Goal: Contribute content: Add original content to the website for others to see

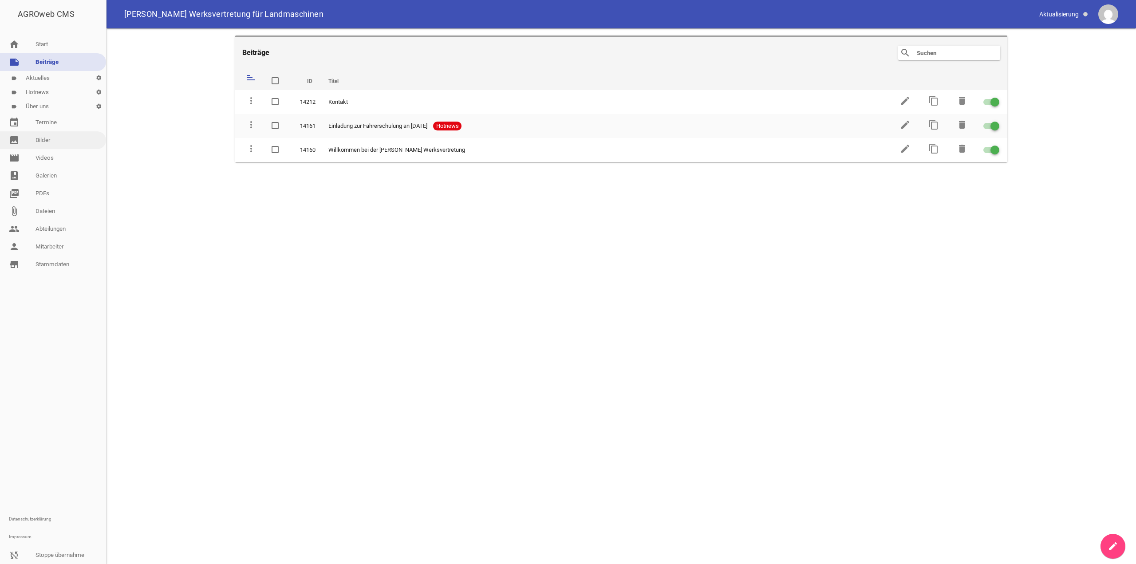
click at [66, 141] on link "image Bilder" at bounding box center [53, 140] width 106 height 18
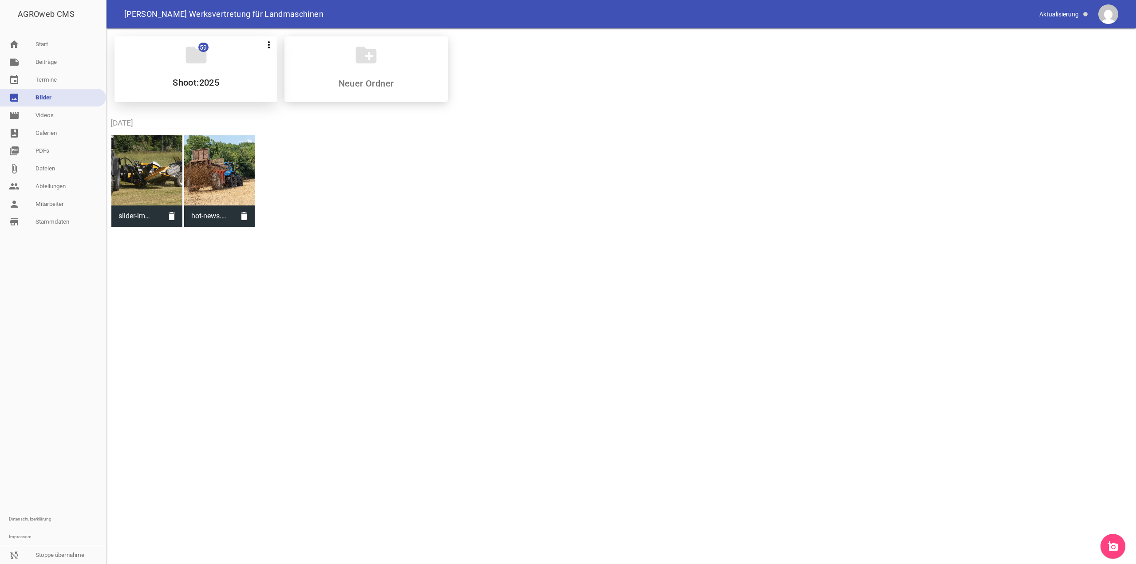
click at [221, 59] on div "folder 59 more_vert Teilen Bearbeiten Löschen Shoot:2025" at bounding box center [196, 69] width 163 height 66
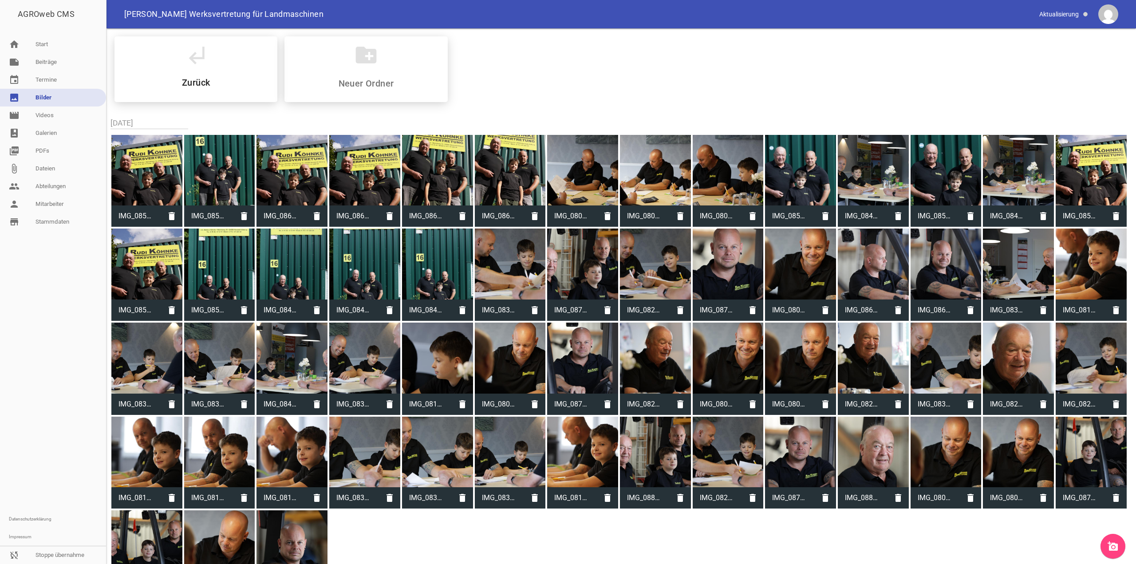
click at [78, 330] on div at bounding box center [53, 371] width 106 height 280
click at [60, 203] on link "person Mitarbeiter" at bounding box center [53, 204] width 106 height 18
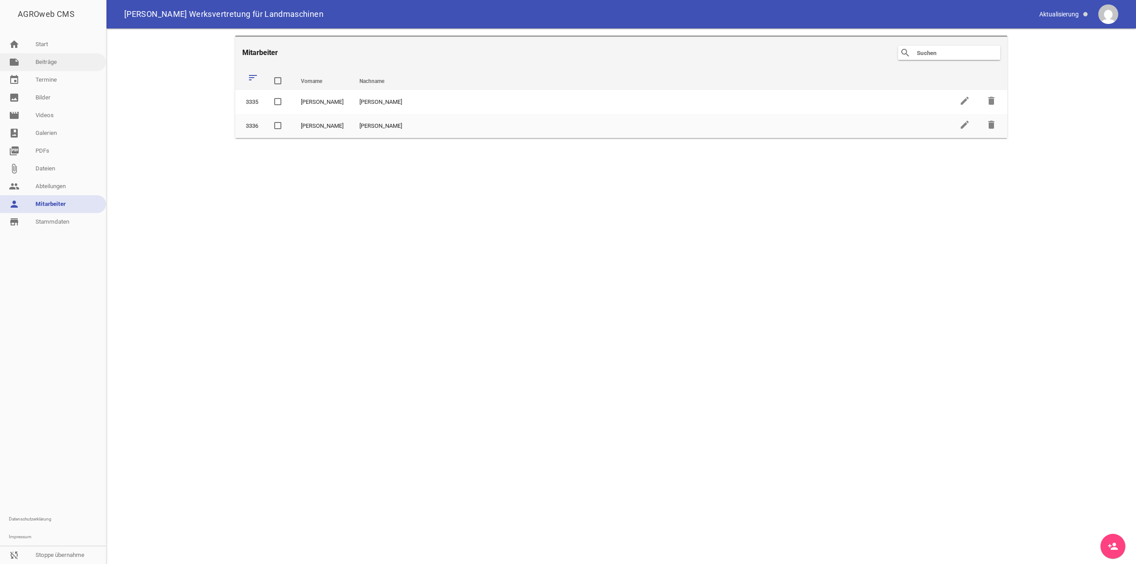
click at [63, 67] on link "note Beiträge" at bounding box center [53, 62] width 106 height 18
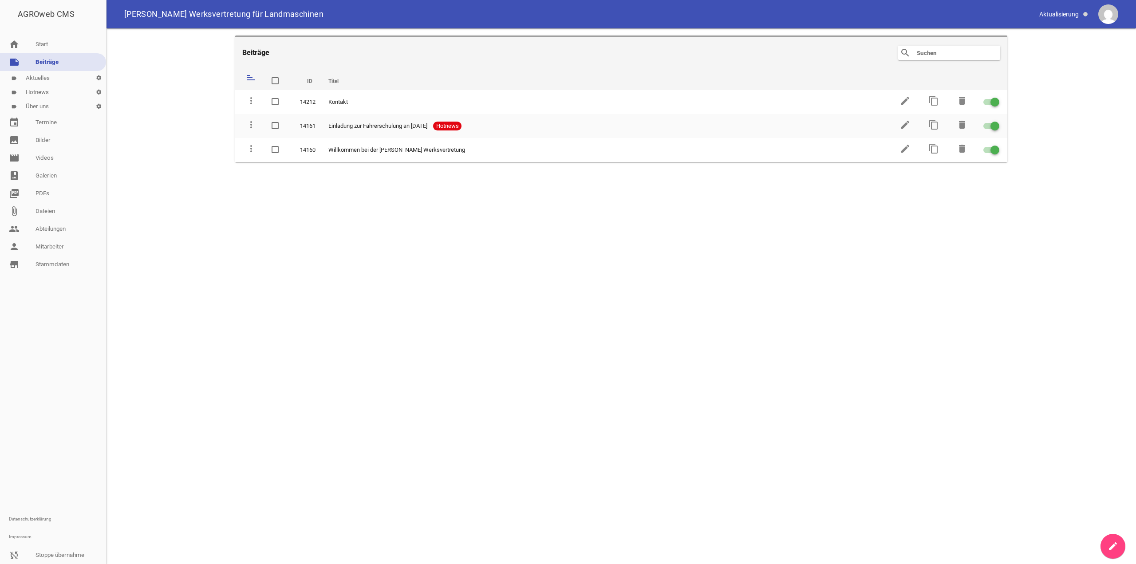
click at [47, 78] on link "label Aktuelles settings" at bounding box center [53, 78] width 106 height 14
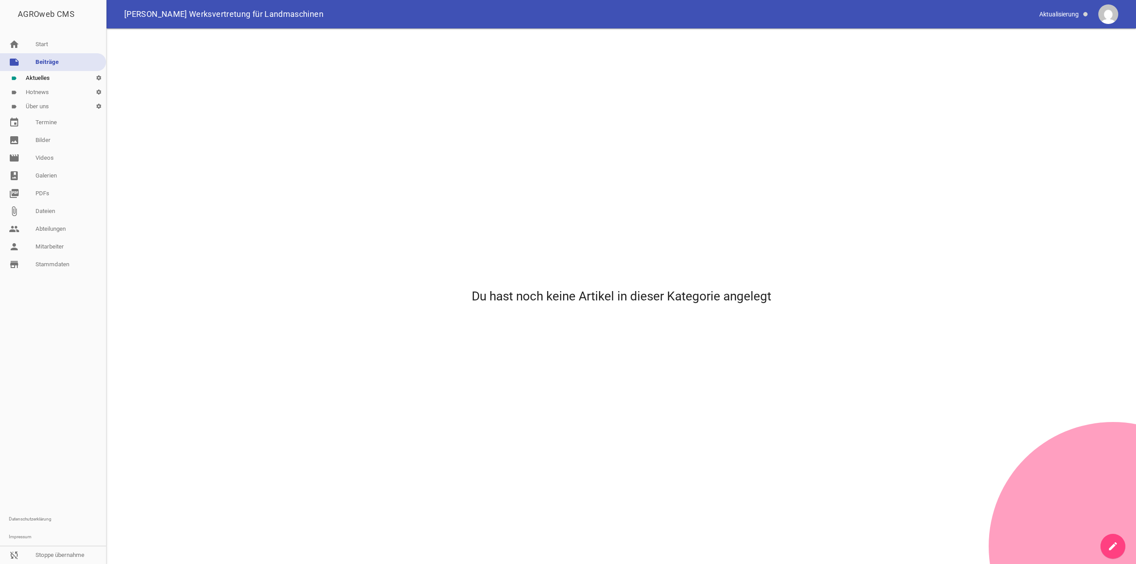
click at [51, 107] on link "label Über uns settings" at bounding box center [53, 106] width 106 height 14
click at [68, 546] on link "Impressum" at bounding box center [53, 537] width 106 height 18
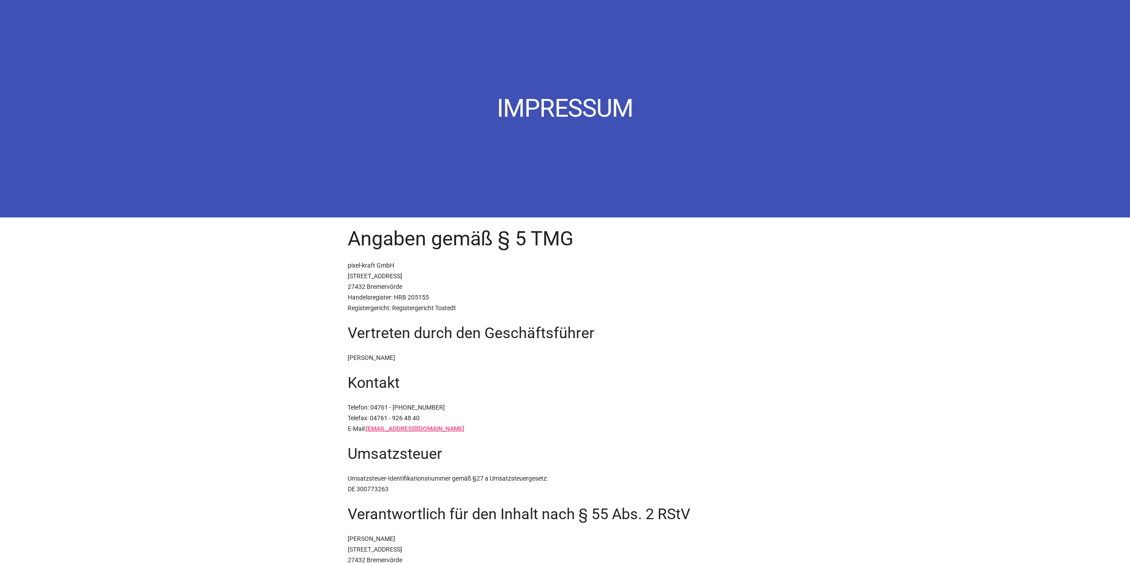
drag, startPoint x: 72, startPoint y: 473, endPoint x: 68, endPoint y: 466, distance: 8.4
drag, startPoint x: 67, startPoint y: 465, endPoint x: 65, endPoint y: 461, distance: 4.8
drag, startPoint x: 95, startPoint y: 475, endPoint x: 111, endPoint y: 479, distance: 16.9
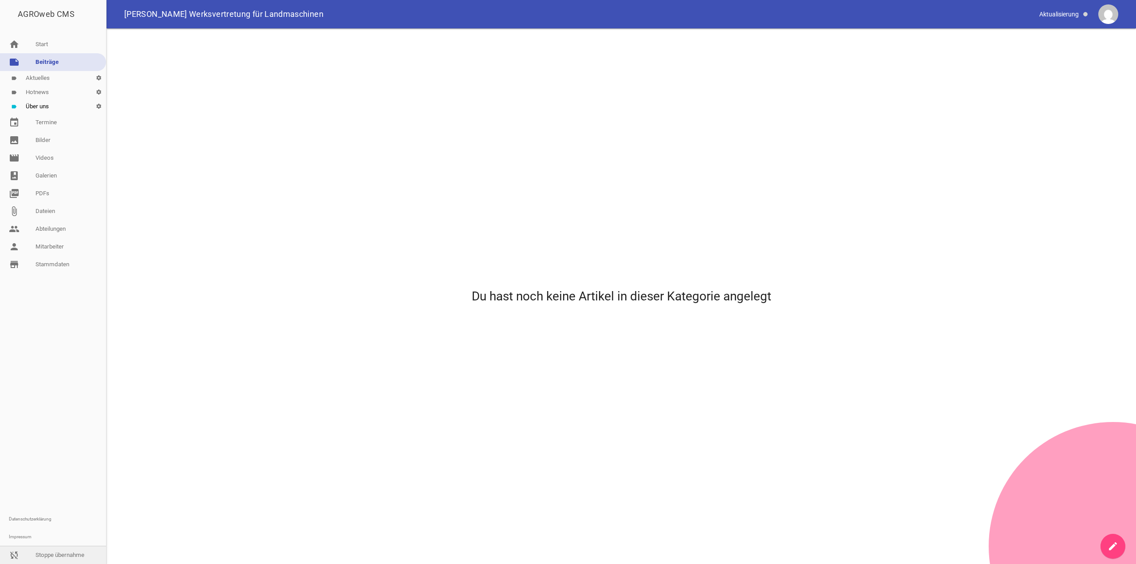
click at [20, 554] on link "sync_disabled Stoppe übernahme" at bounding box center [53, 555] width 106 height 18
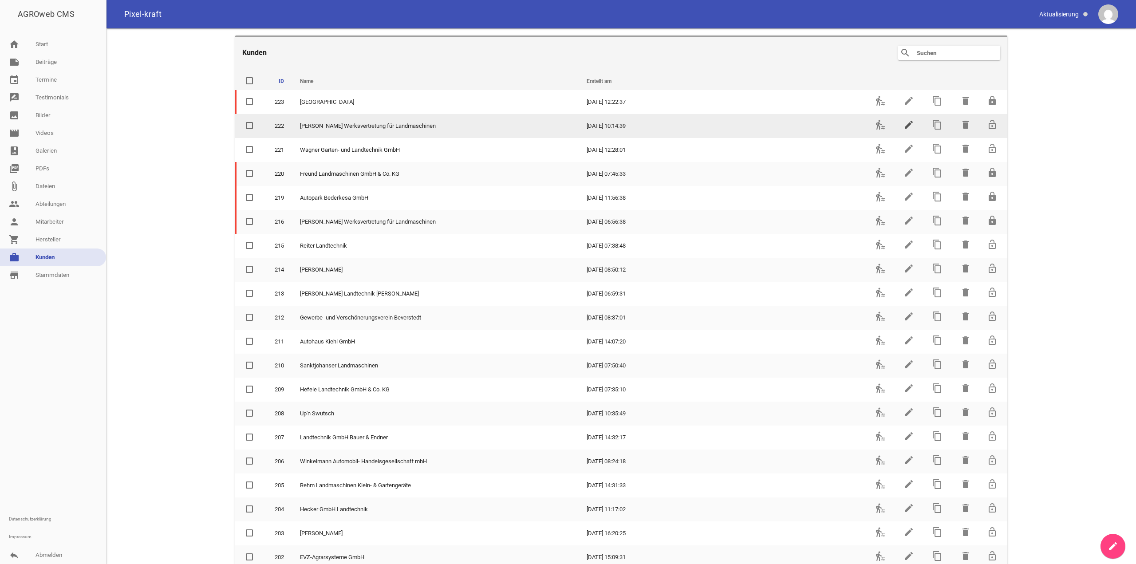
click at [904, 126] on icon "edit" at bounding box center [909, 124] width 11 height 11
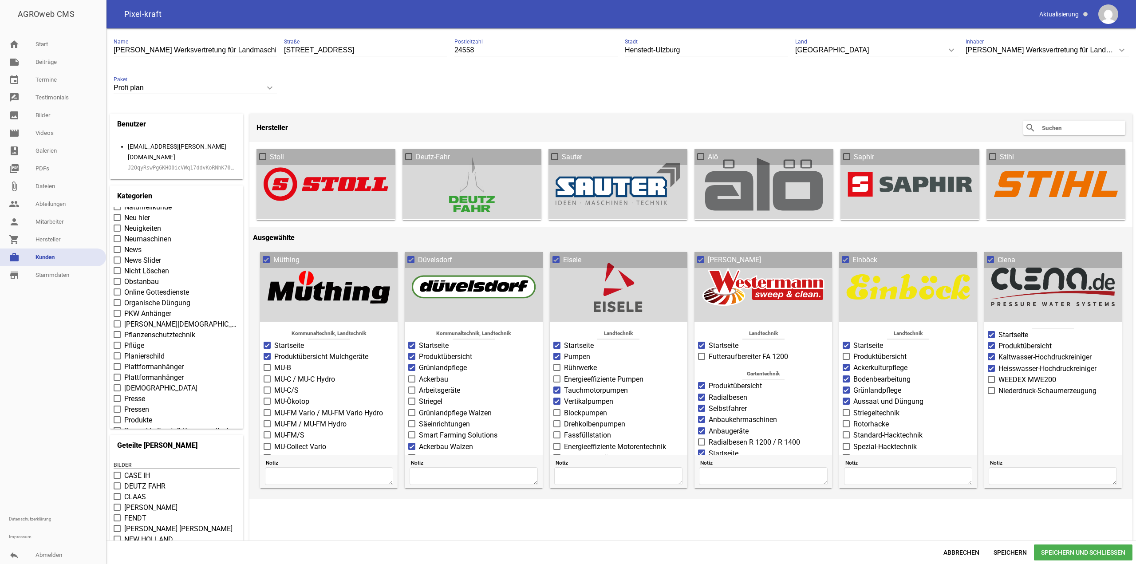
scroll to position [2708, 0]
click at [145, 400] on span "Produkte" at bounding box center [138, 405] width 28 height 11
click at [124, 400] on input "Produkte" at bounding box center [124, 400] width 0 height 0
click at [1059, 548] on span "Speichern und Schließen" at bounding box center [1083, 553] width 99 height 16
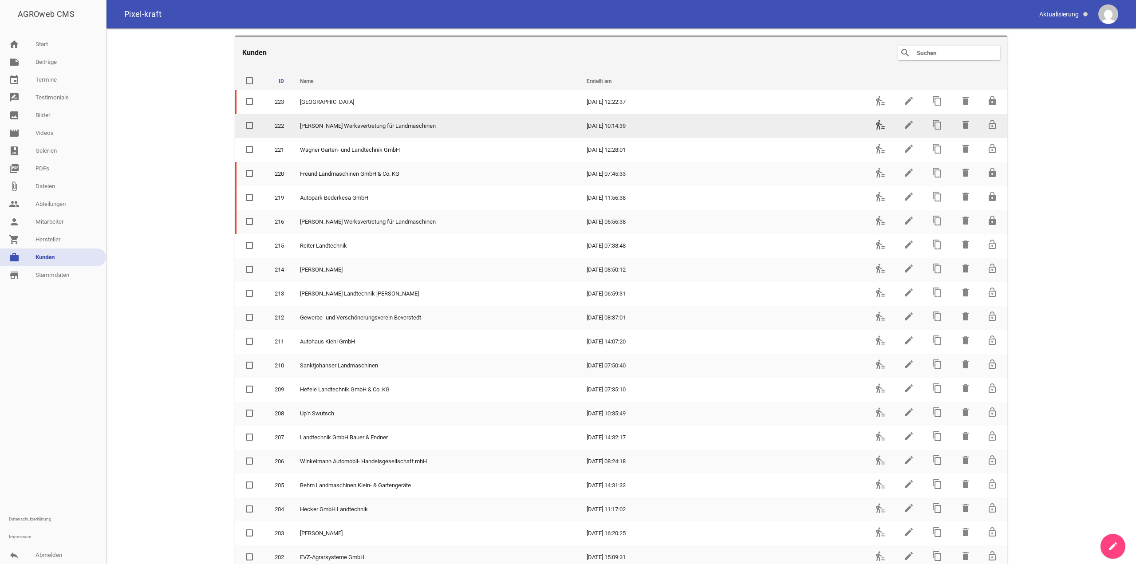
click at [876, 124] on icon "transfer_within_a_station" at bounding box center [880, 124] width 11 height 11
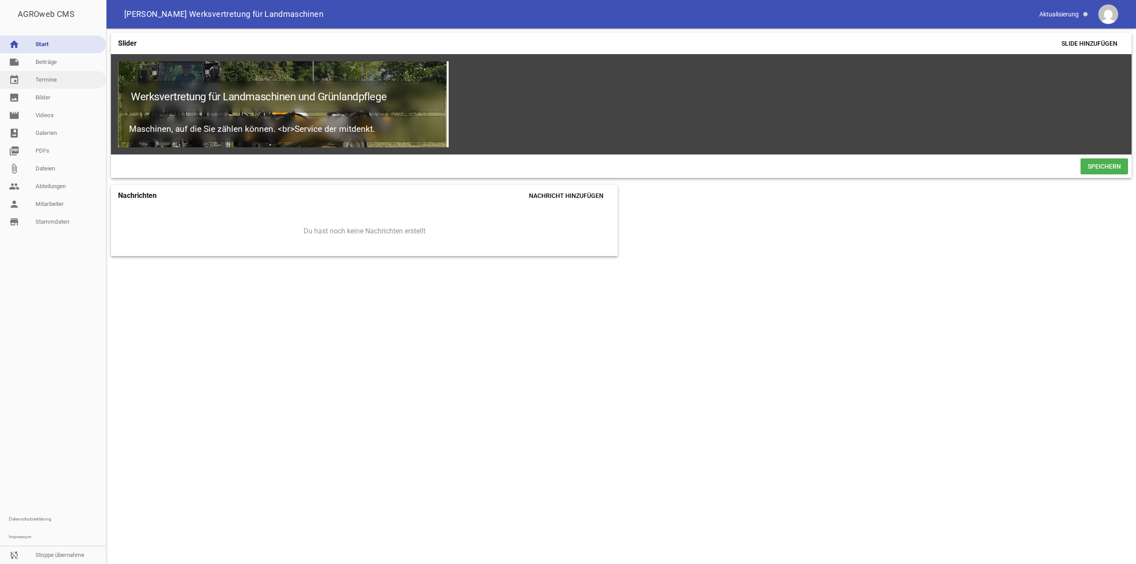
click at [53, 73] on link "event Termine" at bounding box center [53, 80] width 106 height 18
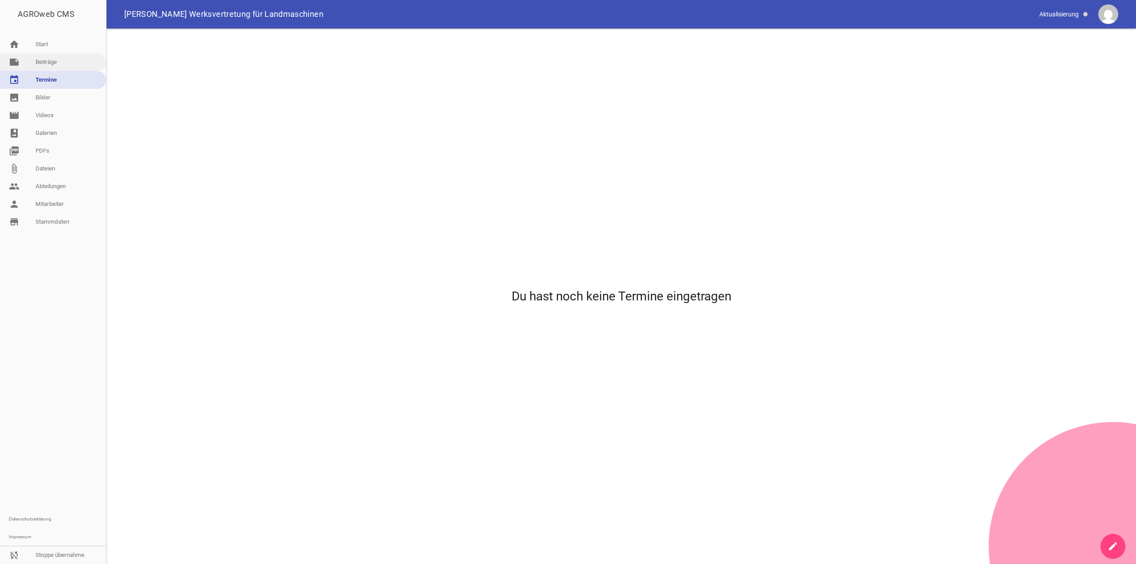
click at [60, 64] on link "note Beiträge" at bounding box center [53, 62] width 106 height 18
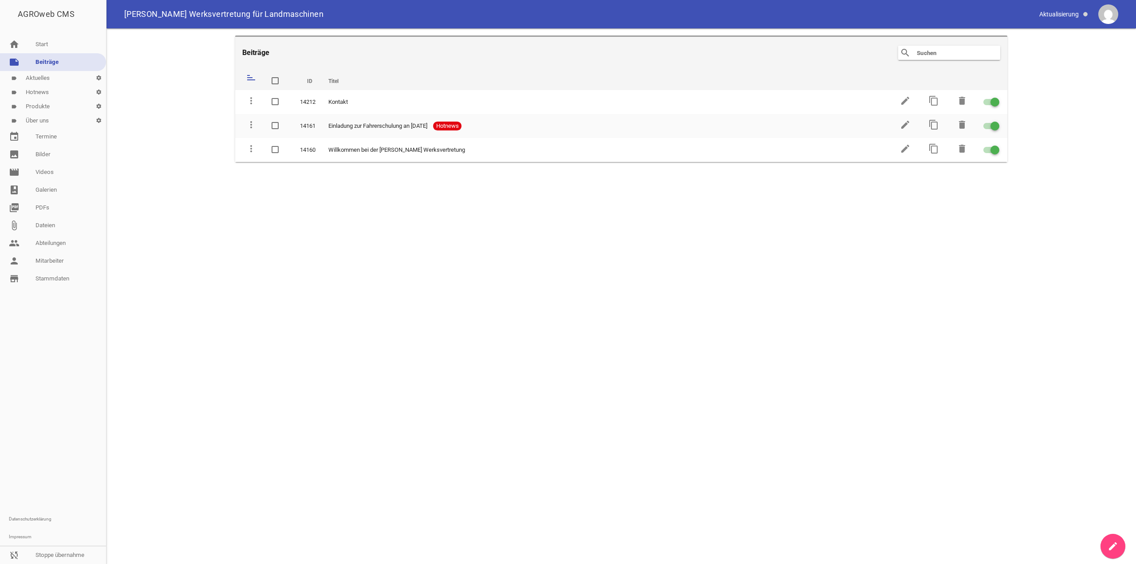
click at [56, 107] on link "label Produkte settings" at bounding box center [53, 106] width 106 height 14
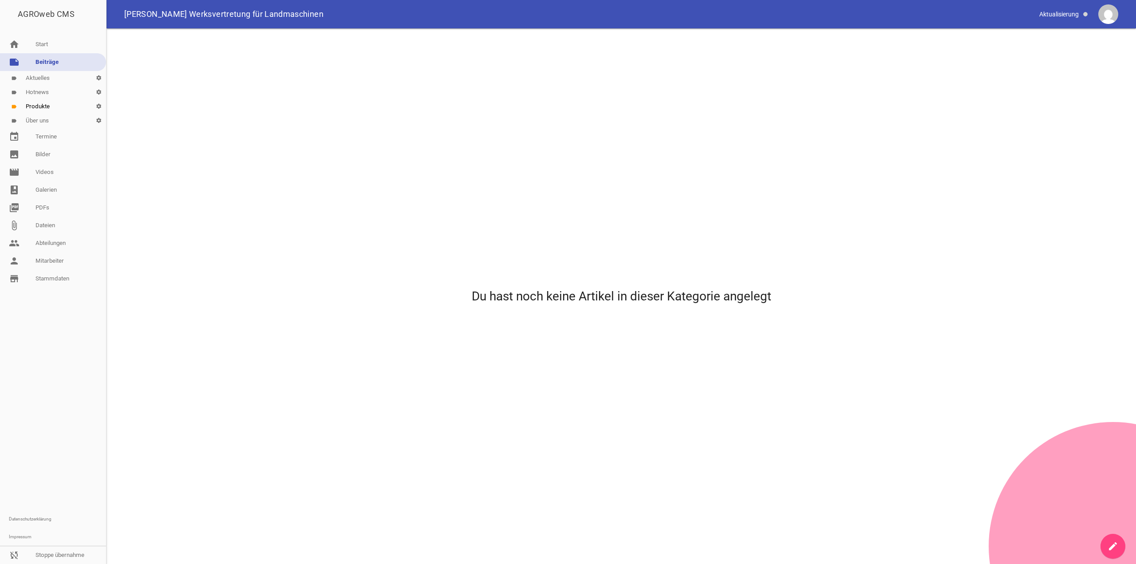
click at [1109, 541] on link "create" at bounding box center [1113, 546] width 25 height 25
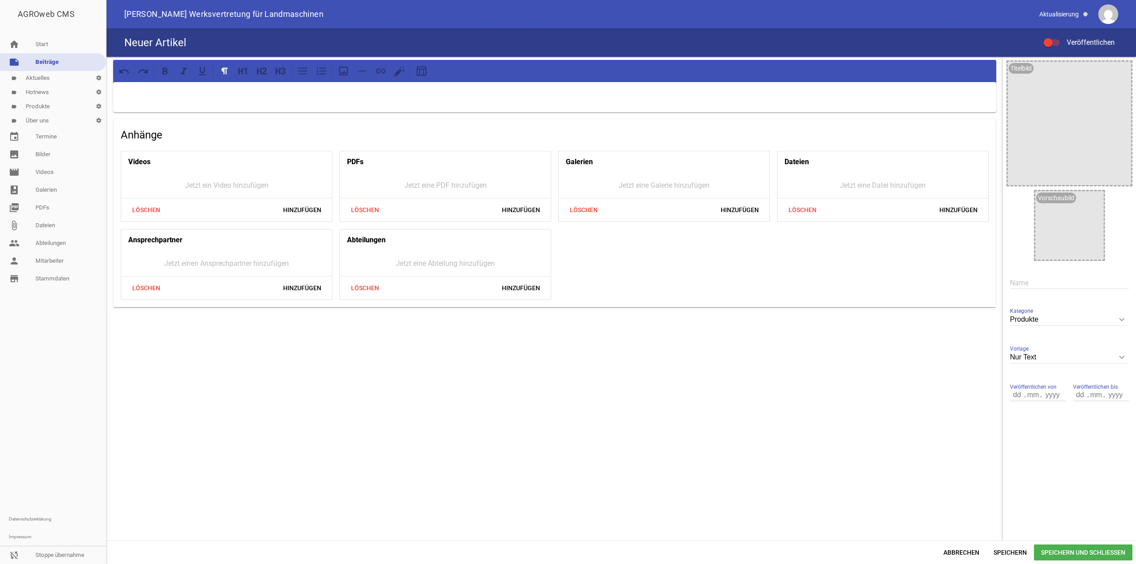
click at [1055, 47] on label "Veröffentlichen" at bounding box center [1079, 42] width 71 height 11
click at [1056, 37] on input "Veröffentlichen" at bounding box center [1056, 37] width 0 height 0
click at [1123, 67] on icon "image" at bounding box center [1122, 71] width 14 height 14
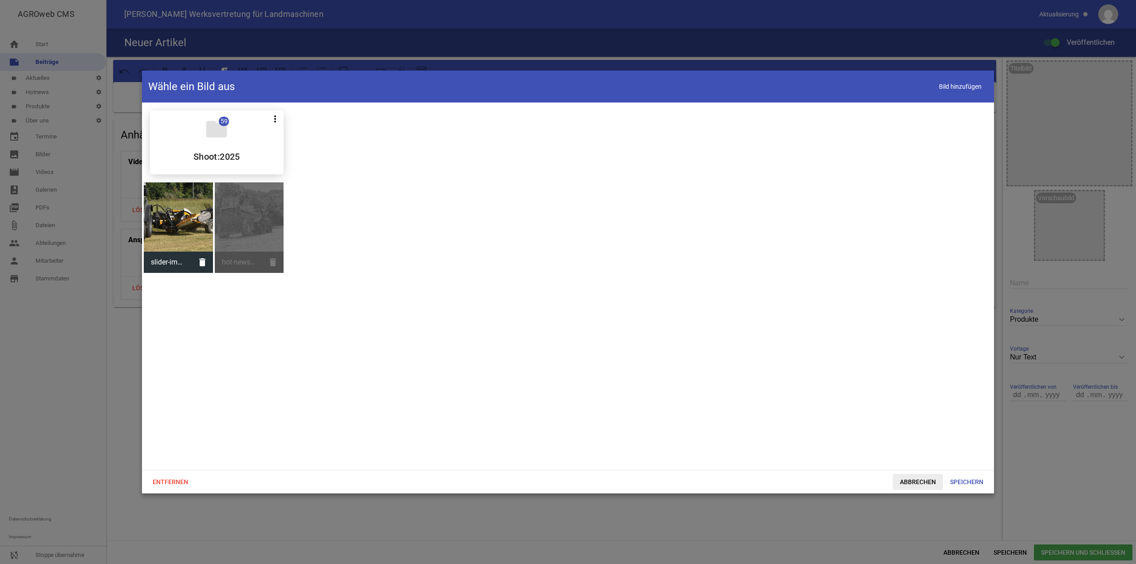
click at [922, 479] on span "Abbrechen" at bounding box center [918, 482] width 50 height 16
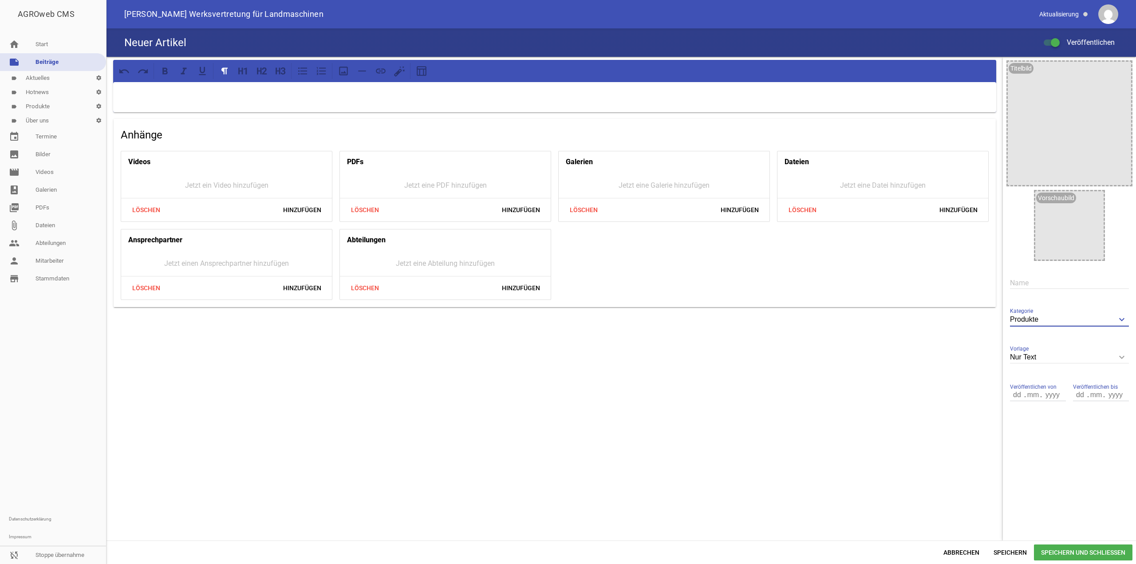
click at [1076, 319] on input "Produkte" at bounding box center [1069, 320] width 119 height 12
click at [1068, 285] on input "text" at bounding box center [1069, 283] width 119 height 12
click at [1078, 360] on input "Nur Text" at bounding box center [1069, 358] width 119 height 12
click at [1053, 396] on li "1 Bild" at bounding box center [1069, 399] width 119 height 21
type input "1 Bild"
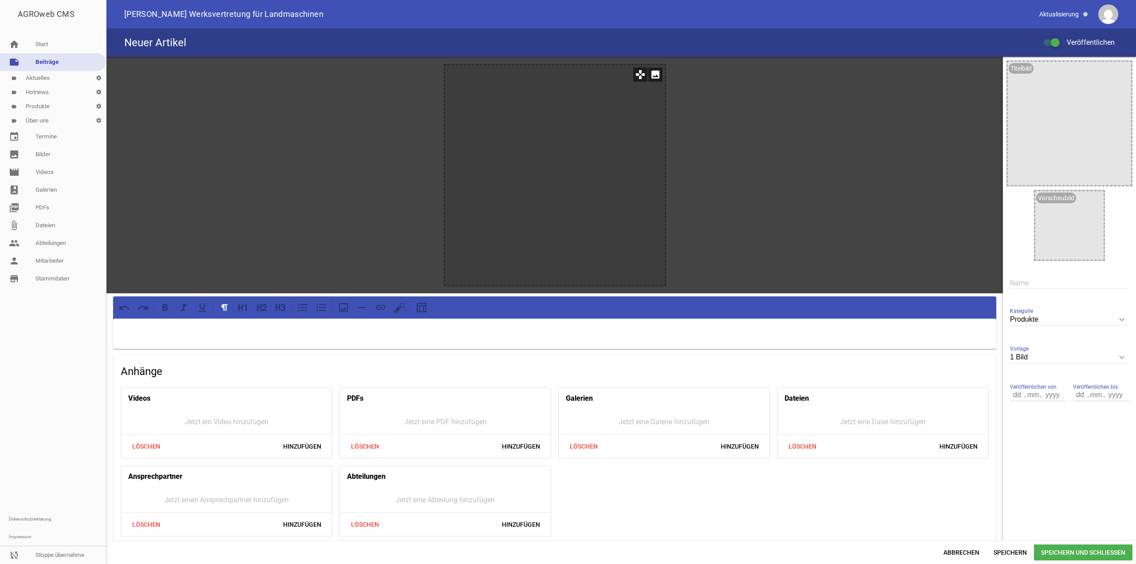
click at [585, 78] on div at bounding box center [555, 175] width 220 height 220
click at [654, 76] on icon "image" at bounding box center [656, 74] width 14 height 14
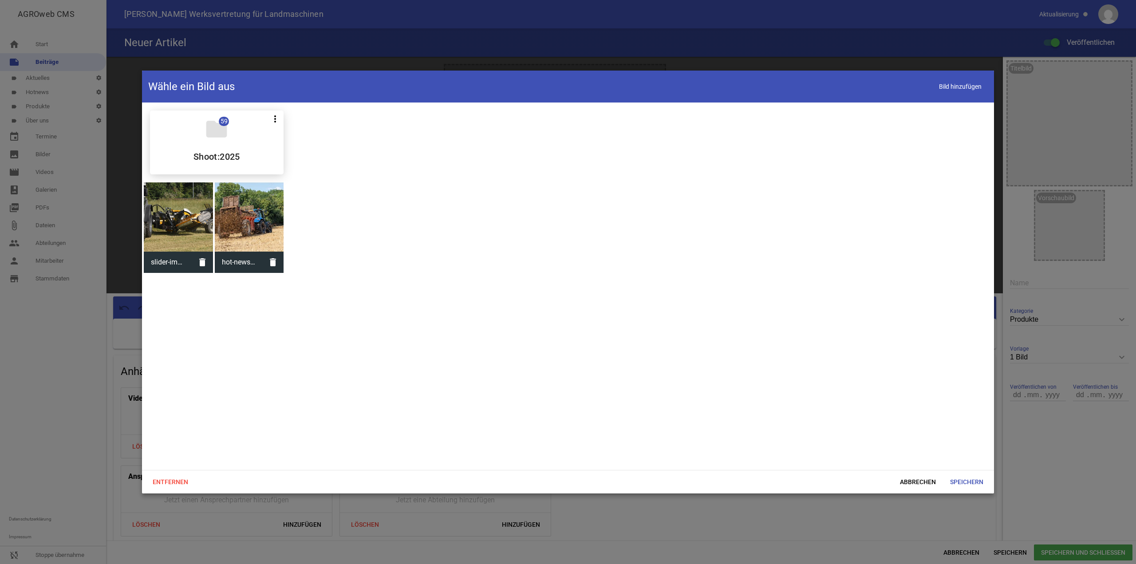
click at [239, 197] on div at bounding box center [249, 216] width 69 height 69
click at [974, 482] on span "Speichern" at bounding box center [966, 482] width 47 height 16
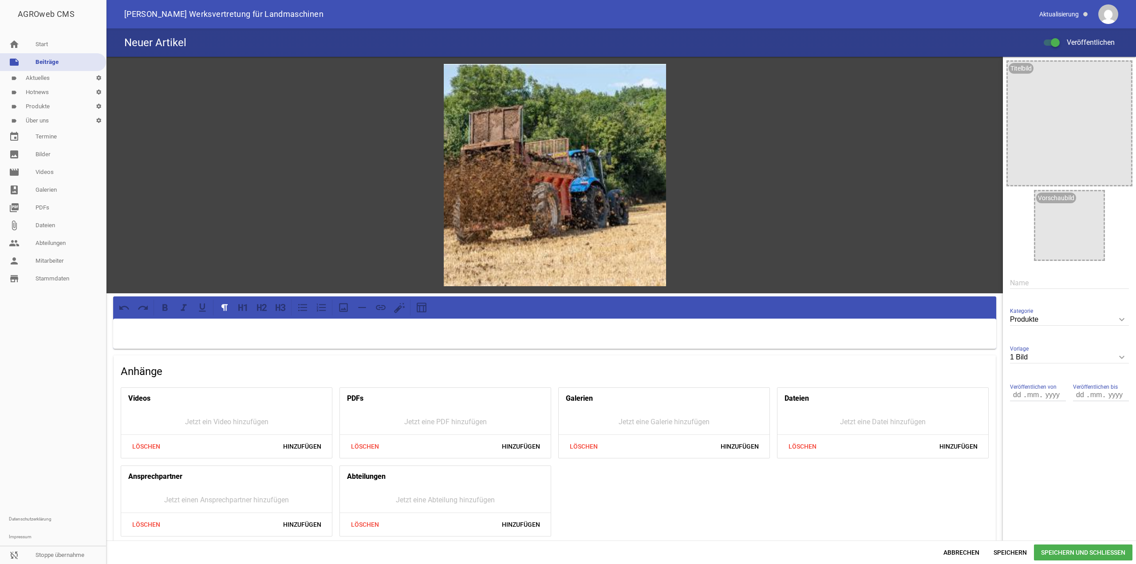
click at [321, 325] on p at bounding box center [554, 330] width 871 height 11
drag, startPoint x: 233, startPoint y: 323, endPoint x: 94, endPoint y: 319, distance: 139.9
click at [94, 319] on div "AGROweb CMS home Start note Beiträge label Aktuelles settings label Hotnews set…" at bounding box center [568, 282] width 1136 height 564
copy p "Text-maschiene"
click at [1026, 287] on input "text" at bounding box center [1069, 283] width 119 height 12
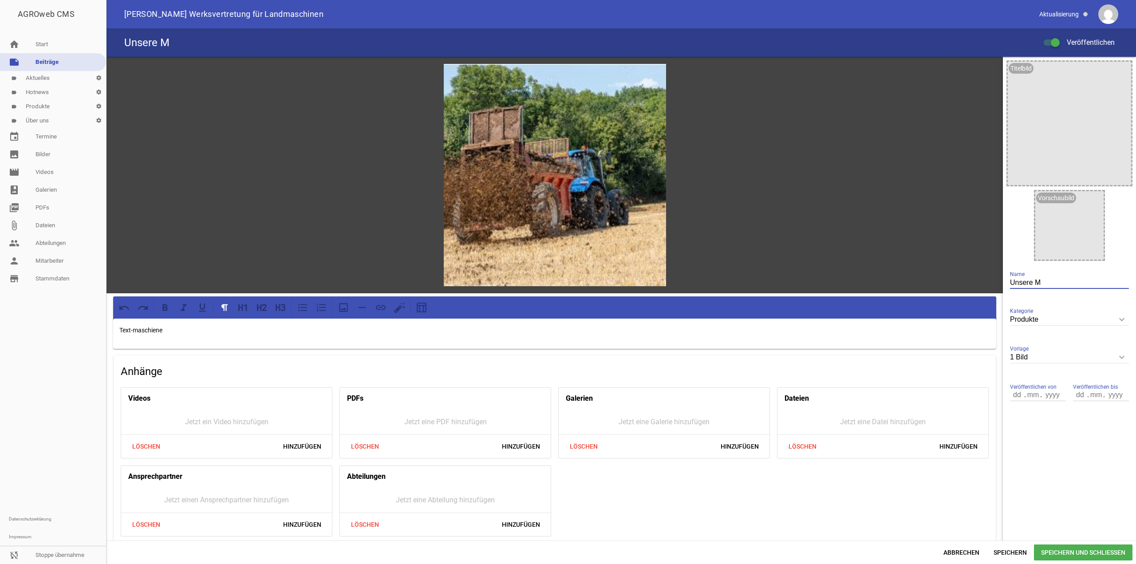
drag, startPoint x: 1050, startPoint y: 280, endPoint x: 888, endPoint y: 290, distance: 162.8
click at [888, 290] on div "games image Text-maschiene Anhänge Videos Jetzt ein Video hinzufügen Löschen Hi…" at bounding box center [622, 299] width 1030 height 484
paste input "Mühting Mulchgerät"
type input "Mühting Mulchgerät"
drag, startPoint x: 171, startPoint y: 335, endPoint x: 58, endPoint y: 328, distance: 113.4
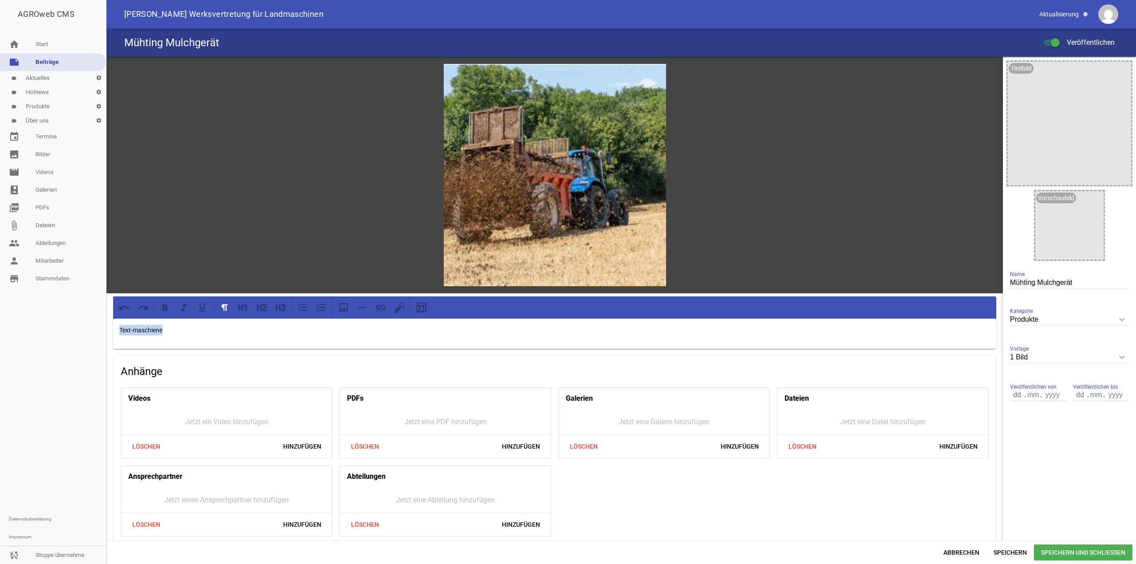
click at [58, 328] on div "AGROweb CMS home Start note Beiträge label Aktuelles settings label Hotnews set…" at bounding box center [568, 282] width 1136 height 564
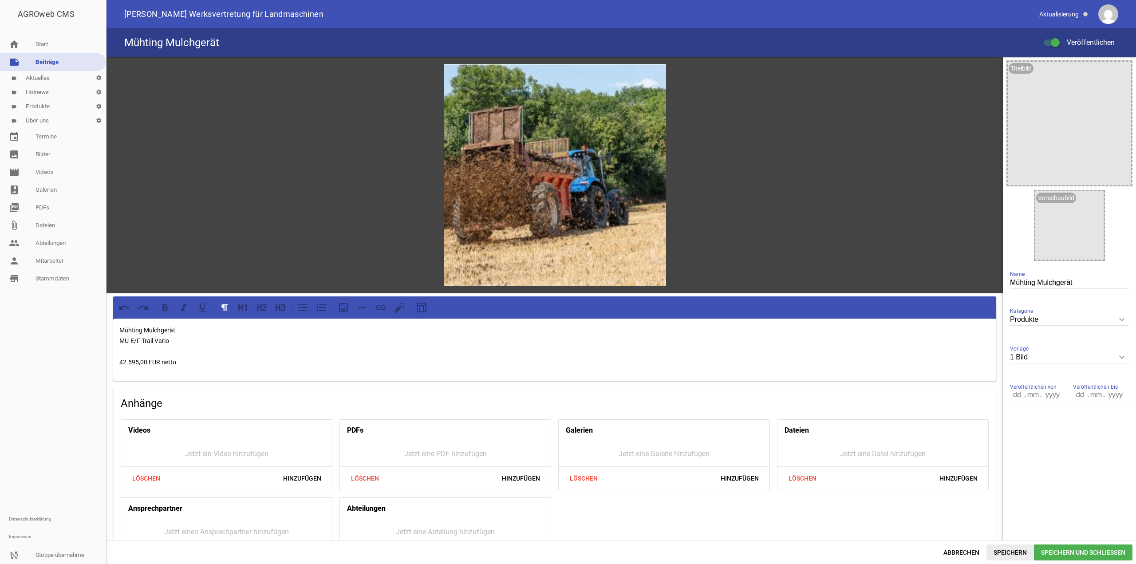
click at [1015, 553] on span "Speichern" at bounding box center [1010, 553] width 47 height 16
click at [1047, 550] on span "Speichern und Schließen" at bounding box center [1083, 553] width 99 height 16
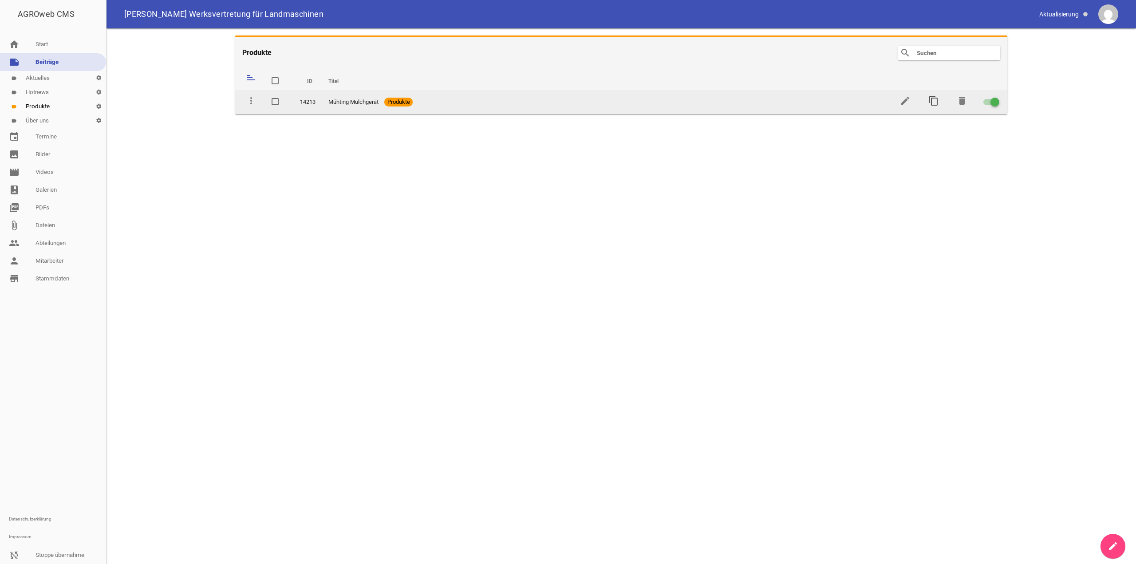
click at [936, 97] on icon "content_copy" at bounding box center [934, 100] width 11 height 11
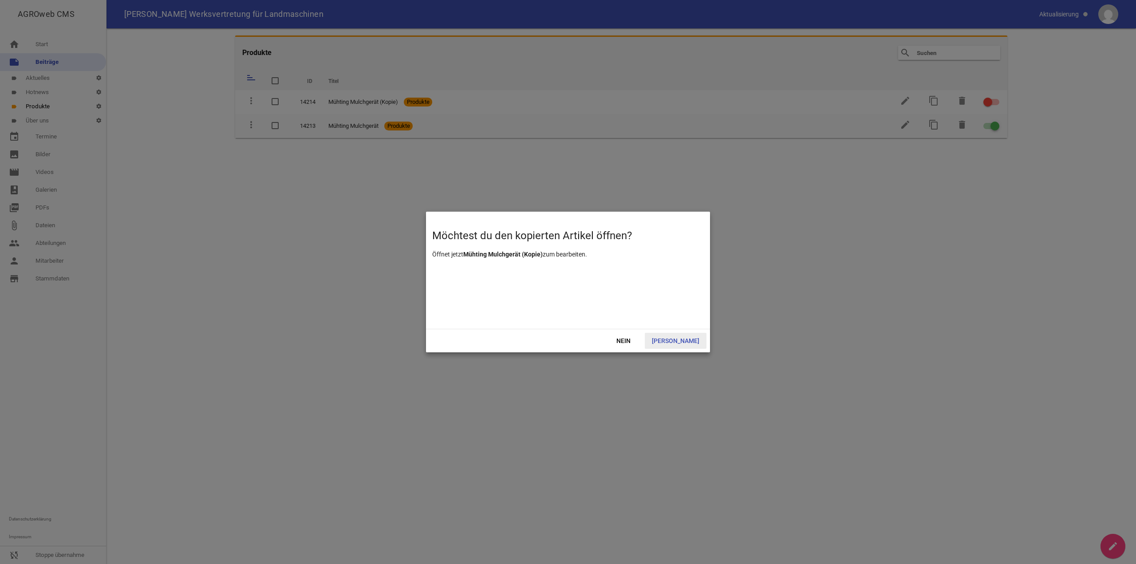
click at [689, 340] on span "Ja" at bounding box center [676, 341] width 62 height 16
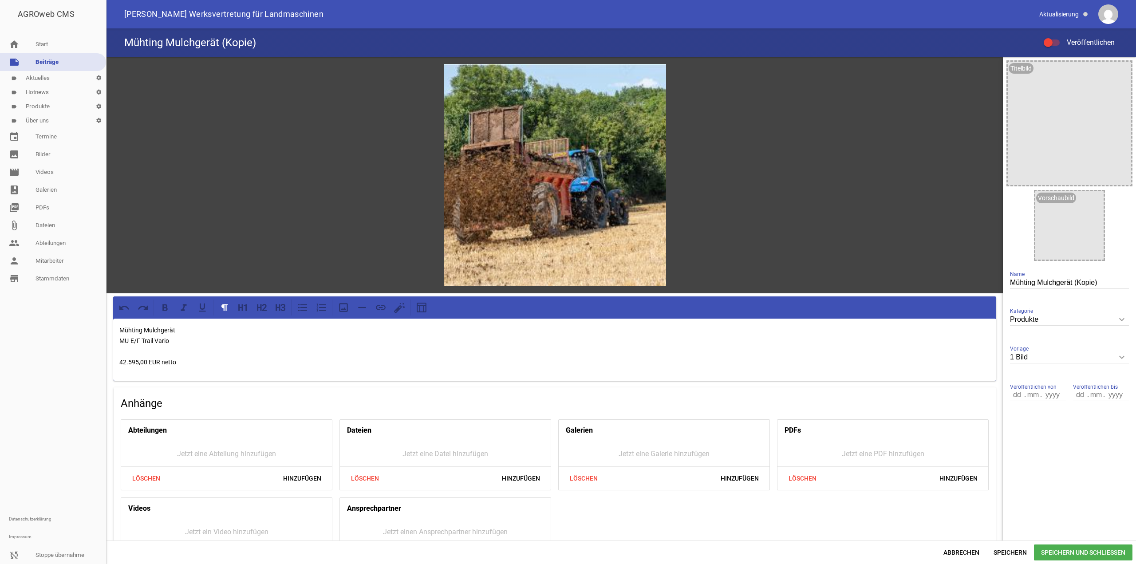
click at [1057, 51] on div "Mühting Mulchgerät (Kopie) Veröffentlichen" at bounding box center [622, 42] width 1030 height 28
click at [1051, 41] on div at bounding box center [1048, 42] width 9 height 9
click at [1056, 37] on input "Veröffentlichen" at bounding box center [1056, 37] width 0 height 0
click at [1060, 545] on div "games image Mühting Mulchgerät MU-E/F Trail Vario 42.595,00 EUR netto Anhänge A…" at bounding box center [622, 310] width 1030 height 507
click at [1064, 551] on span "Speichern und Schließen" at bounding box center [1083, 553] width 99 height 16
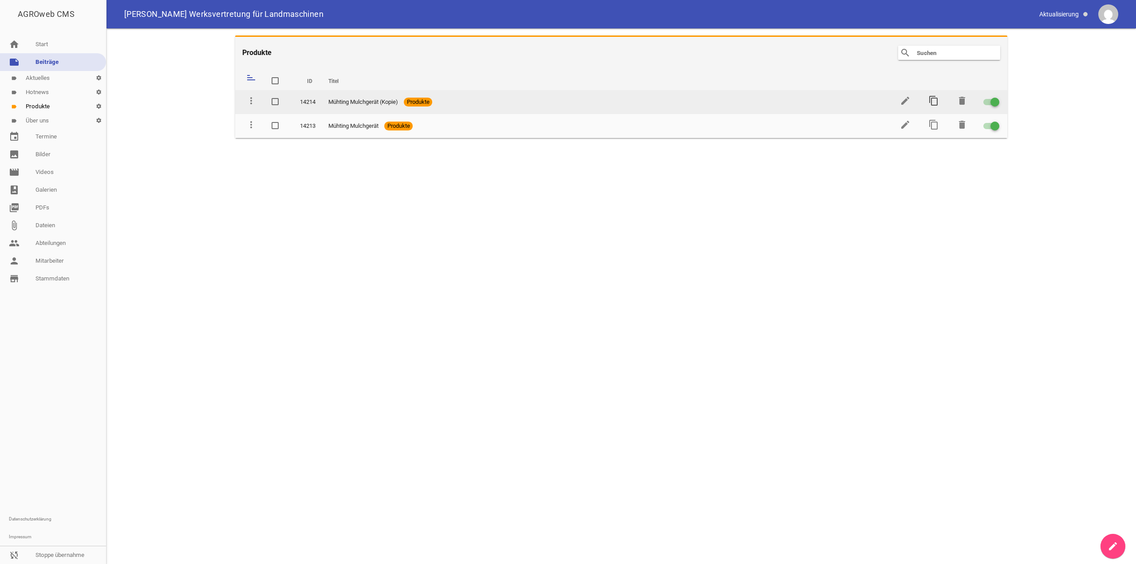
click at [934, 100] on icon "content_copy" at bounding box center [934, 100] width 11 height 11
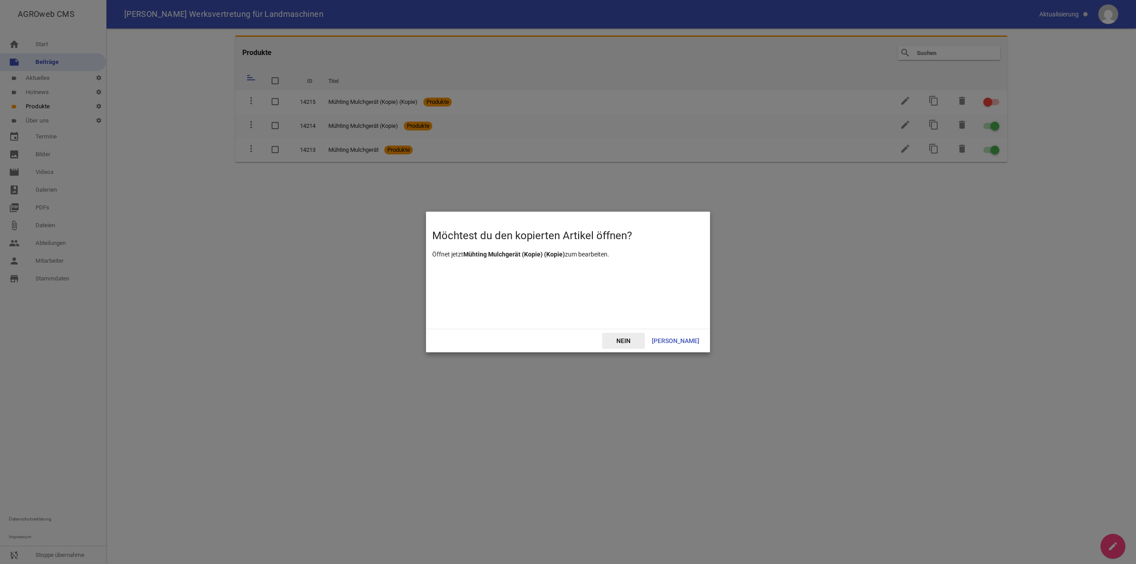
click at [645, 337] on span "Nein" at bounding box center [623, 341] width 43 height 16
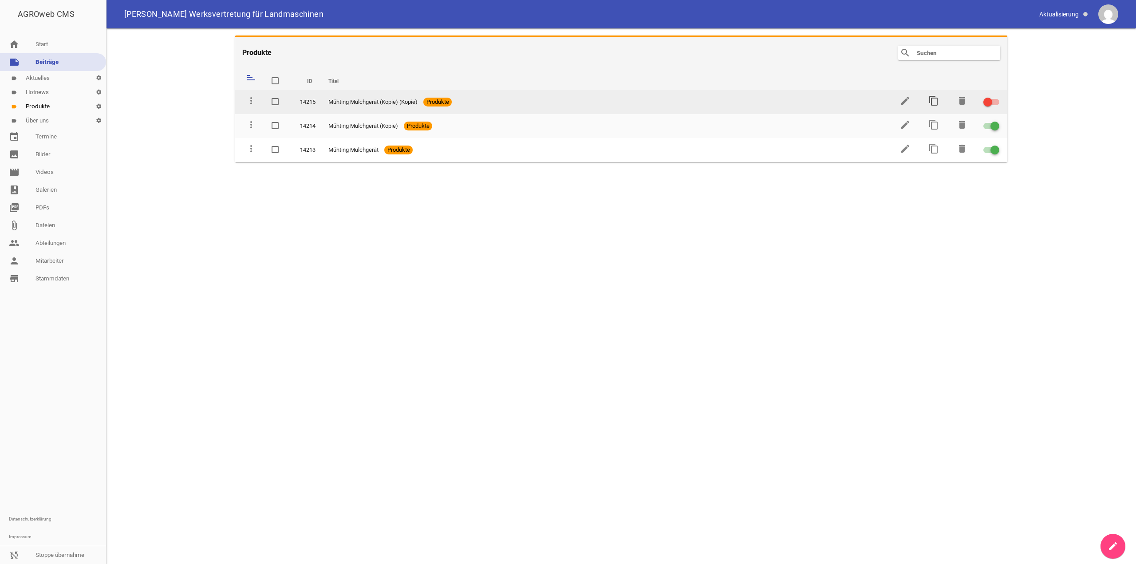
click at [935, 103] on icon "content_copy" at bounding box center [934, 100] width 11 height 11
click at [930, 96] on icon "content_copy" at bounding box center [934, 100] width 11 height 11
click at [933, 99] on icon "content_copy" at bounding box center [934, 100] width 11 height 11
click at [934, 99] on icon "content_copy" at bounding box center [934, 100] width 11 height 11
click at [988, 104] on div at bounding box center [988, 102] width 9 height 9
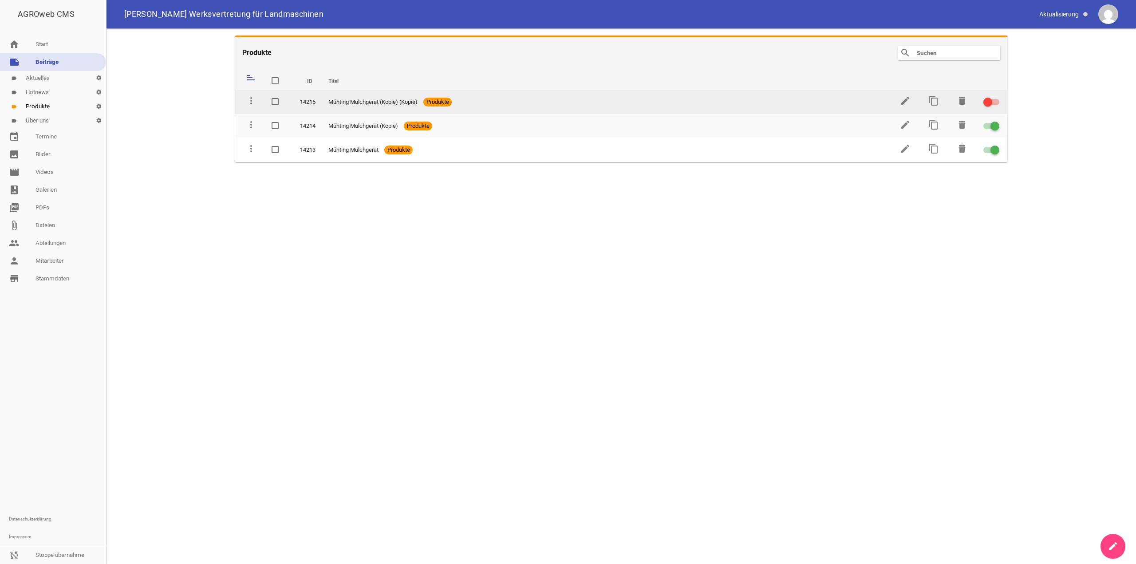
click at [997, 97] on input "checkbox" at bounding box center [997, 97] width 0 height 0
click at [942, 104] on td "content_copy" at bounding box center [933, 102] width 28 height 24
click at [937, 102] on icon "content_copy" at bounding box center [934, 100] width 11 height 11
click at [931, 101] on icon "content_copy" at bounding box center [934, 100] width 11 height 11
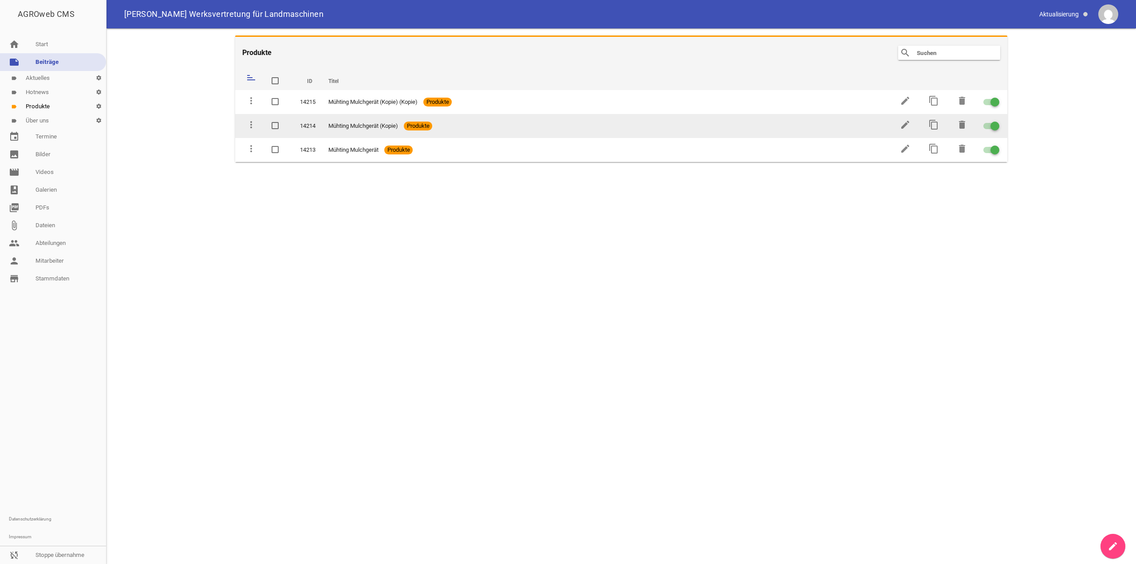
click at [932, 131] on td "content_copy" at bounding box center [933, 126] width 28 height 24
click at [933, 128] on icon "content_copy" at bounding box center [934, 124] width 11 height 11
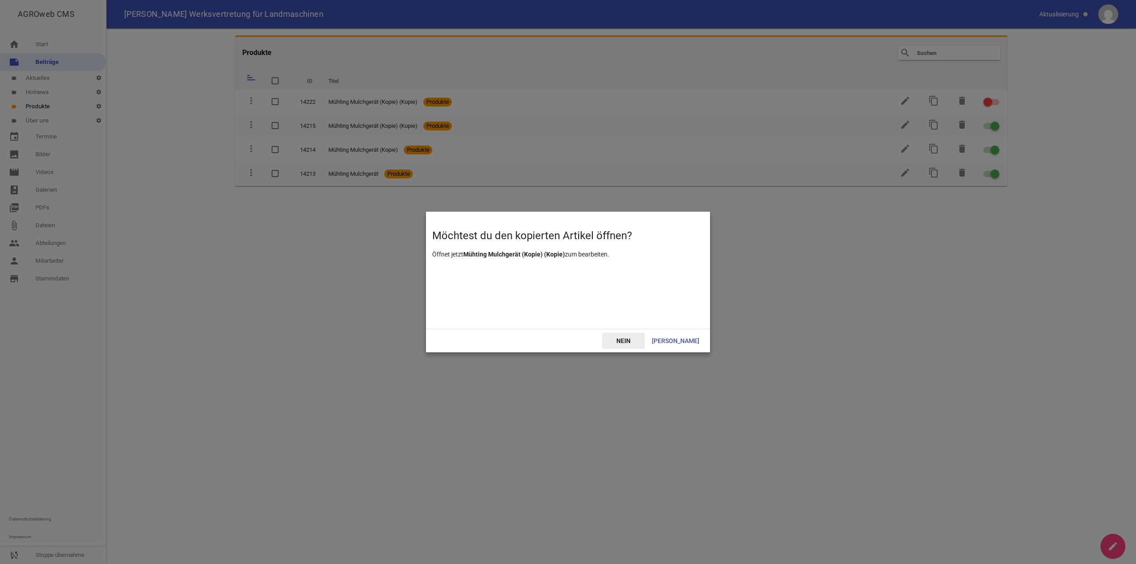
click at [642, 343] on span "Nein" at bounding box center [623, 341] width 43 height 16
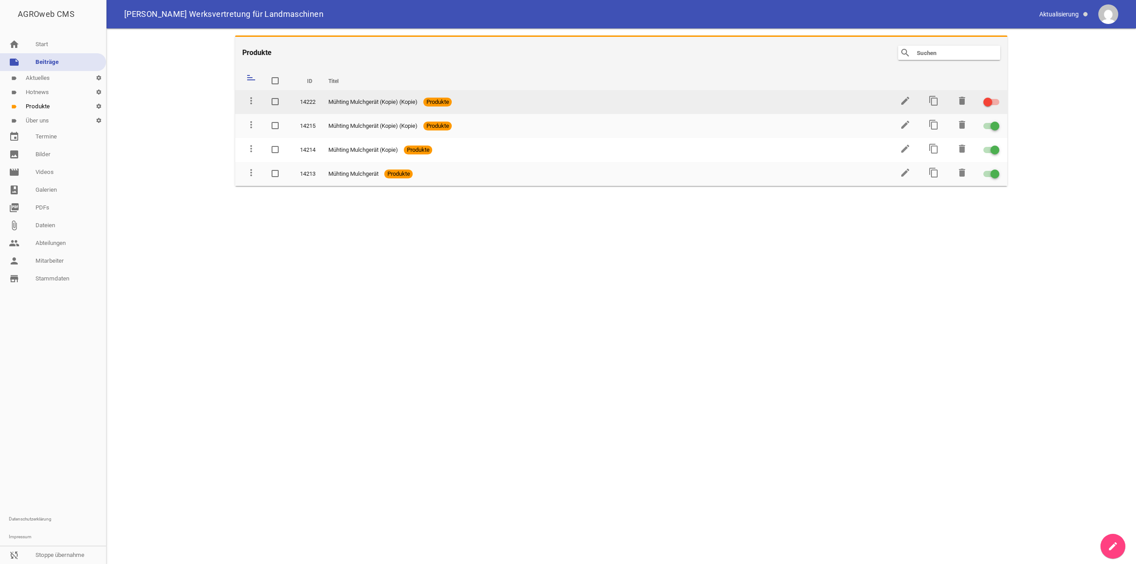
click at [993, 103] on div at bounding box center [992, 102] width 16 height 6
click at [997, 97] on input "checkbox" at bounding box center [997, 97] width 0 height 0
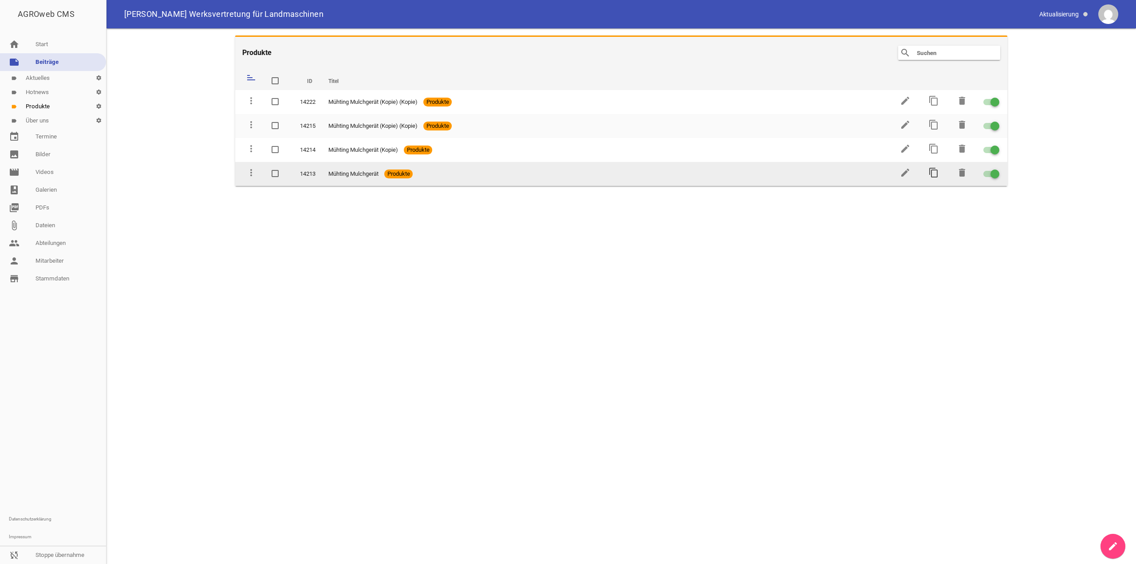
click at [937, 176] on icon "content_copy" at bounding box center [934, 172] width 11 height 11
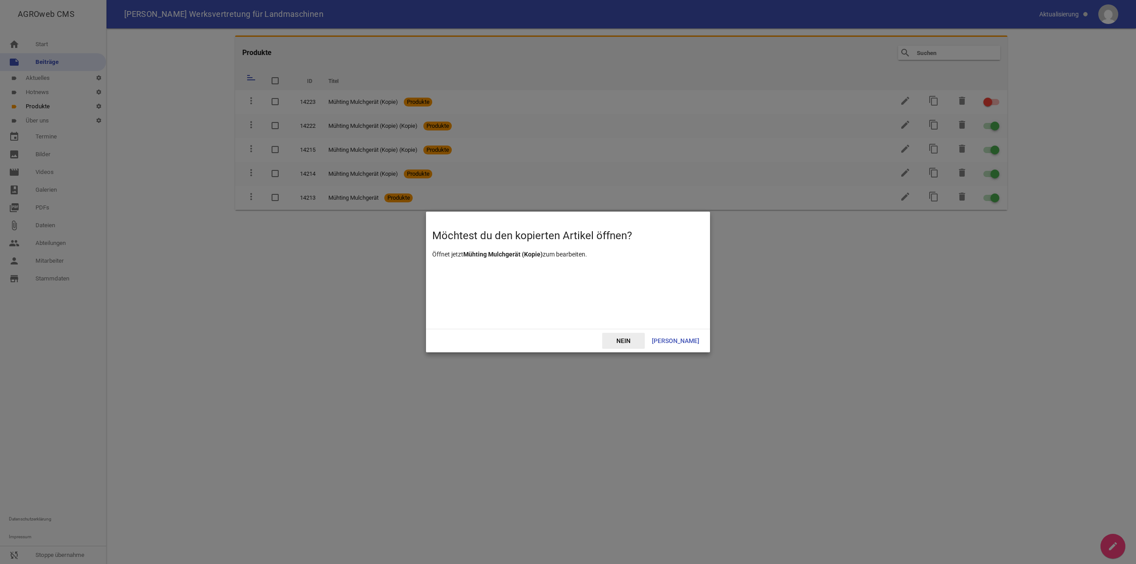
click at [645, 337] on span "Nein" at bounding box center [623, 341] width 43 height 16
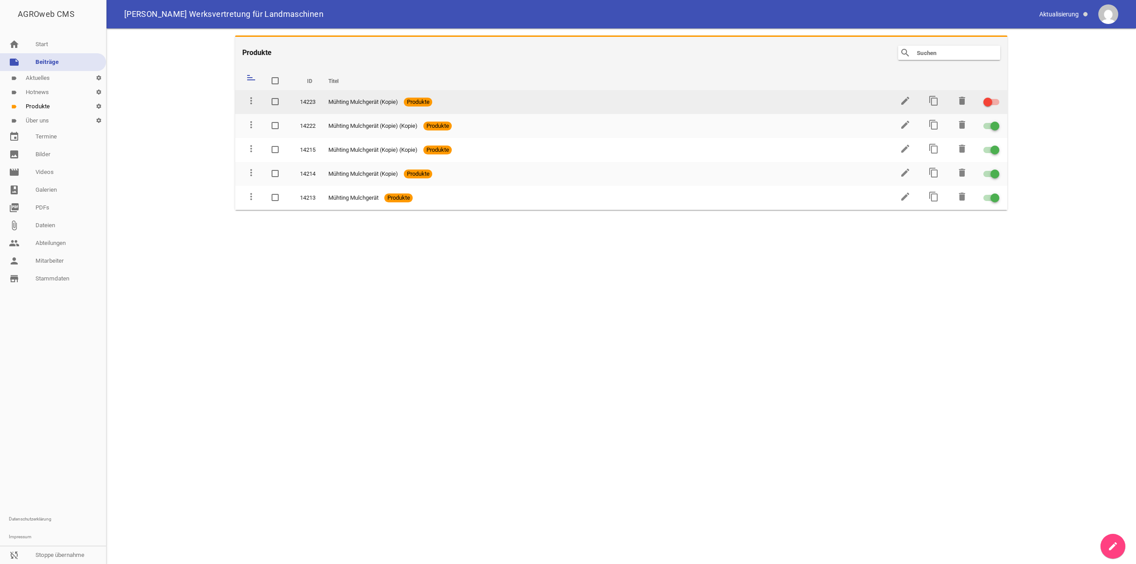
click at [995, 98] on label at bounding box center [990, 102] width 13 height 11
click at [997, 97] on input "checkbox" at bounding box center [997, 97] width 0 height 0
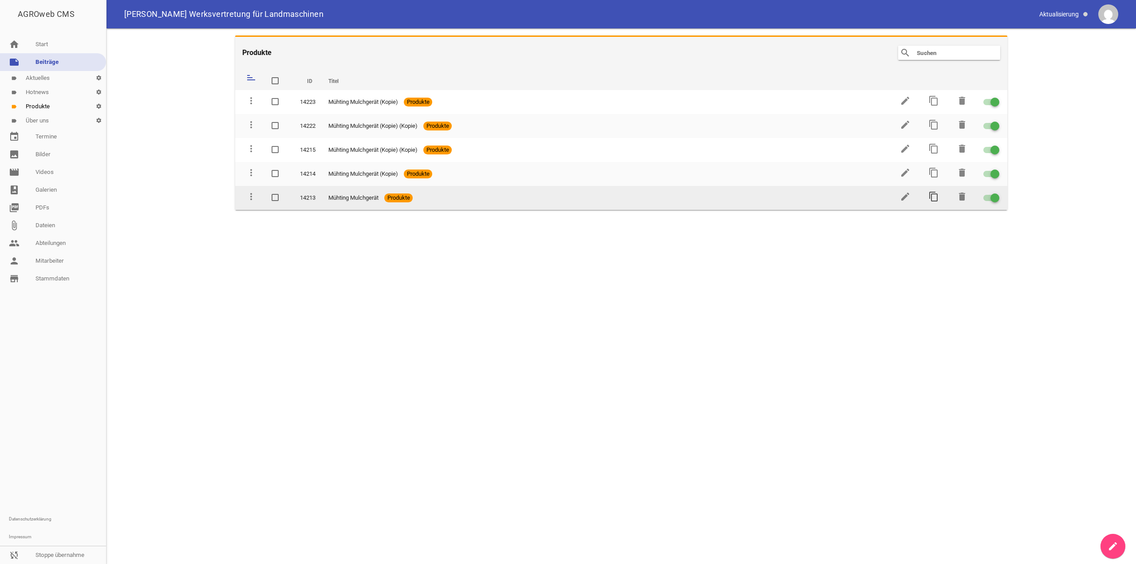
click at [933, 195] on icon "content_copy" at bounding box center [934, 196] width 11 height 11
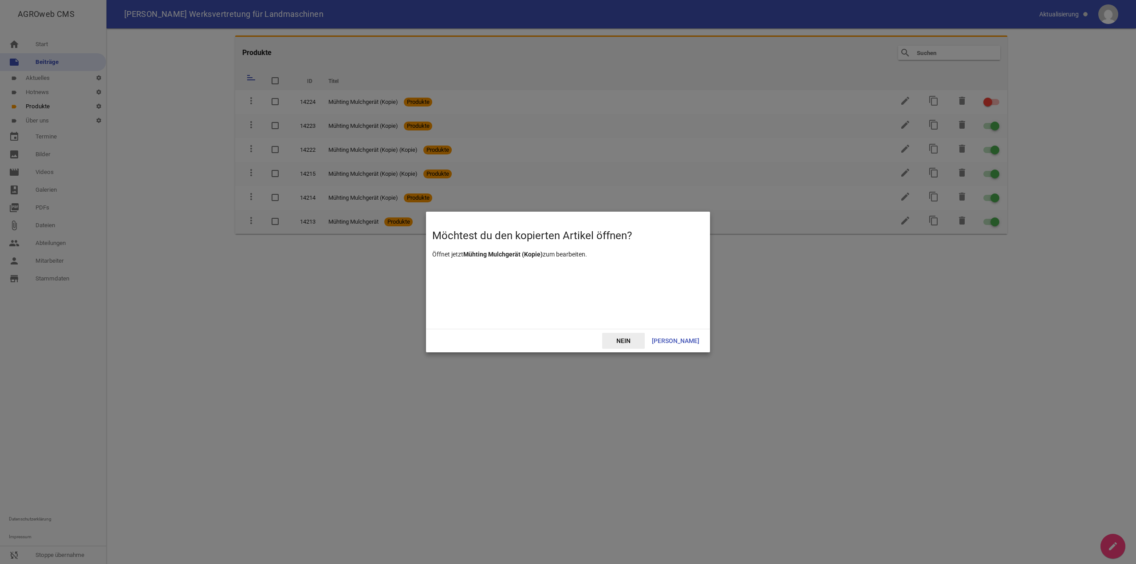
click at [645, 340] on span "Nein" at bounding box center [623, 341] width 43 height 16
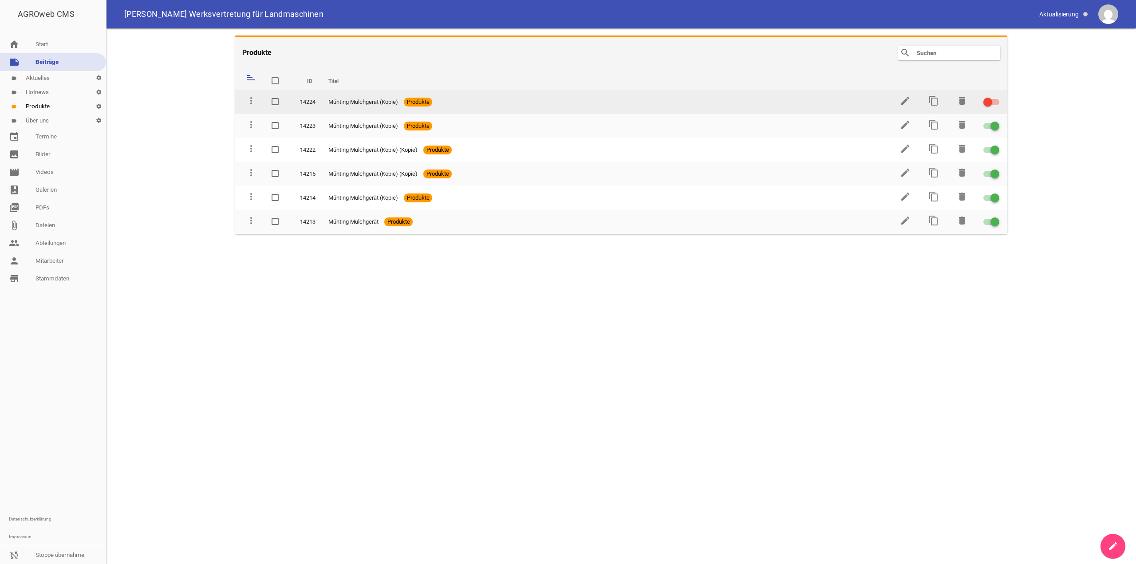
click at [987, 102] on span at bounding box center [988, 102] width 4 height 4
click at [997, 97] on input "checkbox" at bounding box center [997, 97] width 0 height 0
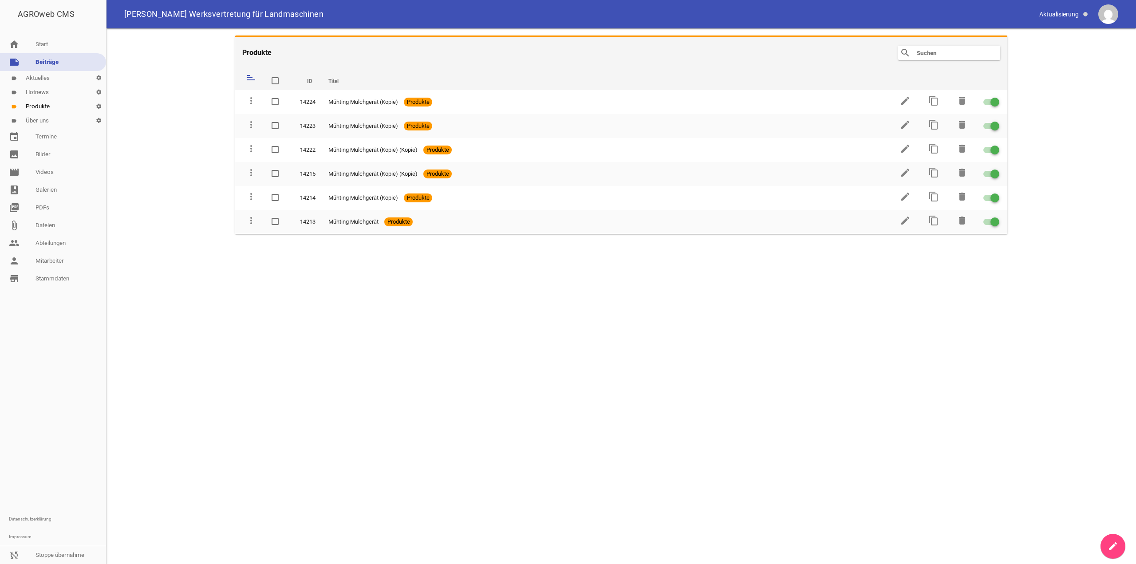
click at [53, 73] on link "label Aktuelles settings" at bounding box center [53, 78] width 106 height 14
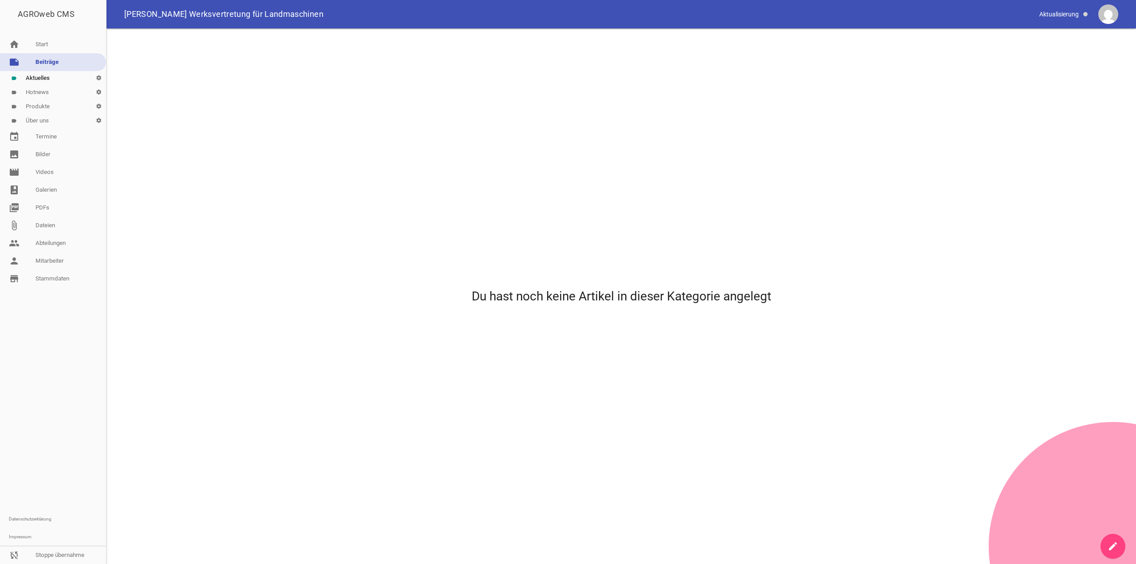
click at [1112, 544] on icon "create" at bounding box center [1113, 546] width 11 height 11
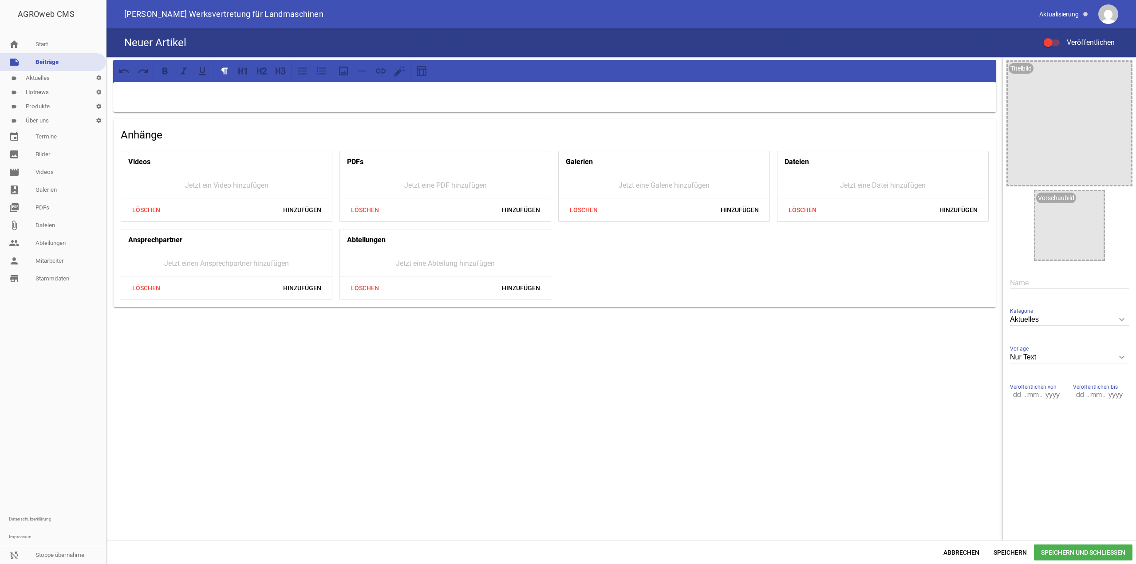
click at [1068, 283] on input "text" at bounding box center [1069, 283] width 119 height 12
type input "Test"
click at [557, 79] on div at bounding box center [554, 71] width 877 height 16
click at [556, 93] on p at bounding box center [554, 93] width 871 height 11
click at [1040, 47] on div "Test Veröffentlichen" at bounding box center [622, 42] width 1030 height 28
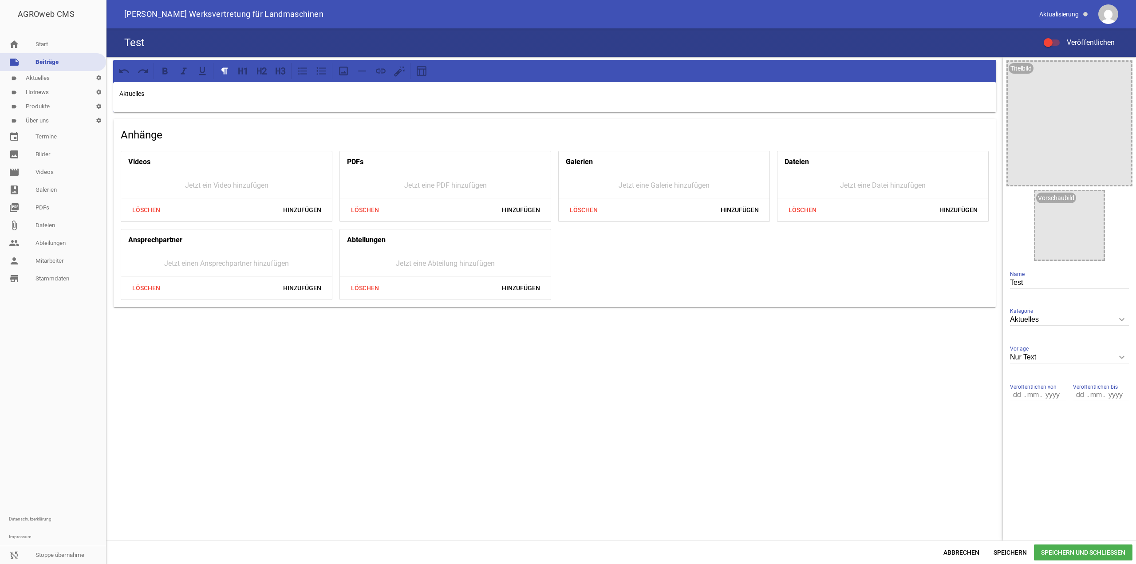
click at [1048, 46] on div at bounding box center [1048, 42] width 9 height 9
click at [1056, 37] on input "Veröffentlichen" at bounding box center [1056, 37] width 0 height 0
drag, startPoint x: 1016, startPoint y: 537, endPoint x: 1017, endPoint y: 547, distance: 10.2
click at [1016, 540] on aside "Titelbild image Vorschaubild image Test Name Aktuelles keyboard_arrow_down Kate…" at bounding box center [1069, 299] width 133 height 484
click at [1017, 549] on span "Speichern" at bounding box center [1010, 553] width 47 height 16
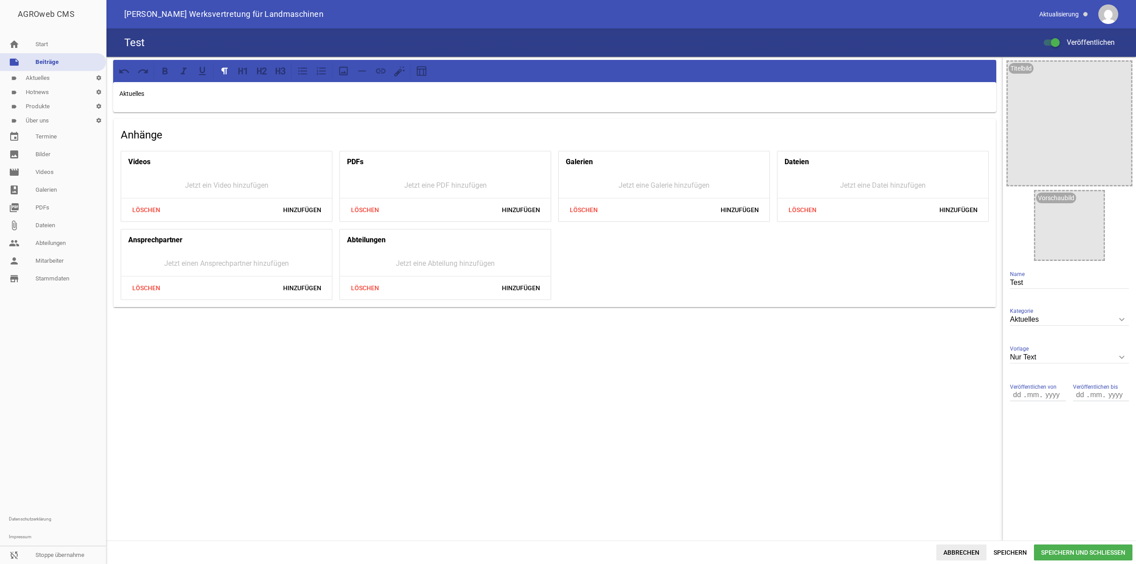
click at [958, 545] on span "Abbrechen" at bounding box center [962, 553] width 50 height 16
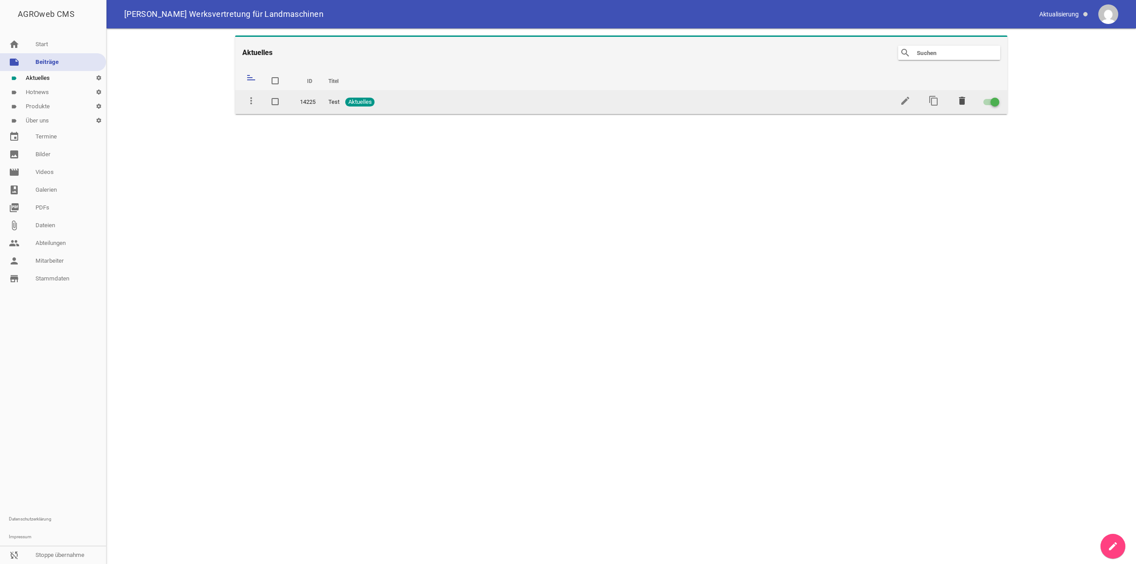
click at [966, 104] on icon "delete" at bounding box center [962, 100] width 11 height 11
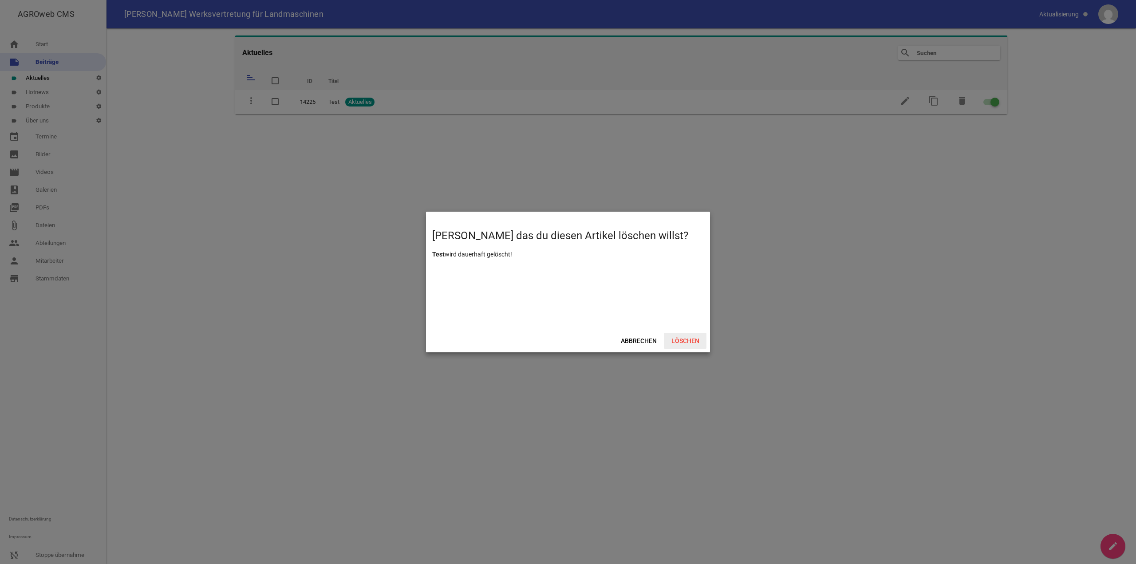
click at [685, 340] on span "Löschen" at bounding box center [685, 341] width 43 height 16
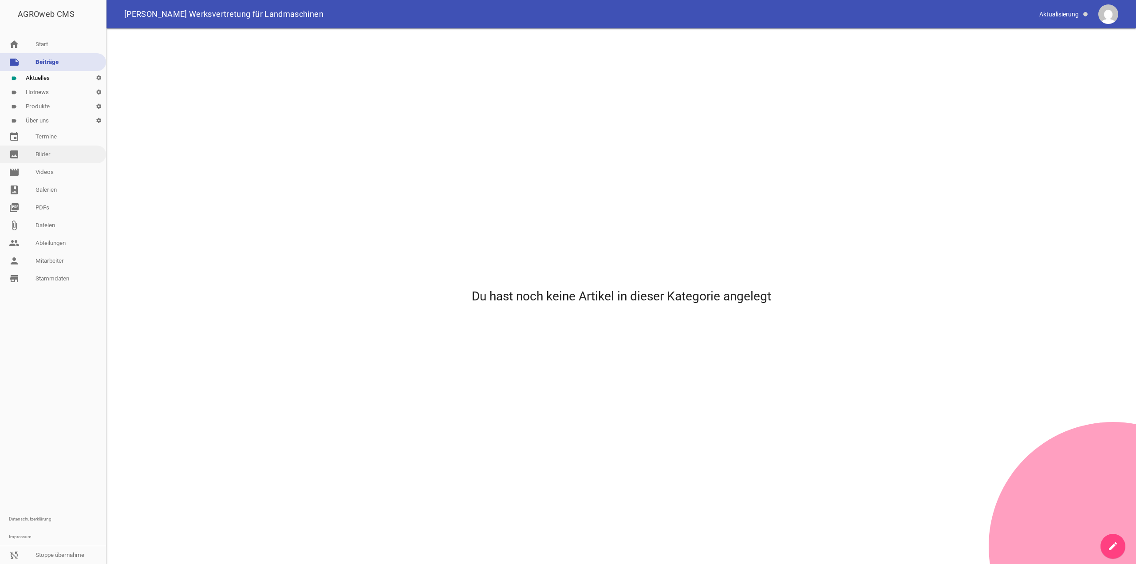
click at [38, 155] on link "image Bilder" at bounding box center [53, 155] width 106 height 18
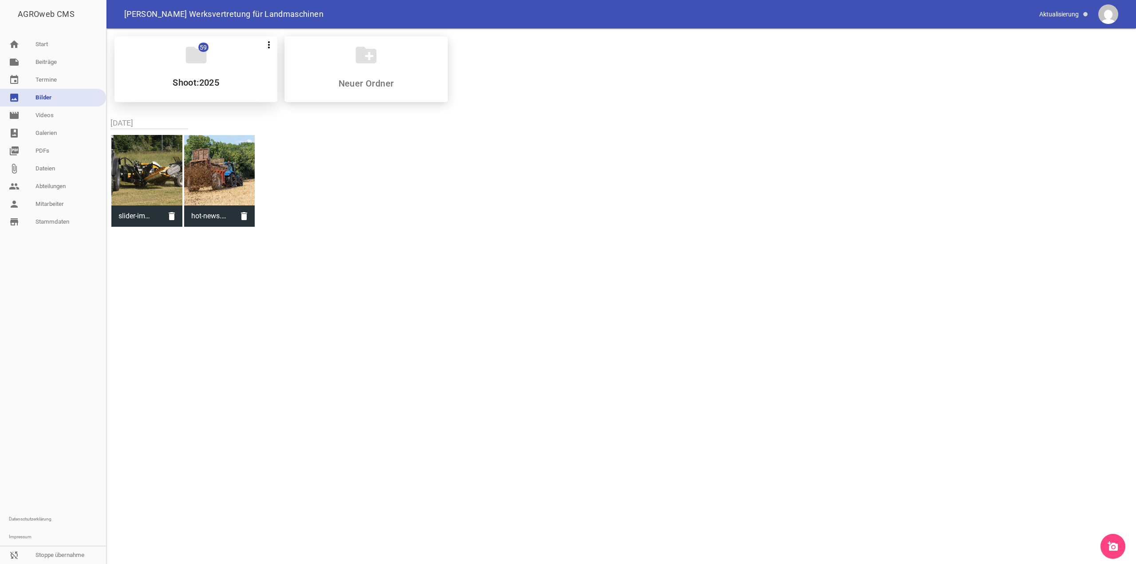
click at [144, 67] on div "folder 59 more_vert Teilen Bearbeiten Löschen Shoot:2025" at bounding box center [196, 69] width 163 height 66
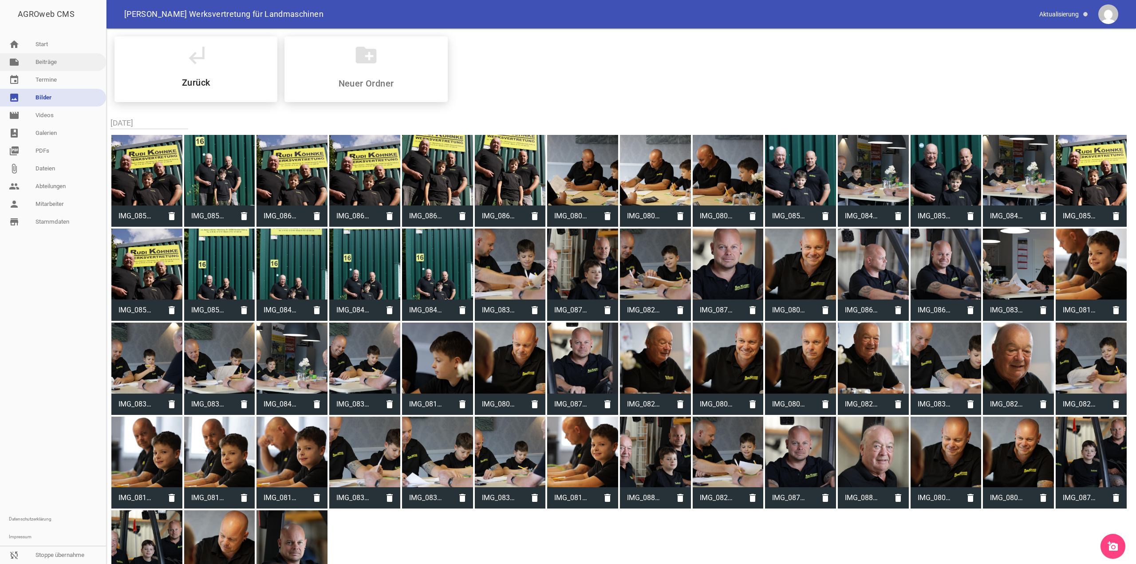
click at [35, 60] on link "note Beiträge" at bounding box center [53, 62] width 106 height 18
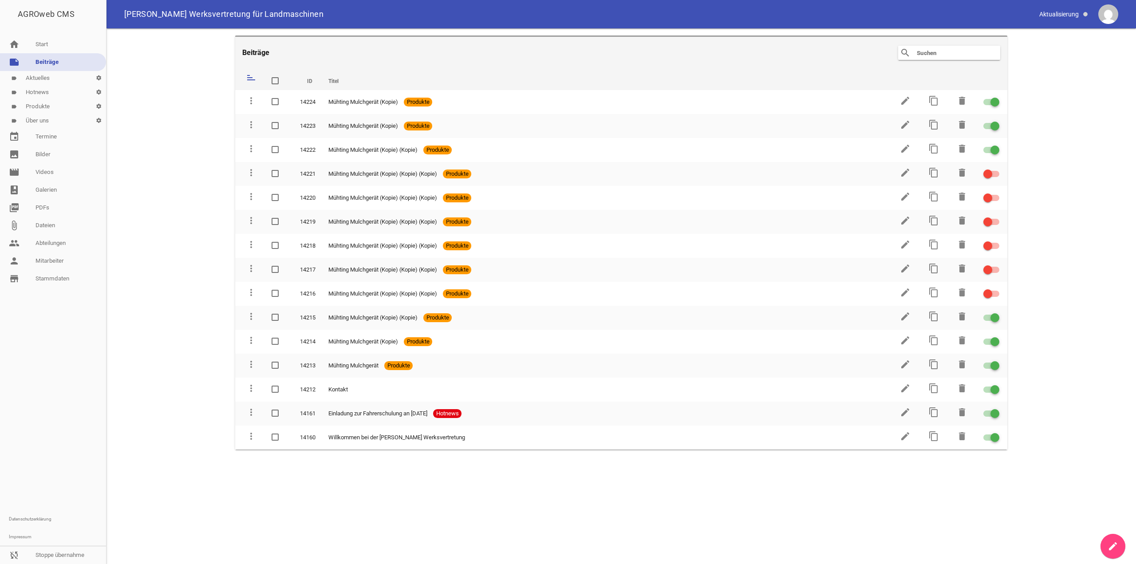
click at [57, 107] on link "label Produkte settings" at bounding box center [53, 106] width 106 height 14
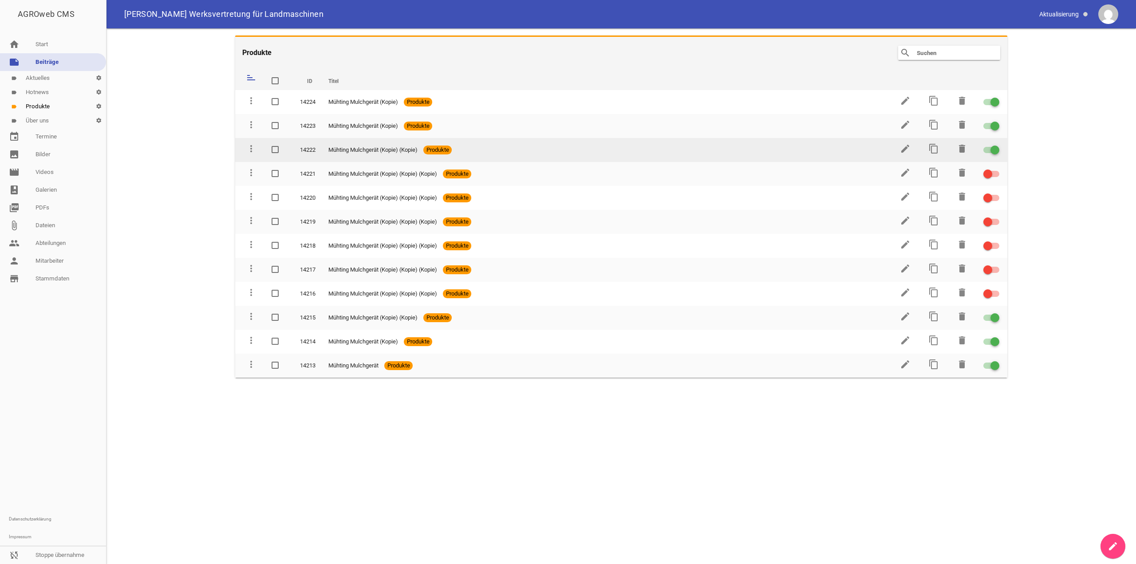
click at [993, 153] on div at bounding box center [995, 150] width 9 height 9
click at [997, 145] on input "checkbox" at bounding box center [997, 145] width 0 height 0
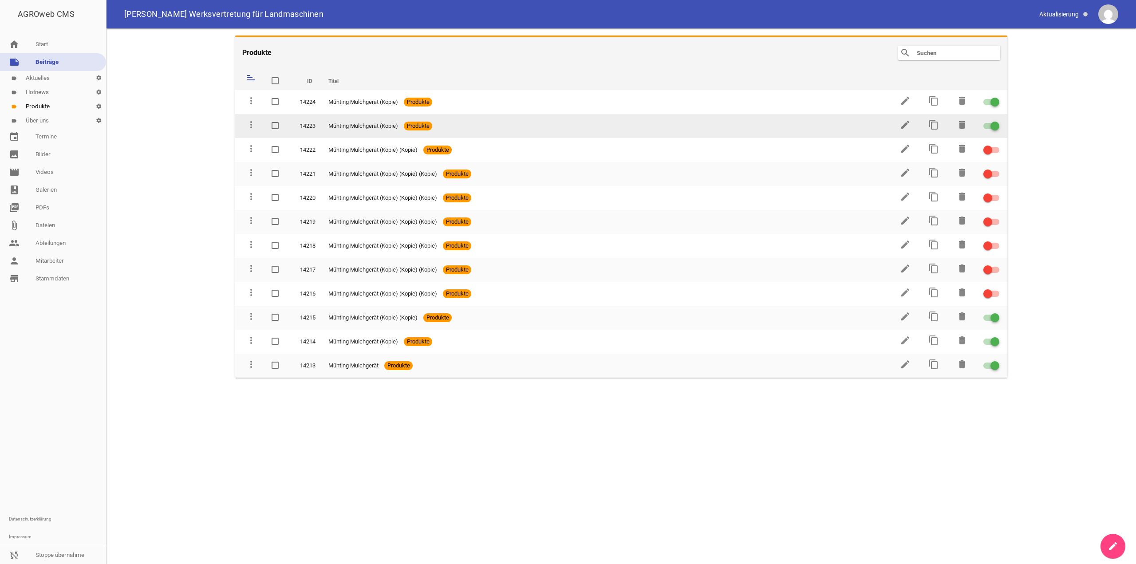
click at [993, 128] on div at bounding box center [995, 126] width 9 height 9
click at [997, 121] on input "checkbox" at bounding box center [997, 121] width 0 height 0
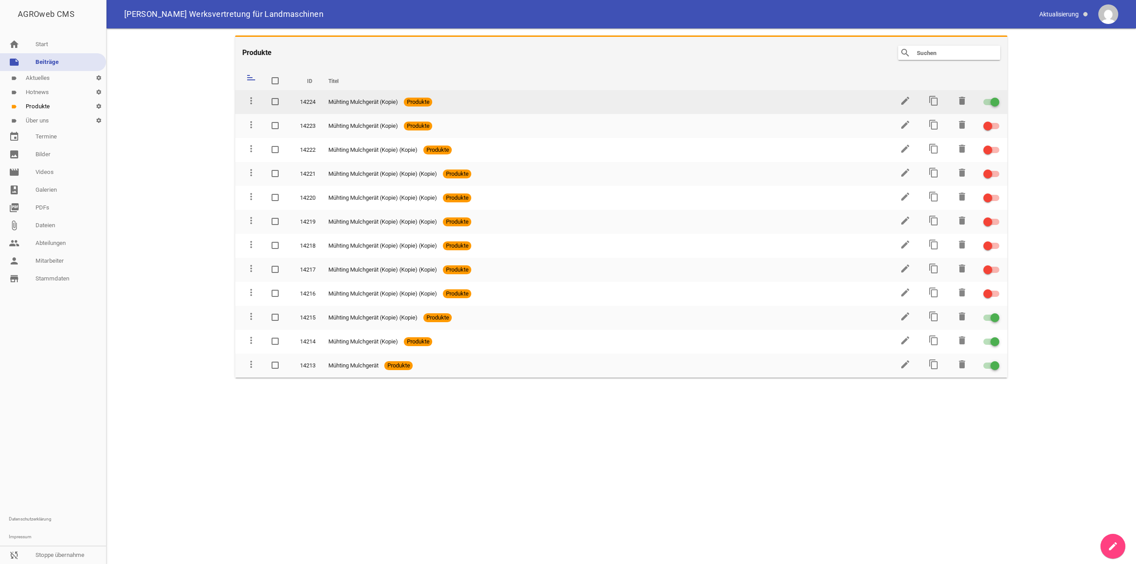
click at [996, 105] on div at bounding box center [995, 102] width 9 height 9
click at [997, 97] on input "checkbox" at bounding box center [997, 97] width 0 height 0
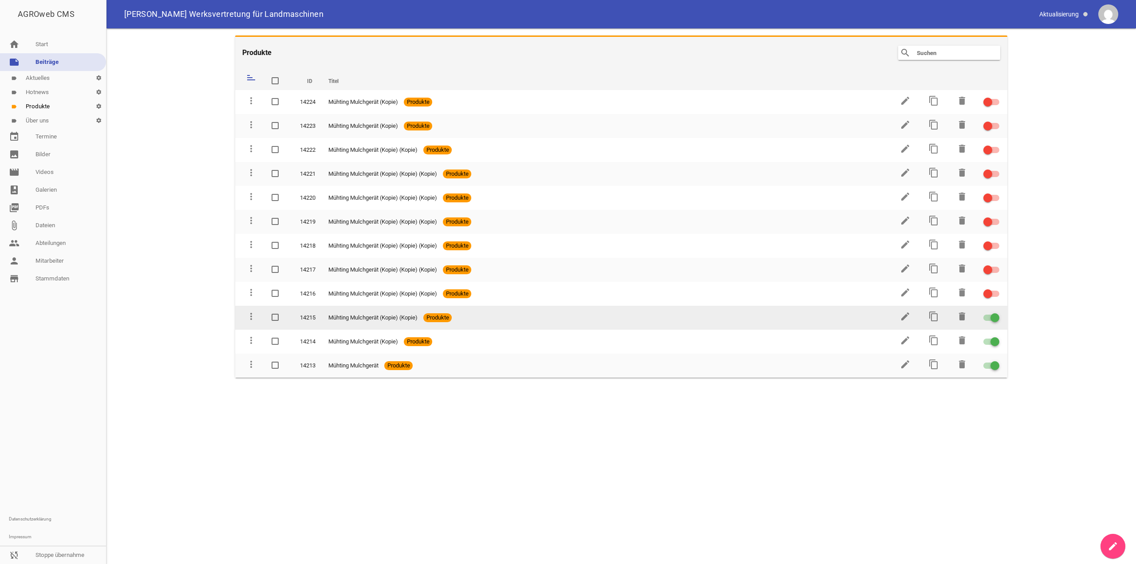
click at [993, 316] on div at bounding box center [995, 317] width 9 height 9
click at [997, 313] on input "checkbox" at bounding box center [997, 313] width 0 height 0
click at [992, 313] on label at bounding box center [990, 318] width 13 height 11
click at [997, 313] on input "checkbox" at bounding box center [997, 313] width 0 height 0
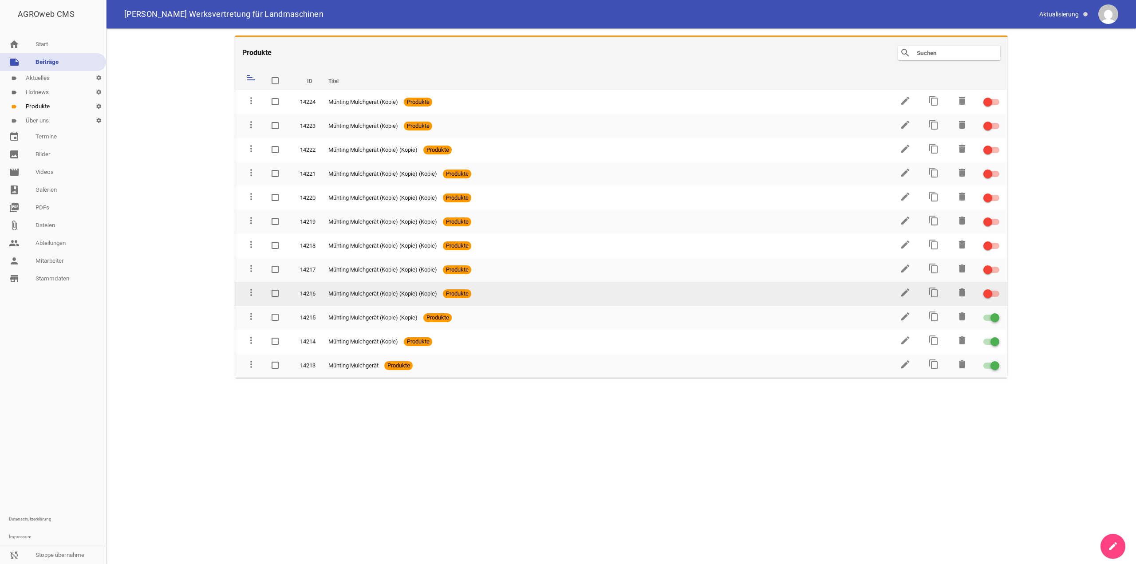
click at [992, 297] on label at bounding box center [990, 294] width 13 height 11
click at [997, 289] on input "checkbox" at bounding box center [997, 289] width 0 height 0
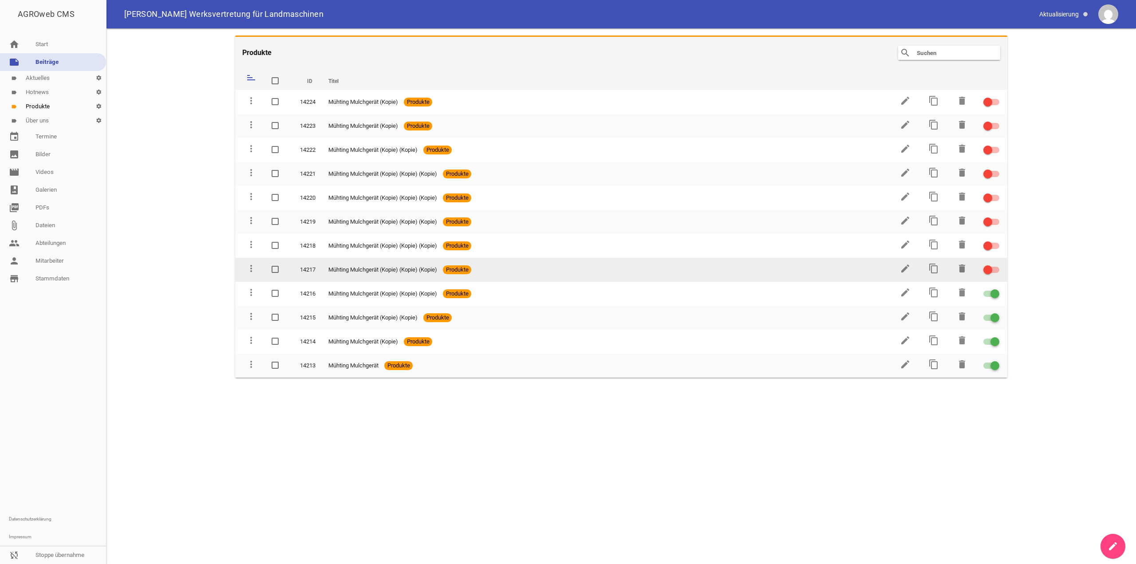
click at [993, 271] on div at bounding box center [992, 270] width 16 height 6
click at [997, 265] on input "checkbox" at bounding box center [997, 265] width 0 height 0
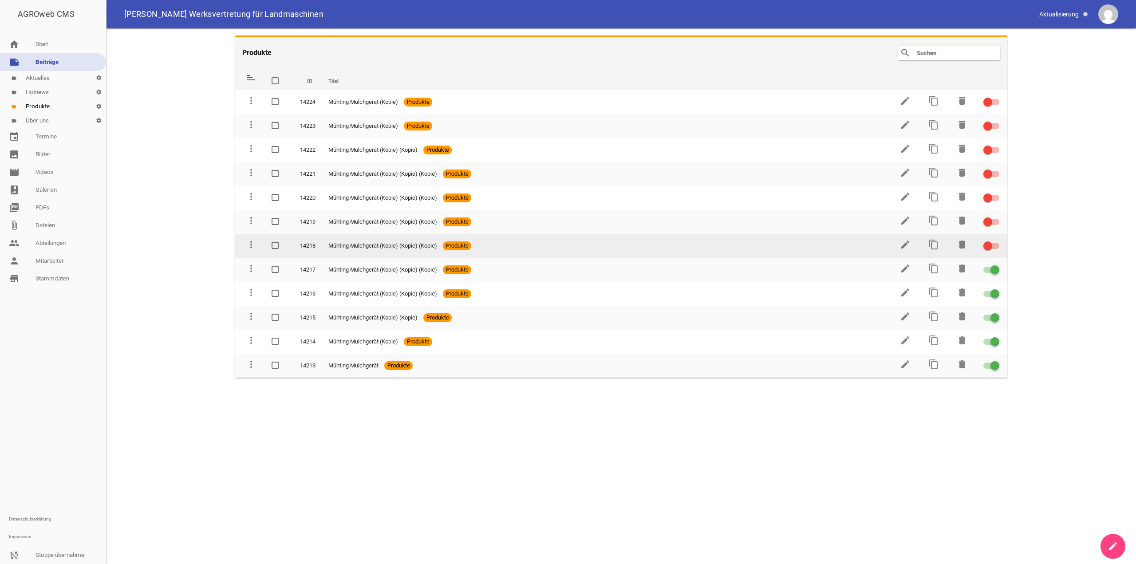
click at [973, 244] on td "delete" at bounding box center [961, 246] width 28 height 24
click at [986, 245] on span at bounding box center [988, 246] width 4 height 4
click at [997, 241] on input "checkbox" at bounding box center [997, 241] width 0 height 0
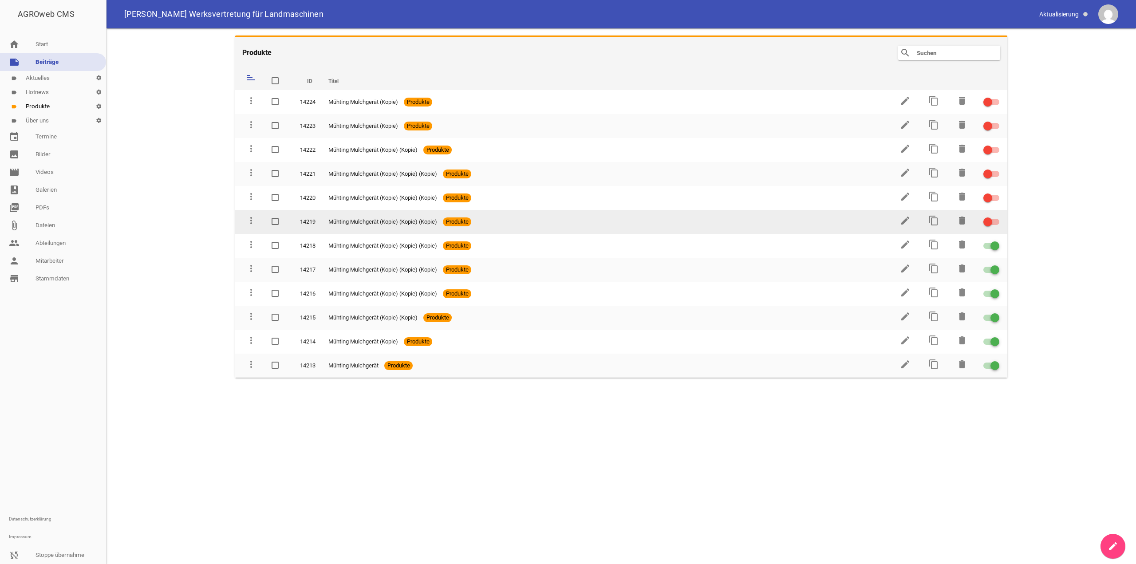
click at [989, 220] on div at bounding box center [988, 222] width 9 height 9
click at [997, 217] on input "checkbox" at bounding box center [997, 217] width 0 height 0
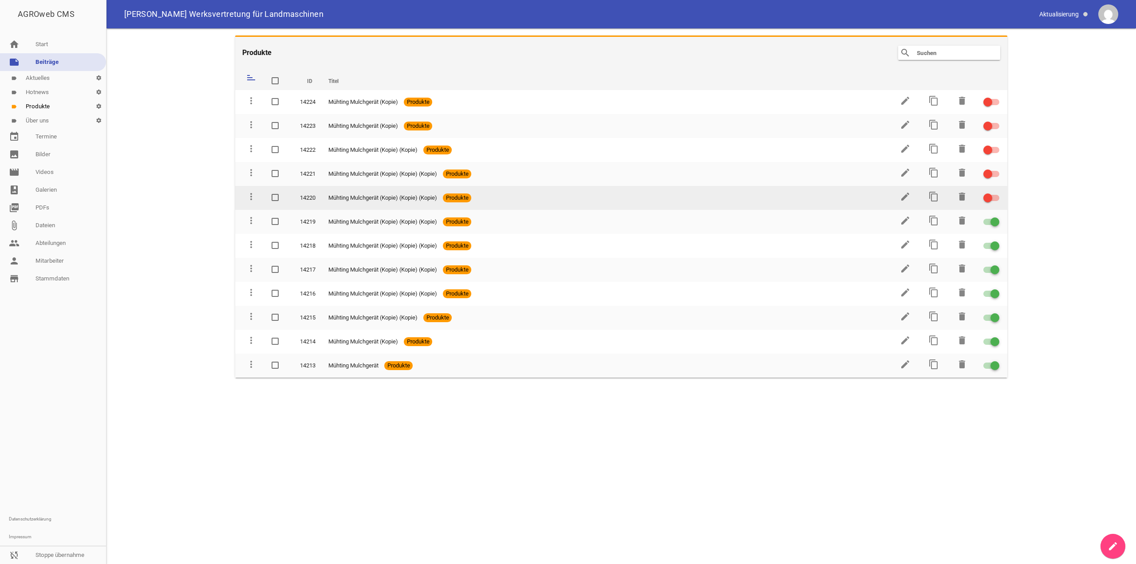
click at [992, 194] on label at bounding box center [990, 198] width 13 height 11
click at [997, 193] on input "checkbox" at bounding box center [997, 193] width 0 height 0
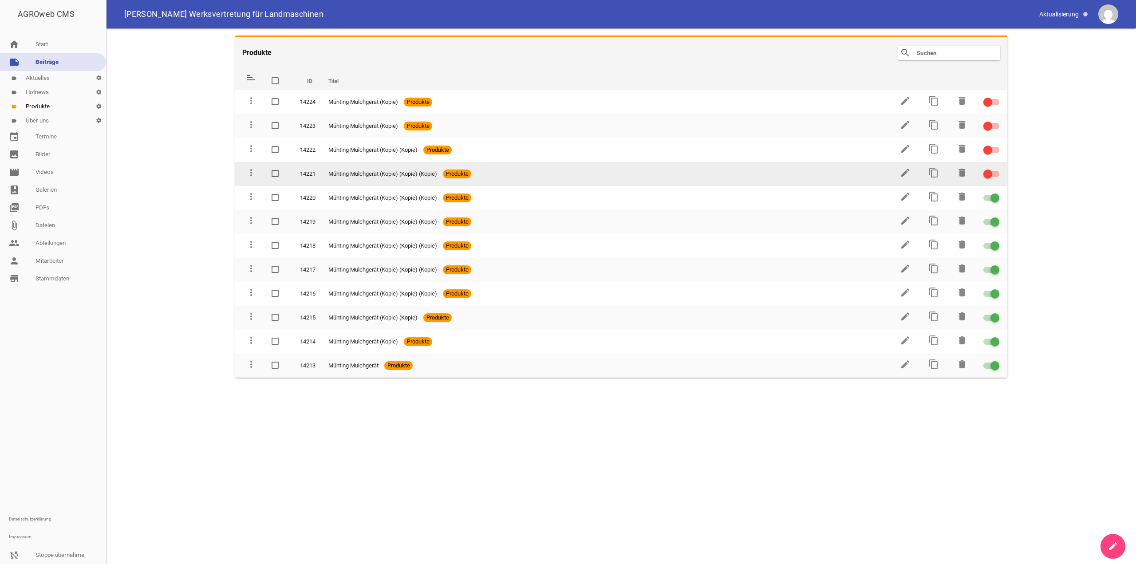
click at [990, 169] on label at bounding box center [990, 174] width 13 height 11
click at [997, 169] on input "checkbox" at bounding box center [997, 169] width 0 height 0
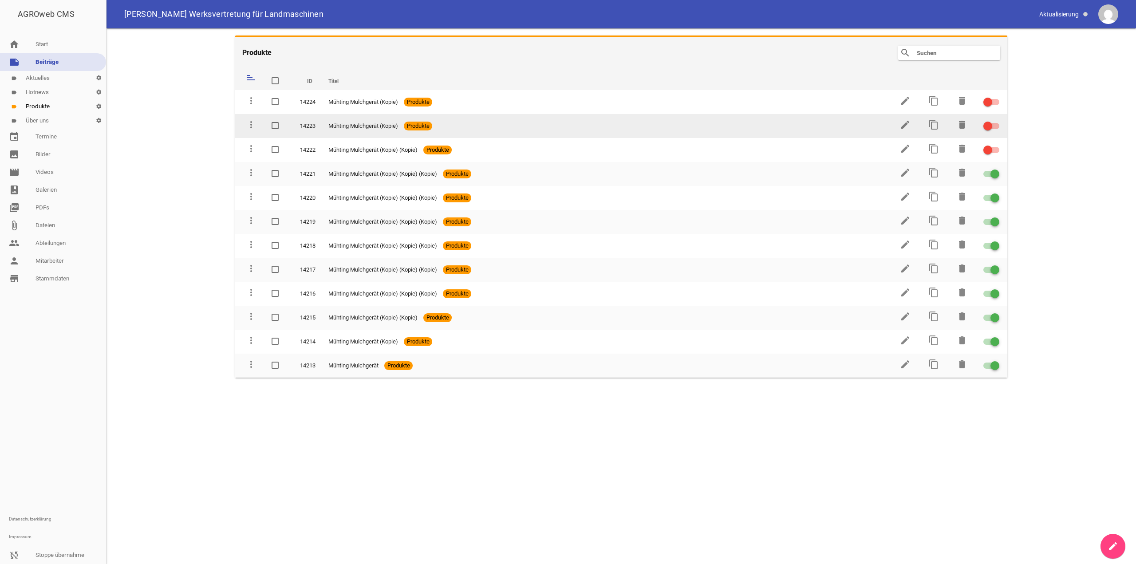
drag, startPoint x: 993, startPoint y: 154, endPoint x: 991, endPoint y: 136, distance: 18.3
click at [993, 154] on label at bounding box center [990, 150] width 13 height 11
click at [997, 145] on input "checkbox" at bounding box center [997, 145] width 0 height 0
click at [991, 125] on div at bounding box center [988, 126] width 9 height 9
click at [997, 121] on input "checkbox" at bounding box center [997, 121] width 0 height 0
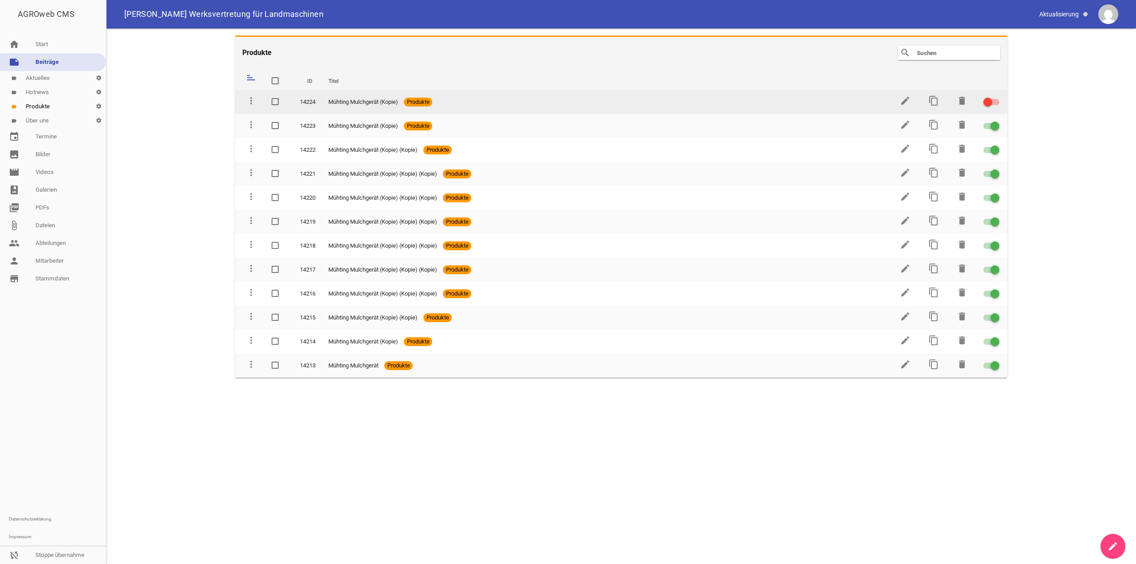
click at [993, 102] on div at bounding box center [992, 102] width 16 height 6
click at [997, 97] on input "checkbox" at bounding box center [997, 97] width 0 height 0
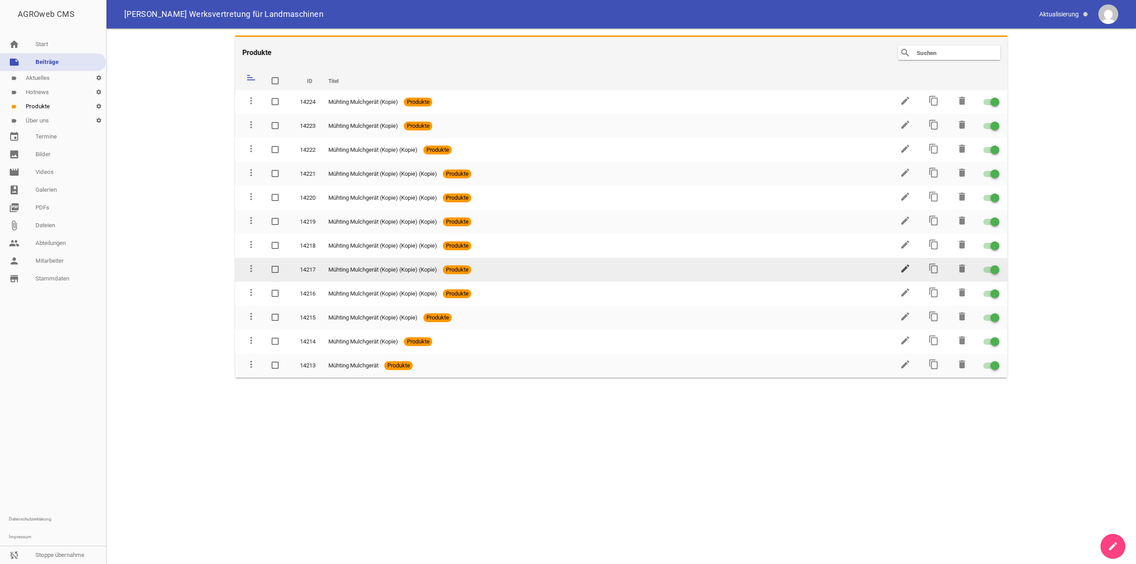
click at [908, 268] on icon "edit" at bounding box center [905, 268] width 11 height 11
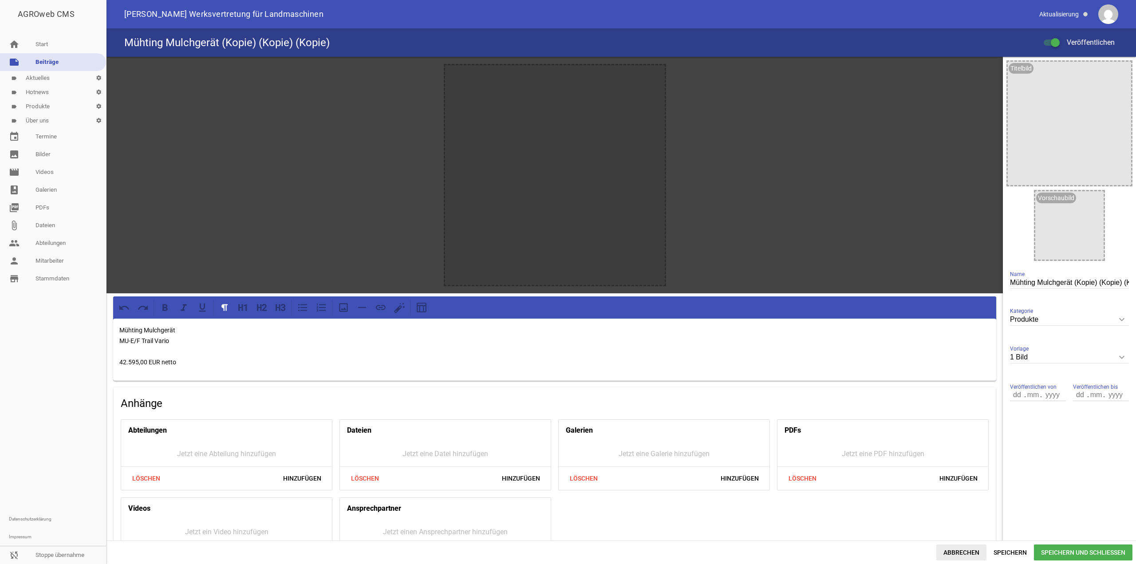
click at [974, 551] on span "Abbrechen" at bounding box center [962, 553] width 50 height 16
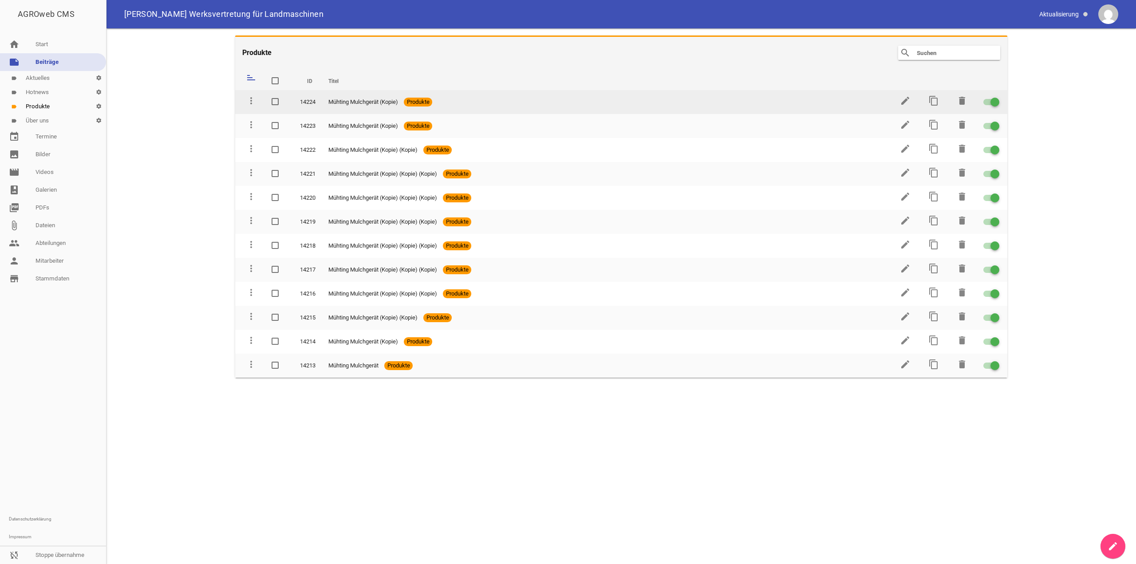
click at [994, 100] on span at bounding box center [995, 102] width 4 height 4
click at [997, 97] on input "checkbox" at bounding box center [997, 97] width 0 height 0
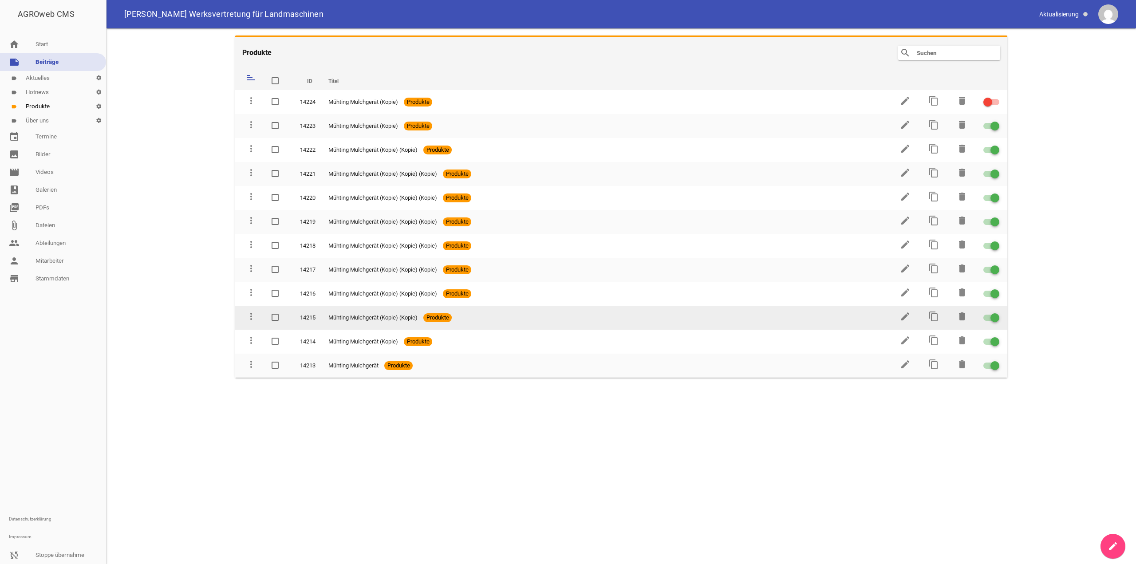
drag, startPoint x: 996, startPoint y: 316, endPoint x: 993, endPoint y: 284, distance: 32.5
click at [996, 316] on div at bounding box center [995, 317] width 9 height 9
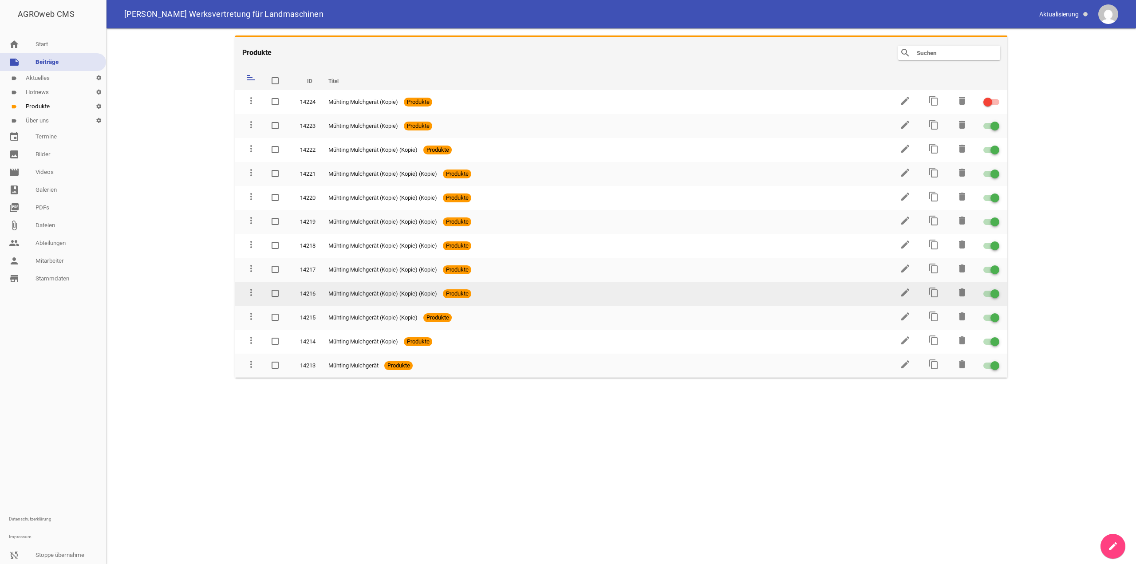
click at [997, 313] on input "checkbox" at bounding box center [997, 313] width 0 height 0
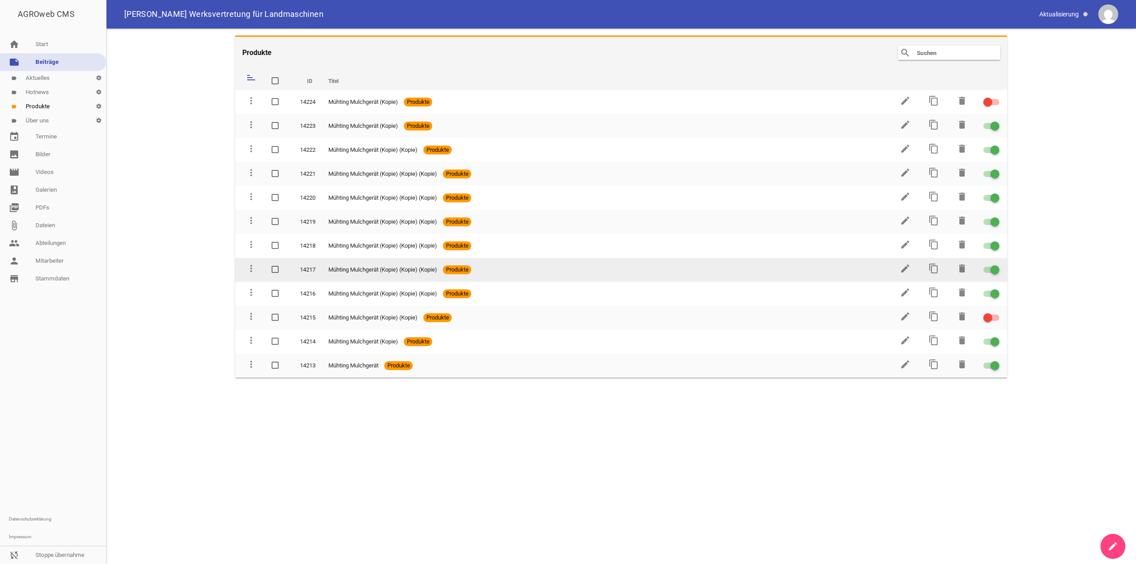
click at [993, 278] on td at bounding box center [992, 270] width 32 height 24
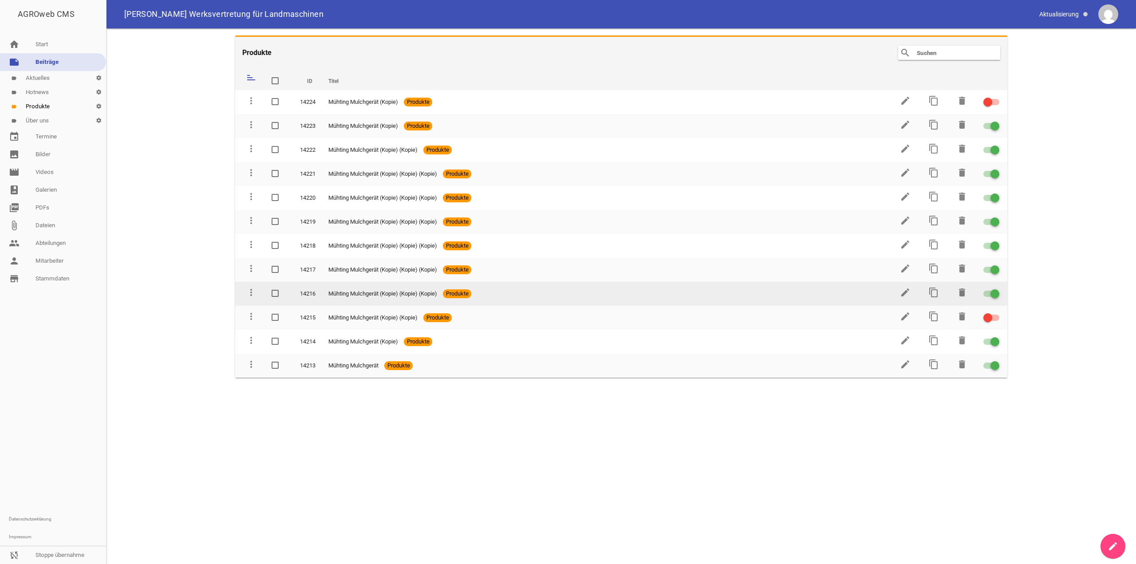
drag, startPoint x: 996, startPoint y: 295, endPoint x: 994, endPoint y: 286, distance: 9.5
click at [996, 295] on span at bounding box center [995, 294] width 4 height 4
click at [997, 289] on input "checkbox" at bounding box center [997, 289] width 0 height 0
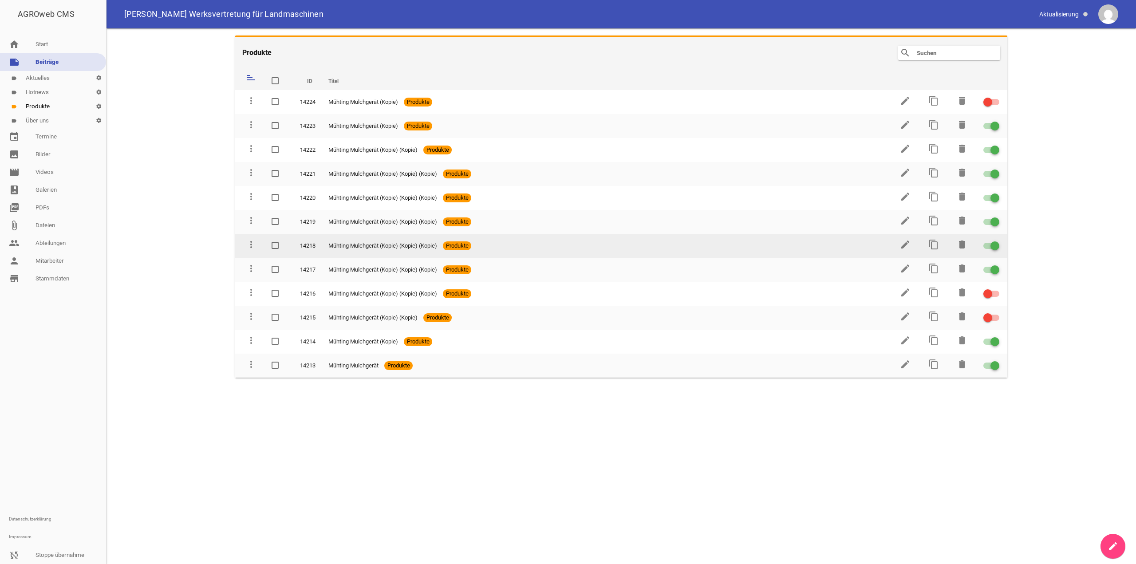
click at [989, 255] on td at bounding box center [992, 246] width 32 height 24
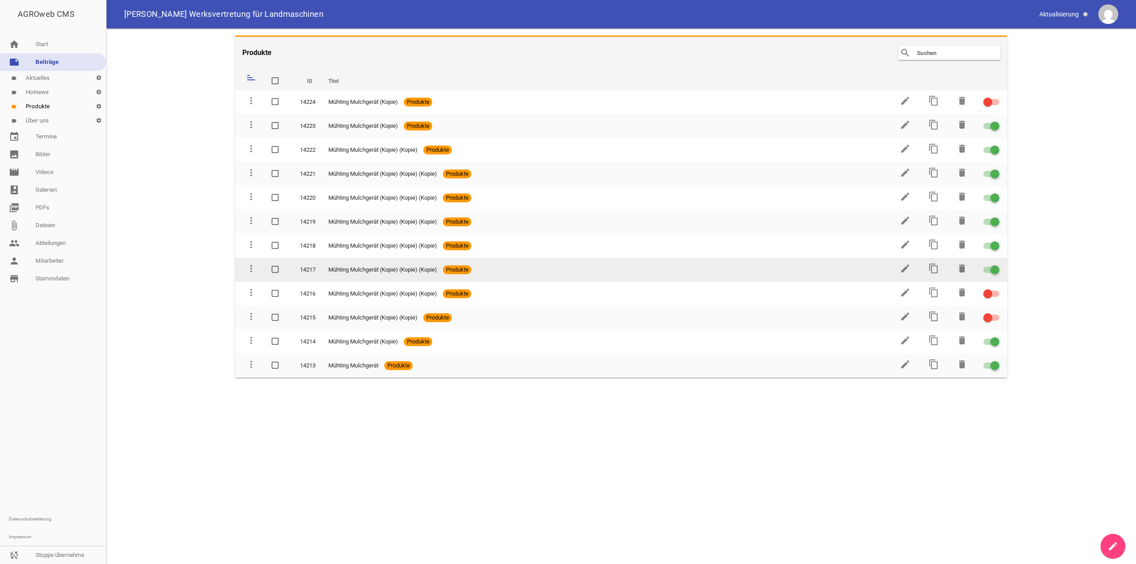
click at [993, 269] on span at bounding box center [995, 270] width 4 height 4
click at [997, 265] on input "checkbox" at bounding box center [997, 265] width 0 height 0
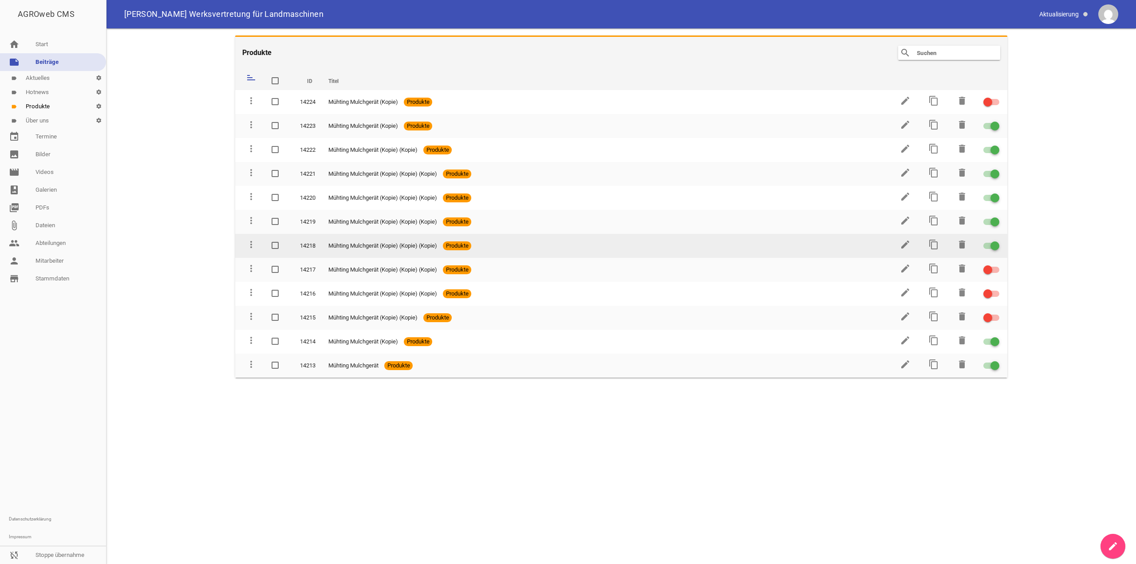
click at [996, 240] on td at bounding box center [992, 246] width 32 height 24
click at [991, 245] on div at bounding box center [995, 245] width 9 height 9
click at [997, 241] on input "checkbox" at bounding box center [997, 241] width 0 height 0
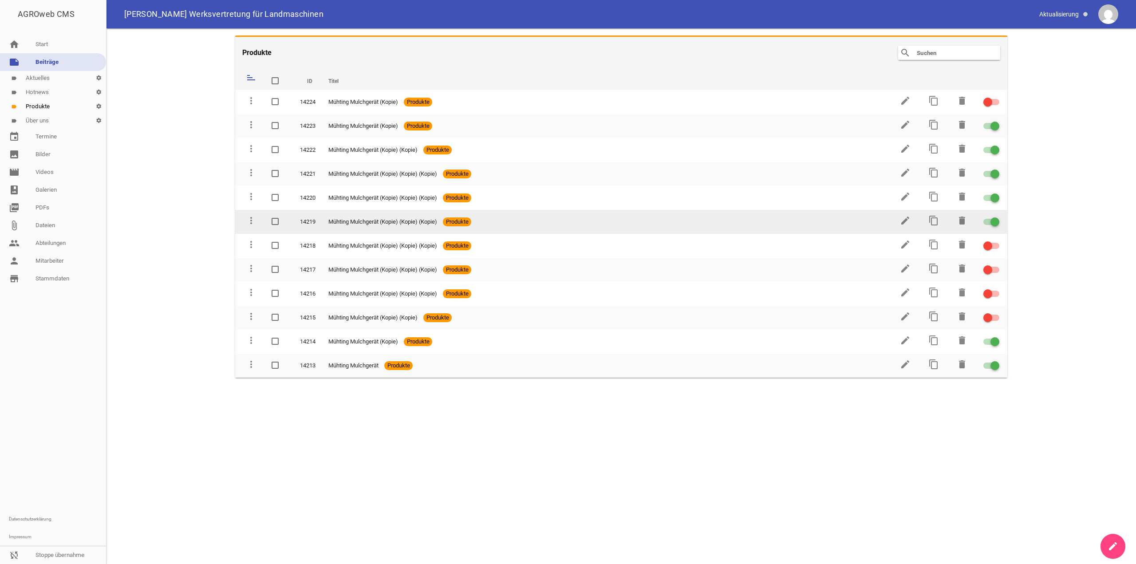
click at [994, 223] on div at bounding box center [995, 222] width 9 height 9
click at [997, 217] on input "checkbox" at bounding box center [997, 217] width 0 height 0
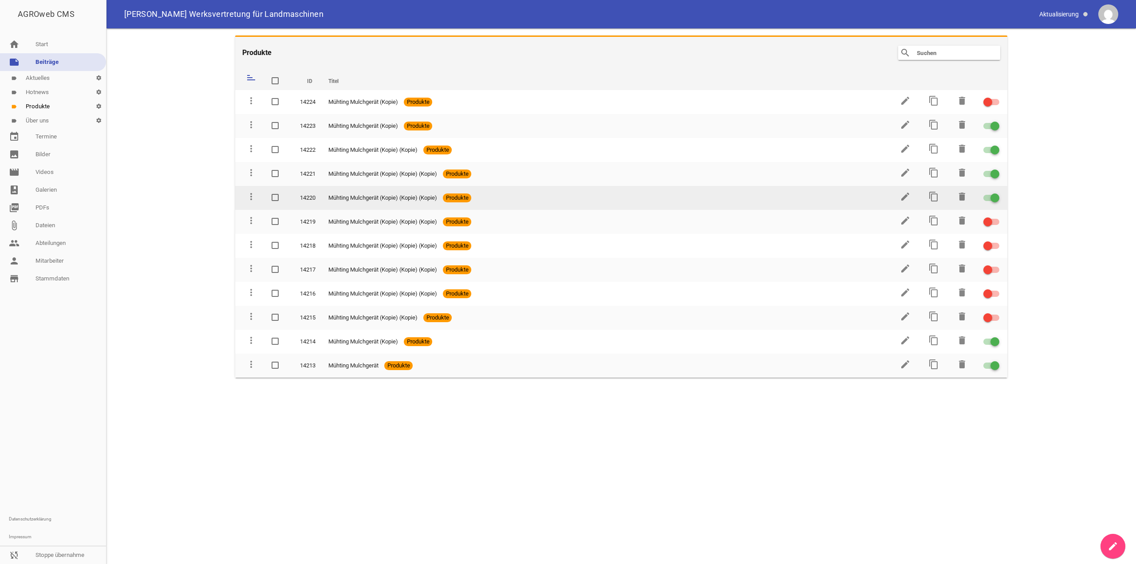
click at [995, 197] on span at bounding box center [995, 198] width 4 height 4
click at [997, 193] on input "checkbox" at bounding box center [997, 193] width 0 height 0
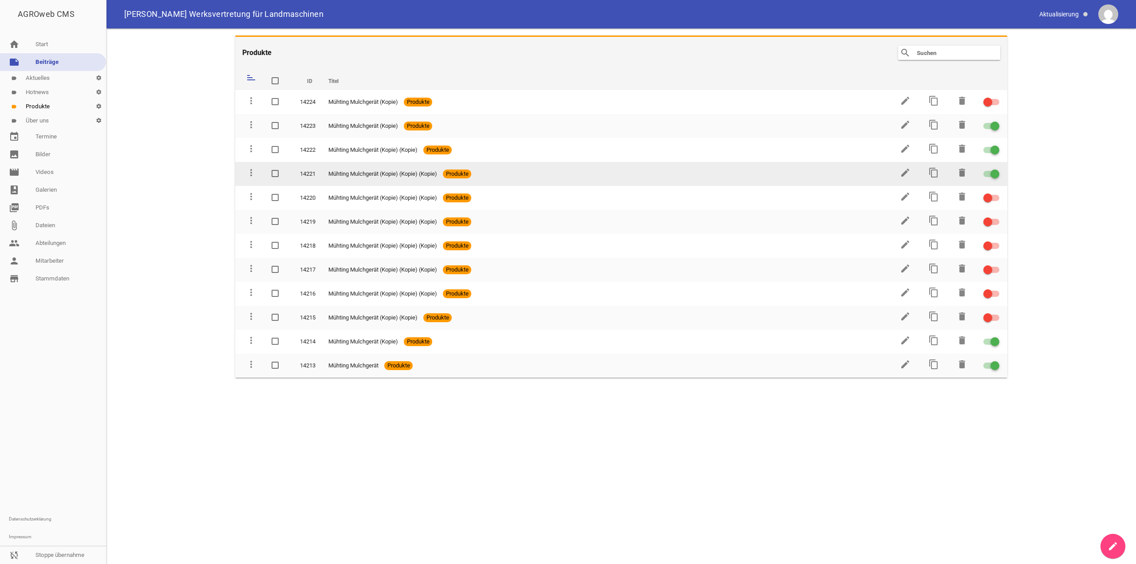
click at [994, 181] on td at bounding box center [992, 174] width 32 height 24
click at [998, 181] on td at bounding box center [992, 174] width 32 height 24
click at [993, 170] on div at bounding box center [995, 174] width 9 height 9
click at [997, 169] on input "checkbox" at bounding box center [997, 169] width 0 height 0
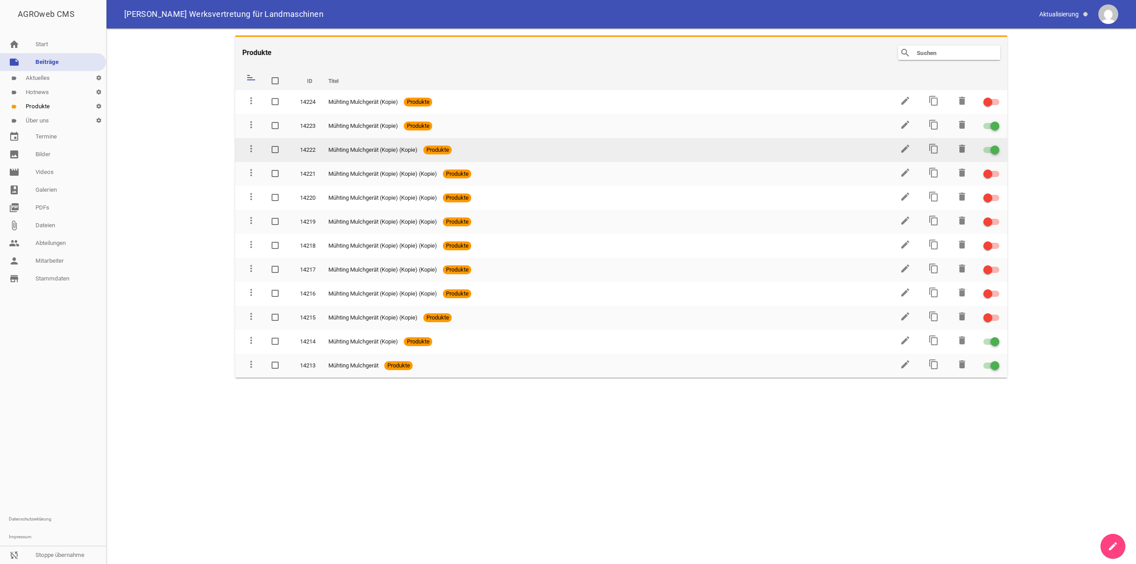
click at [993, 147] on div at bounding box center [995, 150] width 9 height 9
click at [997, 145] on input "checkbox" at bounding box center [997, 145] width 0 height 0
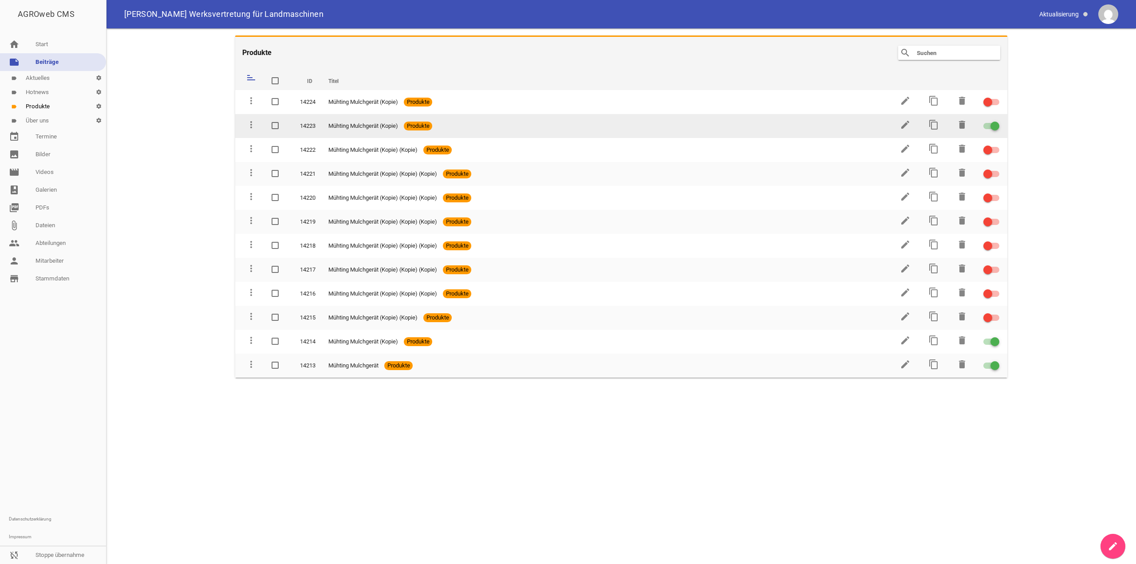
click at [995, 135] on td at bounding box center [992, 126] width 32 height 24
click at [996, 129] on div at bounding box center [995, 126] width 9 height 9
click at [997, 121] on input "checkbox" at bounding box center [997, 121] width 0 height 0
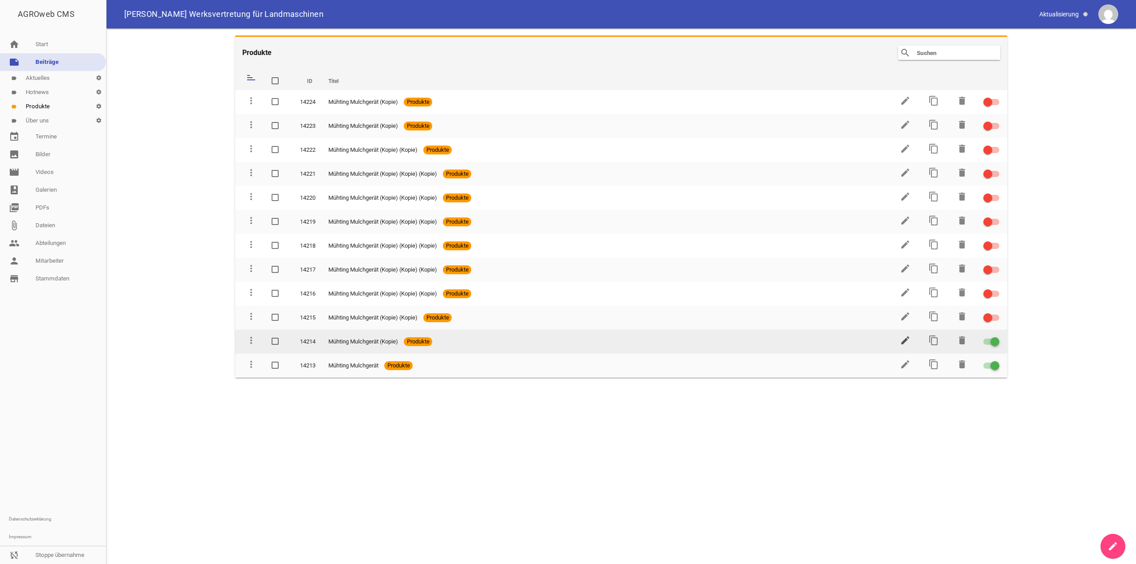
click at [908, 337] on icon "edit" at bounding box center [905, 340] width 11 height 11
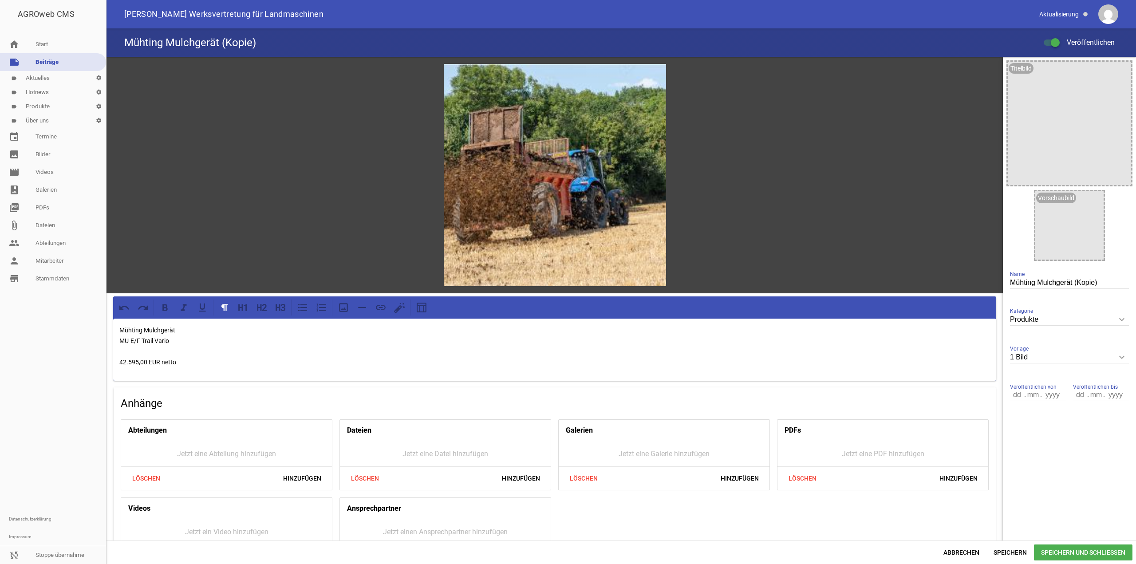
drag, startPoint x: 961, startPoint y: 551, endPoint x: 966, endPoint y: 486, distance: 65.9
click at [961, 551] on span "Abbrechen" at bounding box center [962, 553] width 50 height 16
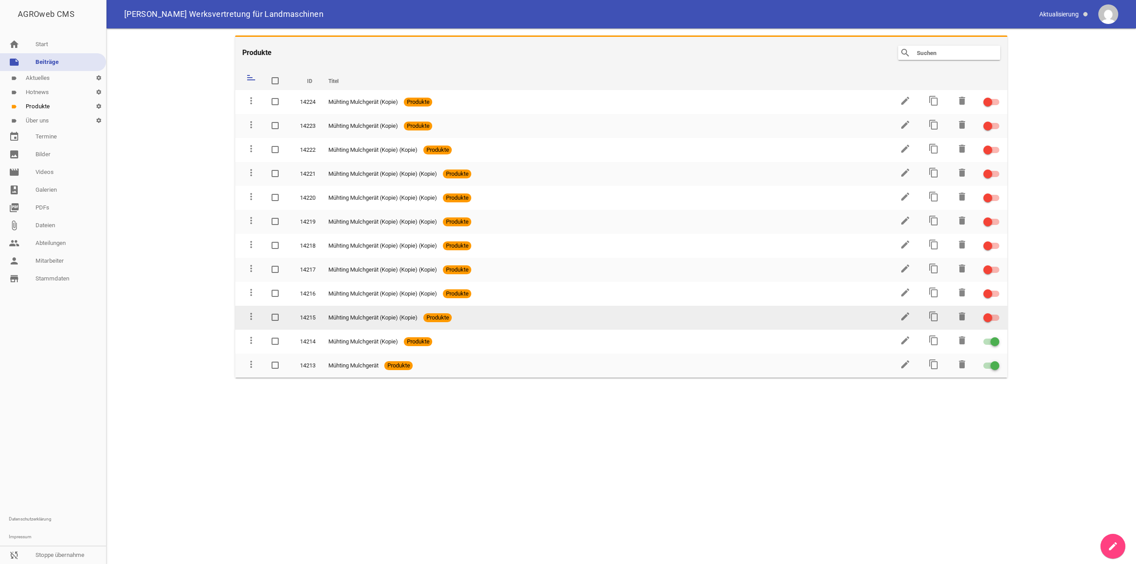
click at [996, 321] on label at bounding box center [990, 318] width 13 height 11
click at [997, 313] on input "checkbox" at bounding box center [997, 313] width 0 height 0
click at [912, 313] on td "edit" at bounding box center [904, 318] width 28 height 24
click at [909, 314] on icon "edit" at bounding box center [905, 316] width 11 height 11
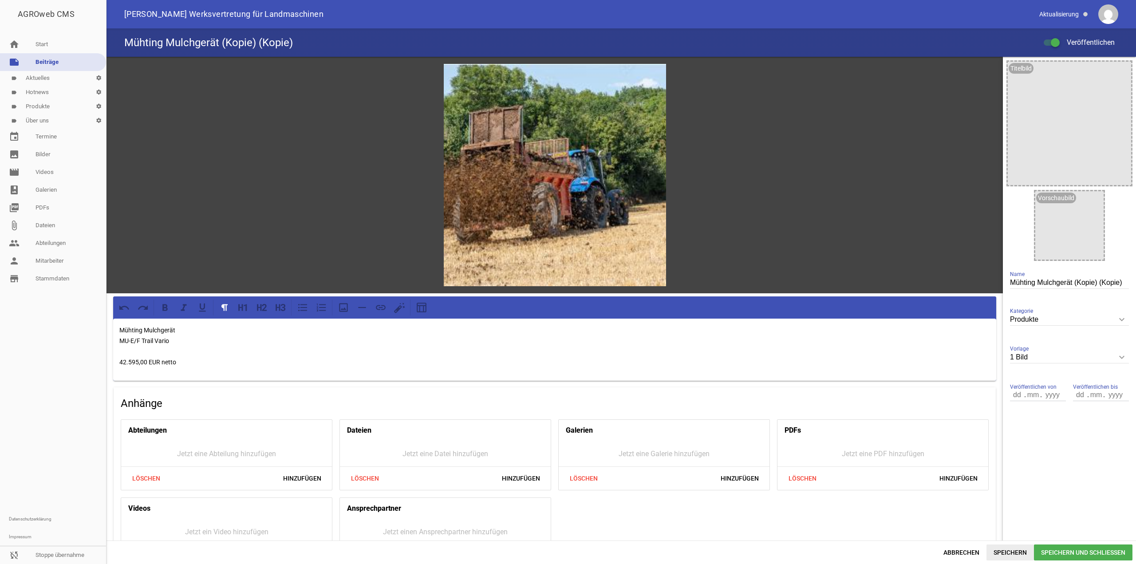
click at [987, 551] on span "Speichern" at bounding box center [1010, 553] width 47 height 16
click at [971, 551] on span "Abbrechen" at bounding box center [962, 553] width 50 height 16
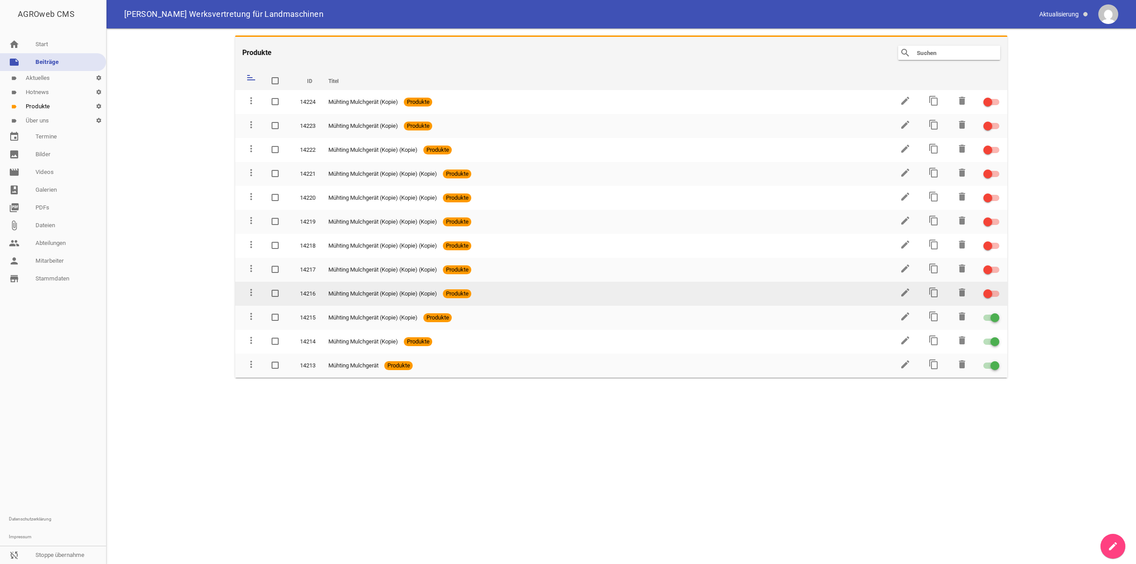
click at [990, 295] on div at bounding box center [988, 293] width 9 height 9
click at [997, 289] on input "checkbox" at bounding box center [997, 289] width 0 height 0
click at [906, 293] on icon "edit" at bounding box center [905, 292] width 11 height 11
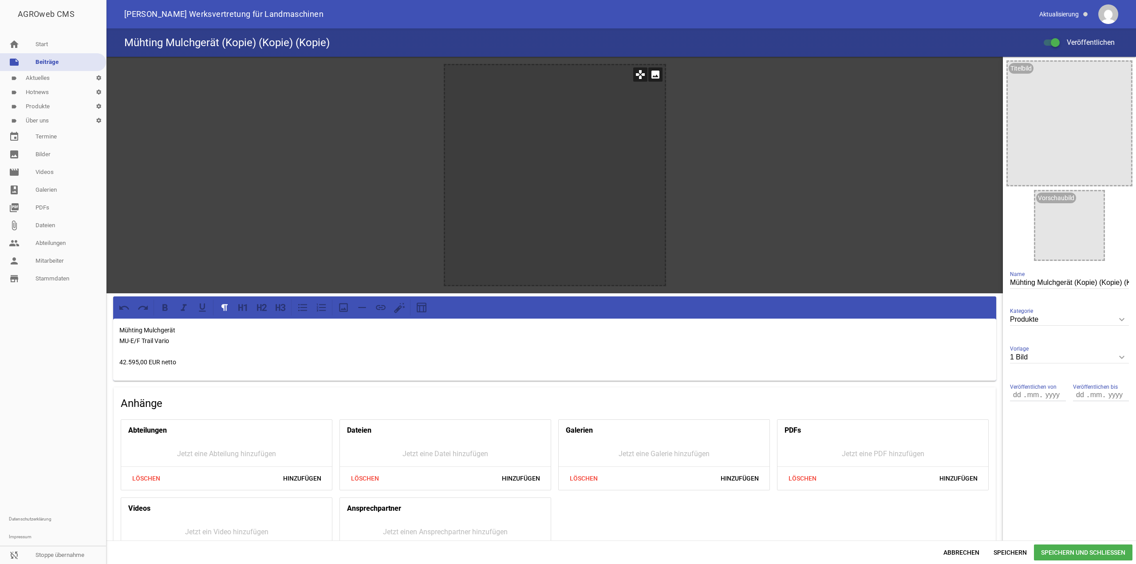
click at [656, 70] on icon "image" at bounding box center [656, 74] width 14 height 14
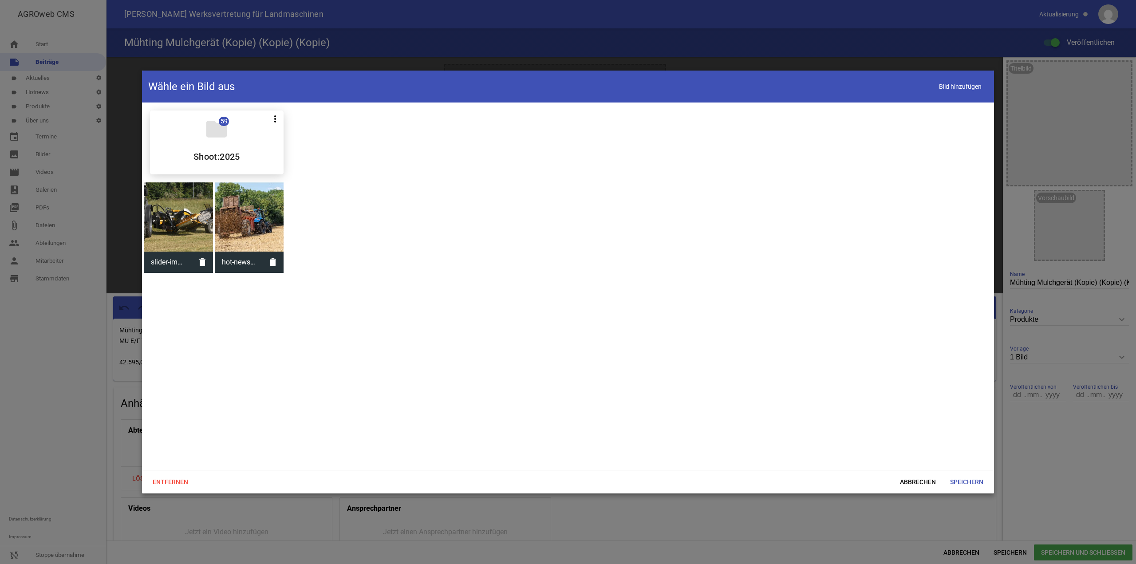
click at [233, 205] on div at bounding box center [249, 216] width 69 height 69
click at [973, 480] on span "Speichern" at bounding box center [966, 482] width 47 height 16
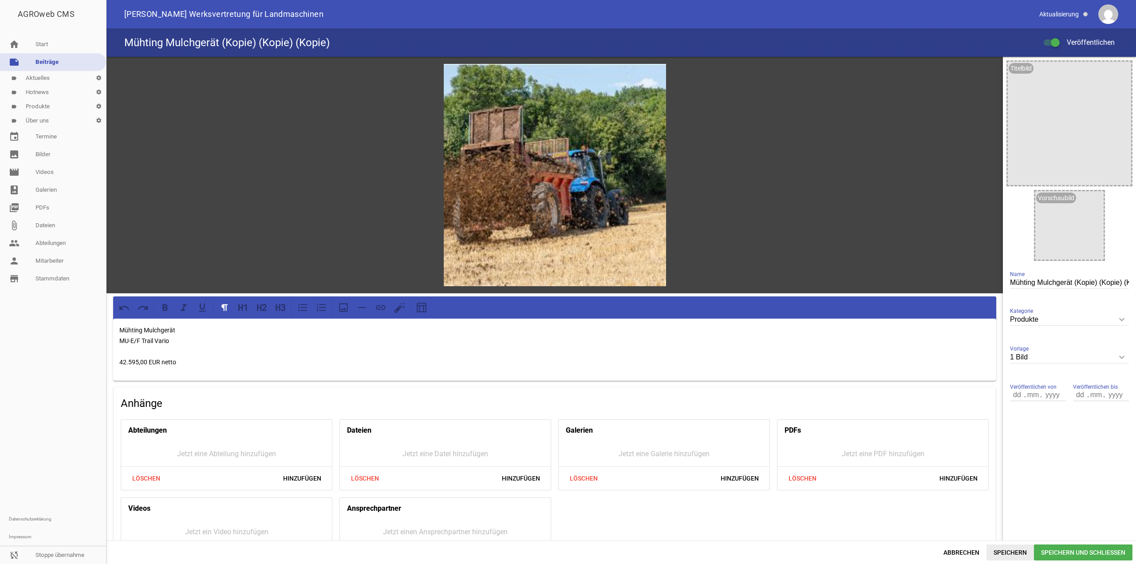
click at [1000, 547] on span "Speichern" at bounding box center [1010, 553] width 47 height 16
click at [979, 550] on span "Abbrechen" at bounding box center [962, 553] width 50 height 16
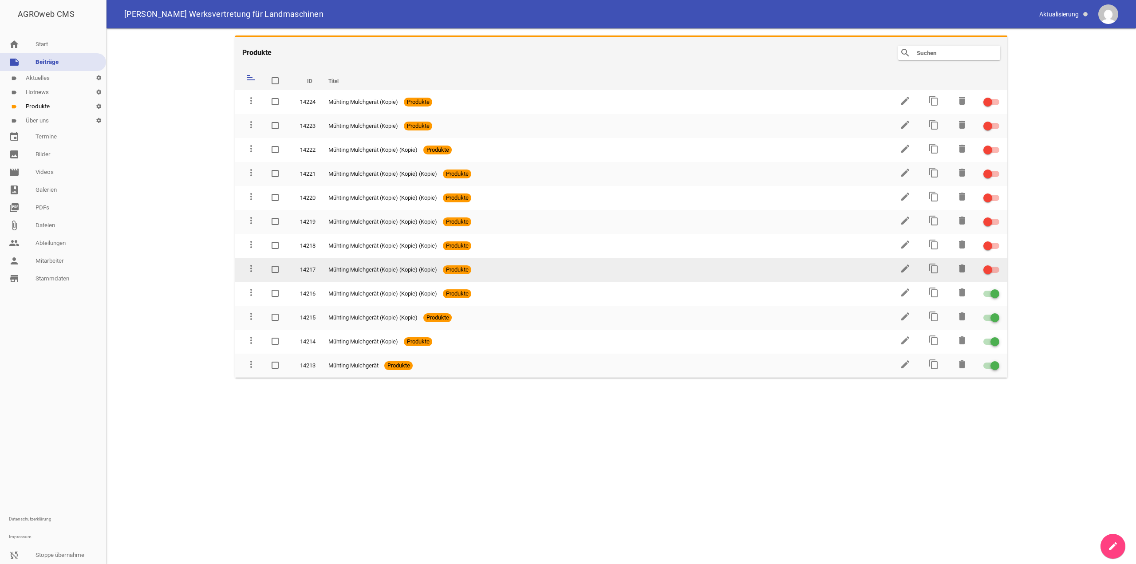
click at [276, 267] on span at bounding box center [276, 269] width 6 height 5
click at [284, 265] on input "checkbox" at bounding box center [284, 265] width 0 height 0
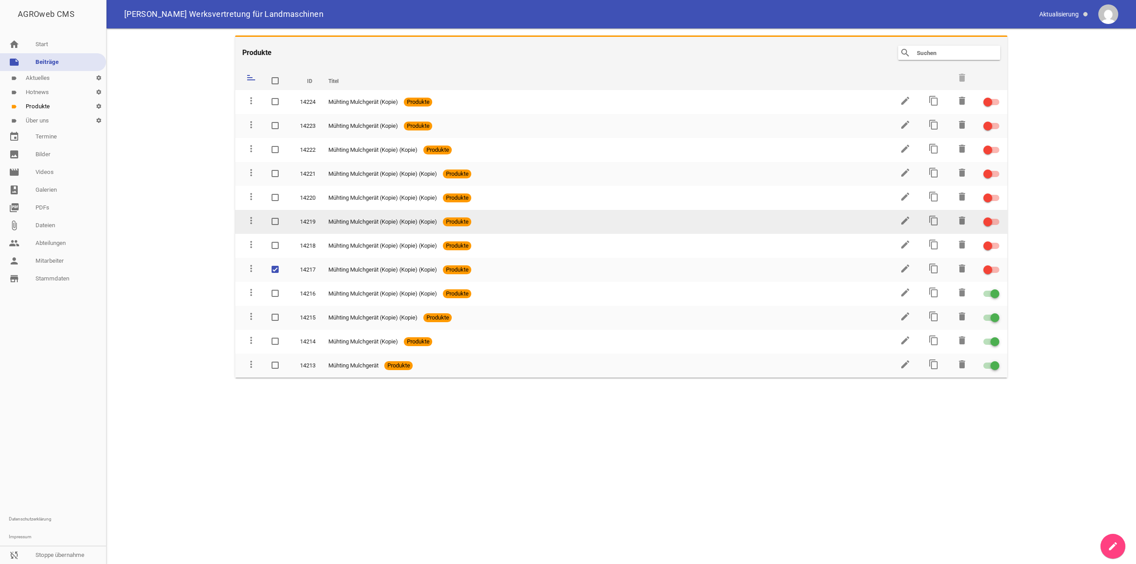
drag, startPoint x: 277, startPoint y: 246, endPoint x: 276, endPoint y: 227, distance: 19.1
click at [277, 245] on span at bounding box center [276, 245] width 6 height 5
click at [284, 241] on input "checkbox" at bounding box center [284, 241] width 0 height 0
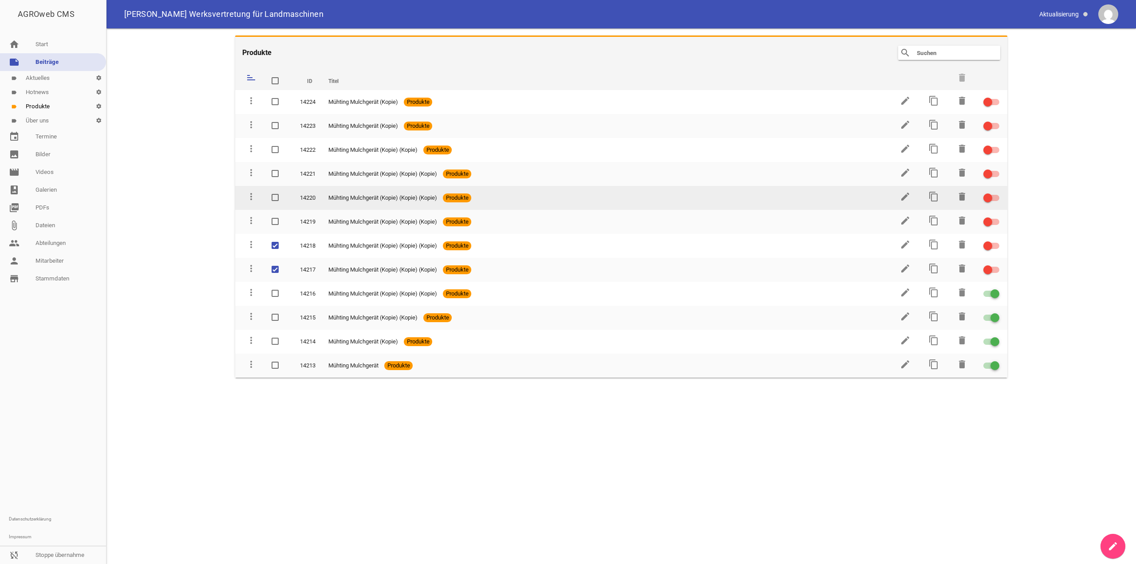
click at [275, 209] on td at bounding box center [278, 198] width 28 height 24
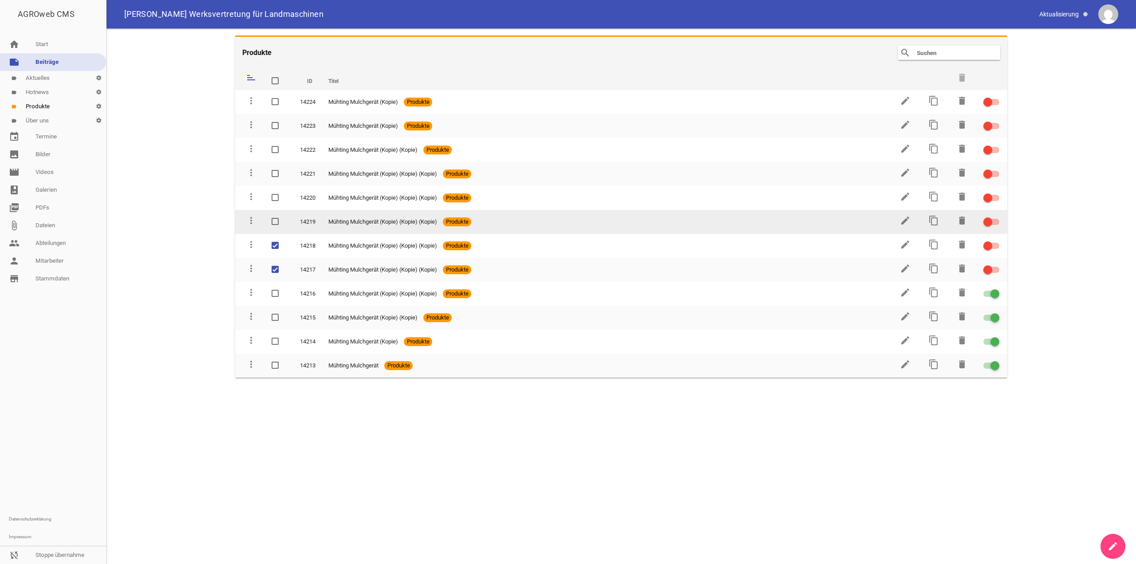
click at [273, 227] on td at bounding box center [278, 222] width 28 height 24
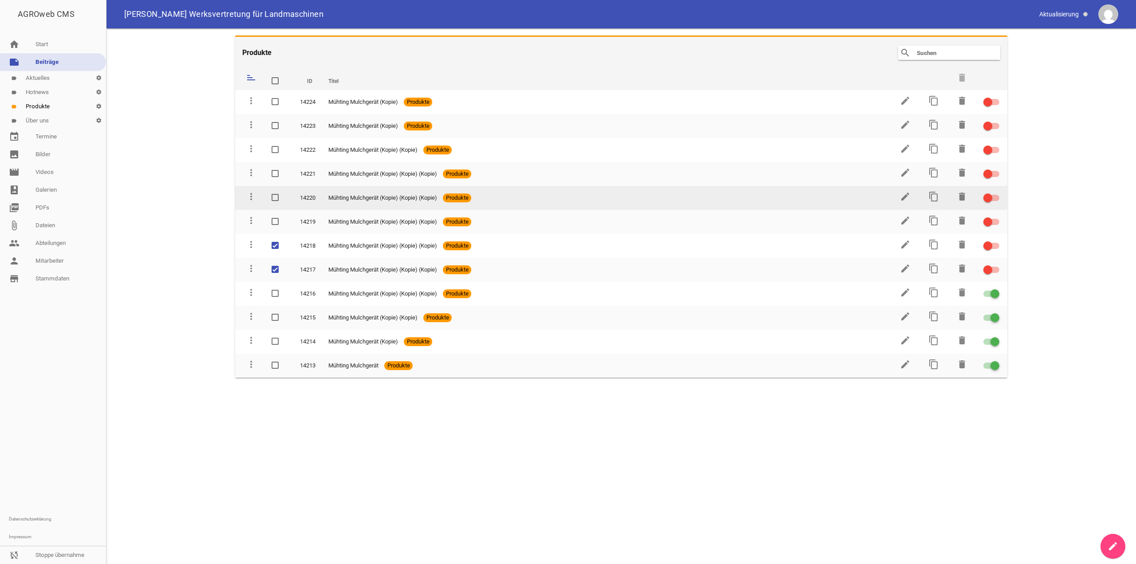
click at [277, 197] on span at bounding box center [276, 197] width 6 height 5
click at [284, 193] on input "checkbox" at bounding box center [284, 193] width 0 height 0
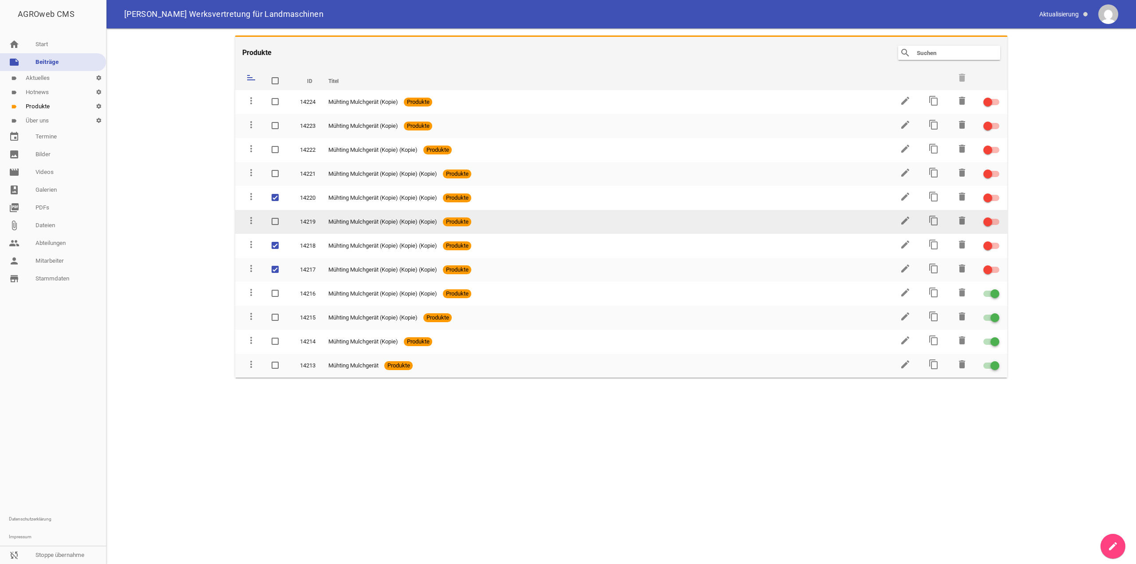
click at [271, 213] on td at bounding box center [278, 222] width 28 height 24
click at [279, 224] on label at bounding box center [278, 222] width 12 height 11
click at [284, 217] on input "checkbox" at bounding box center [284, 217] width 0 height 0
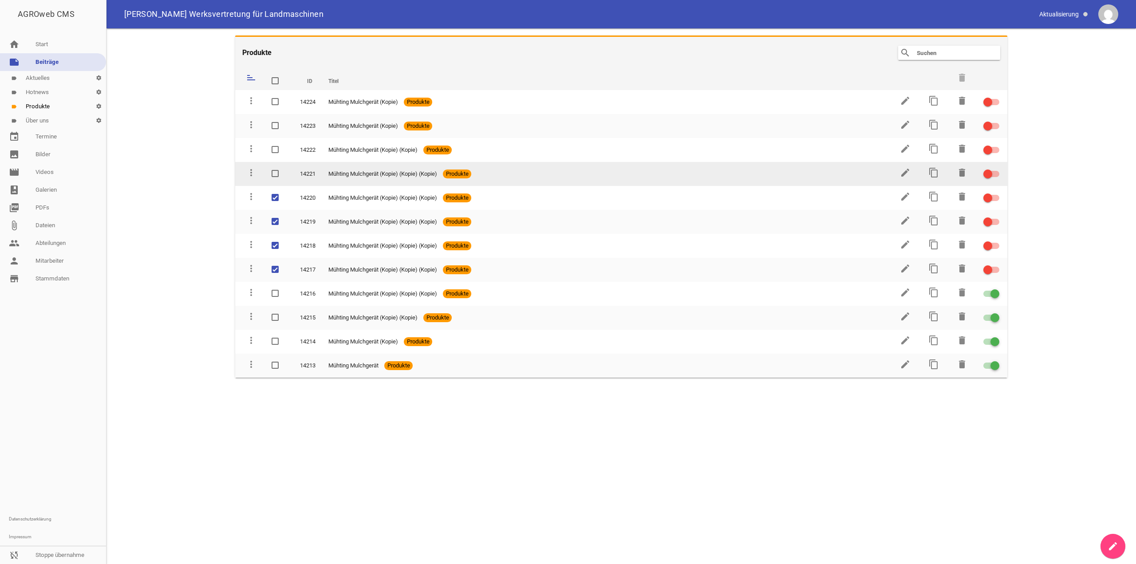
click at [276, 171] on span at bounding box center [276, 173] width 6 height 5
click at [284, 169] on input "checkbox" at bounding box center [284, 169] width 0 height 0
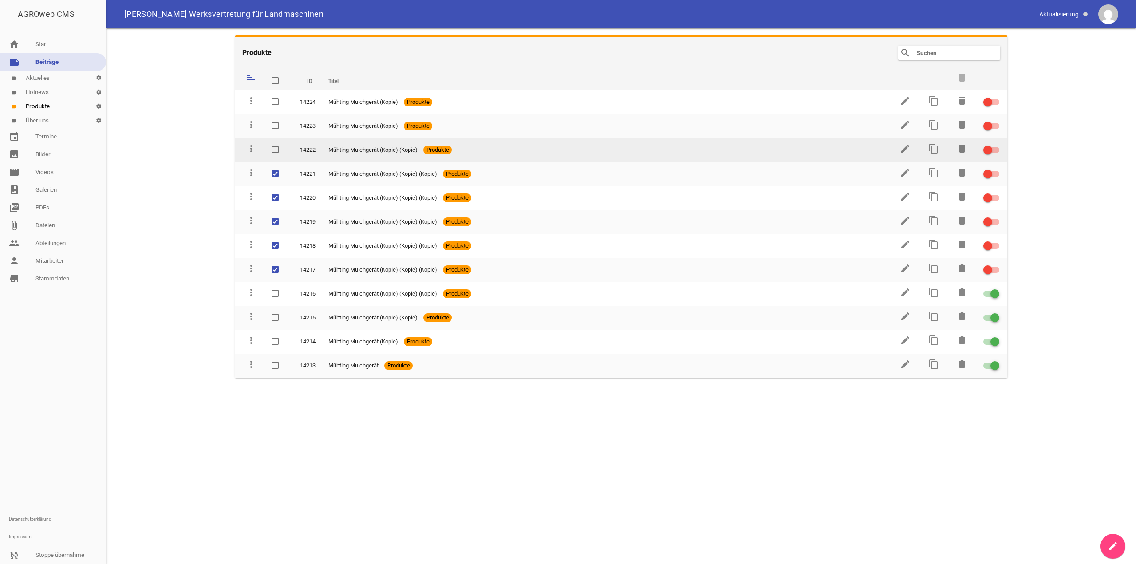
click at [277, 146] on label at bounding box center [278, 150] width 12 height 11
click at [284, 145] on input "checkbox" at bounding box center [284, 145] width 0 height 0
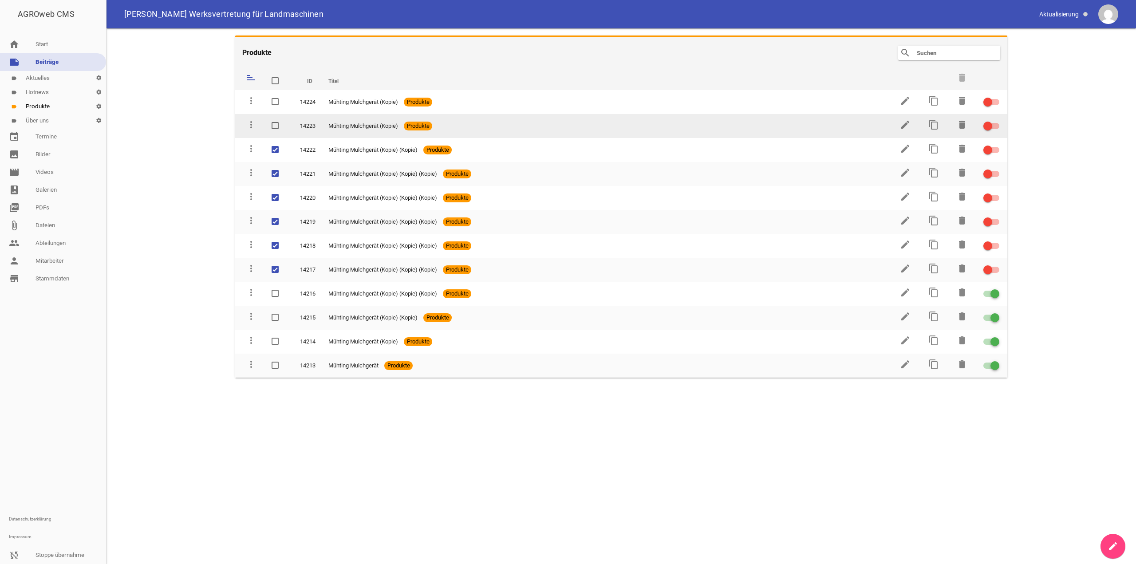
click at [277, 125] on span at bounding box center [276, 125] width 6 height 5
click at [284, 121] on input "checkbox" at bounding box center [284, 121] width 0 height 0
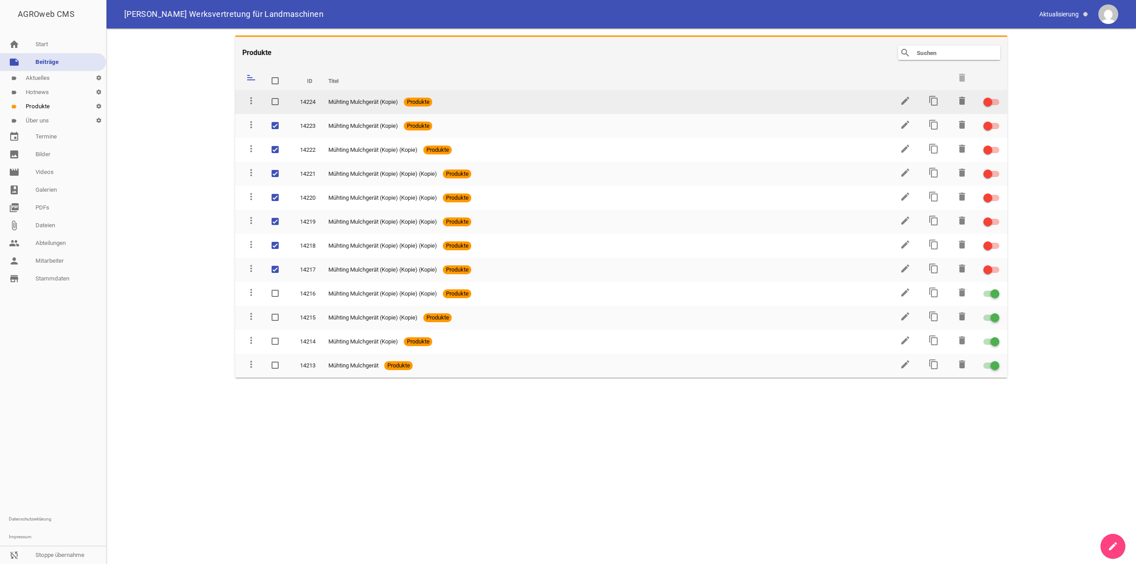
click at [277, 99] on span at bounding box center [276, 101] width 6 height 5
click at [284, 97] on input "checkbox" at bounding box center [284, 97] width 0 height 0
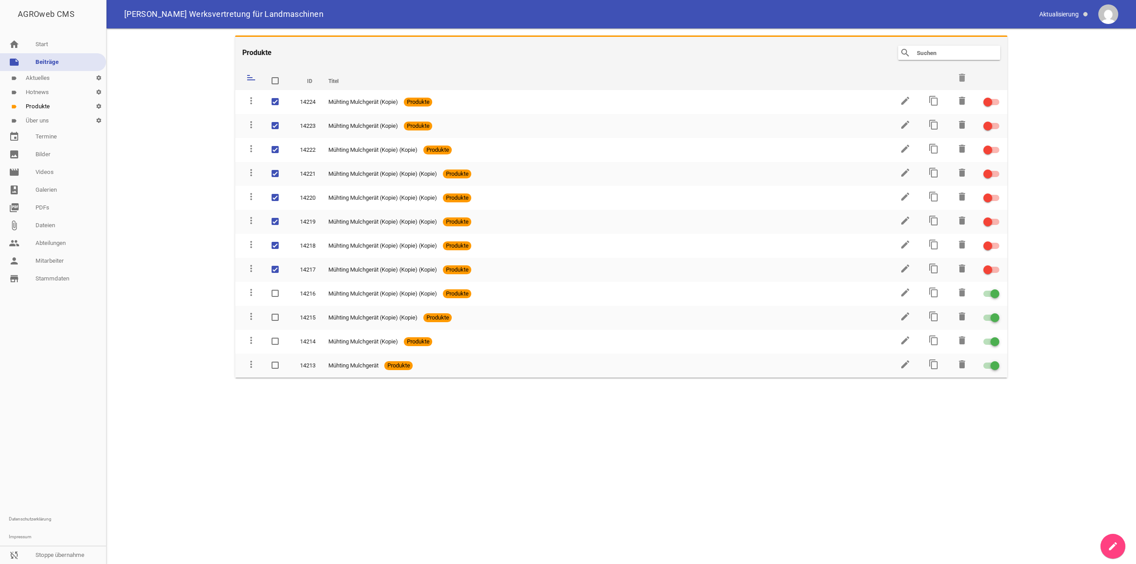
click at [962, 80] on icon "delete" at bounding box center [962, 77] width 11 height 11
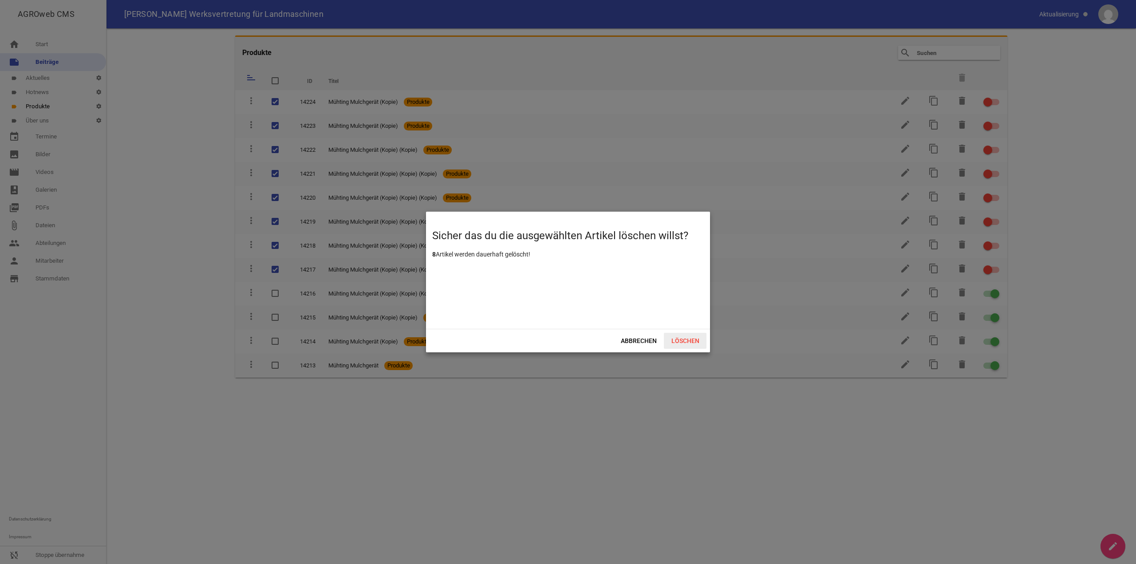
click at [692, 337] on span "Löschen" at bounding box center [685, 341] width 43 height 16
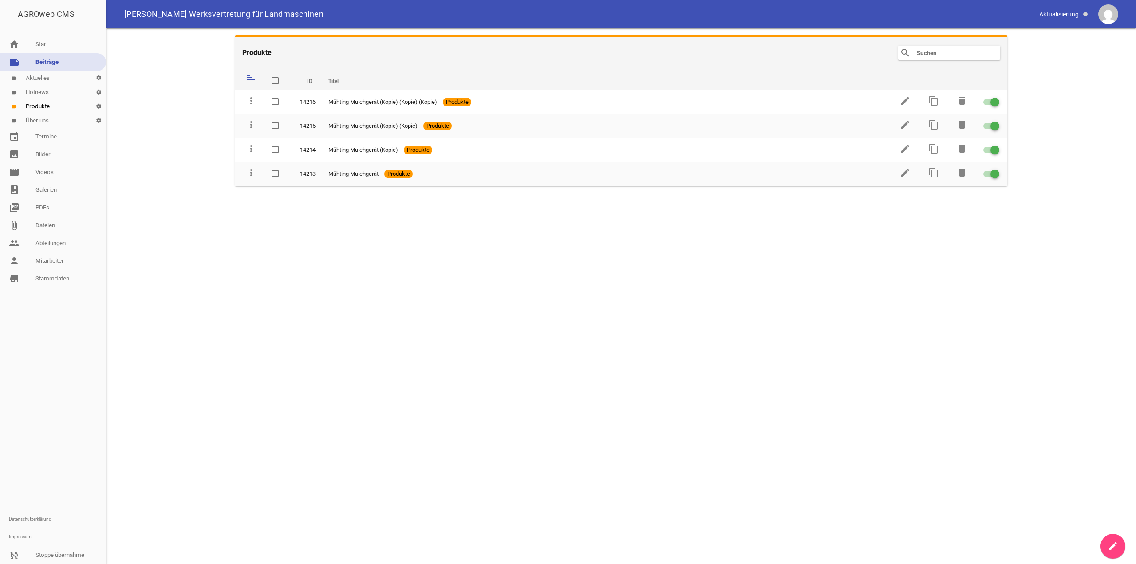
drag, startPoint x: 127, startPoint y: 535, endPoint x: 122, endPoint y: 530, distance: 6.6
click at [127, 535] on main "Produkte search clear sort ID Titel delete more_vert 14216 Mühting Mulchgerät (…" at bounding box center [622, 296] width 1030 height 536
click at [118, 367] on main "Produkte search clear sort ID Titel delete more_vert 14216 Mühting Mulchgerät (…" at bounding box center [622, 296] width 1030 height 536
click at [381, 522] on main "Produkte search clear sort ID Titel delete more_vert 14216 Mühting Mulchgerät (…" at bounding box center [622, 296] width 1030 height 536
